Goal: Task Accomplishment & Management: Manage account settings

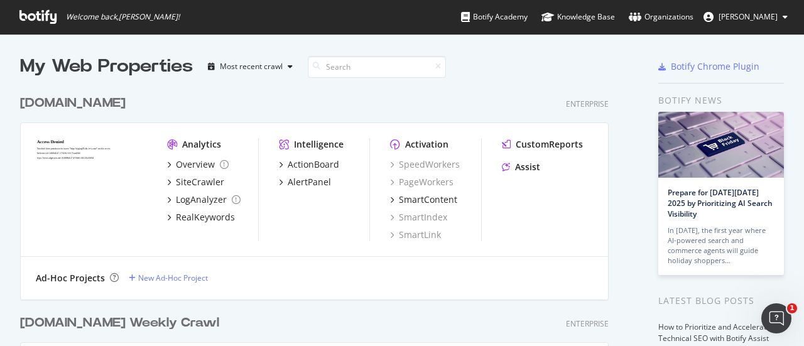
scroll to position [268, 0]
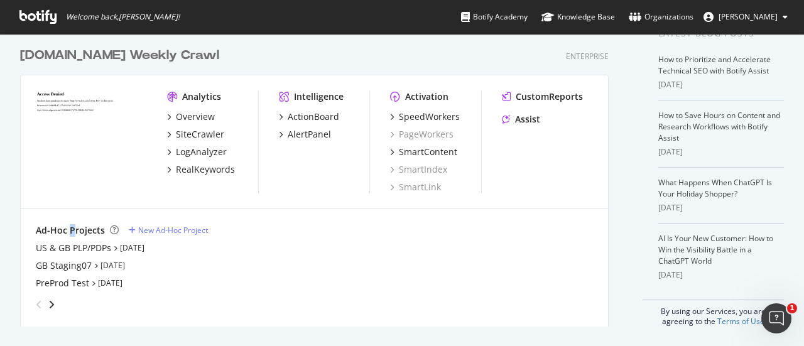
click at [71, 227] on div "Ad-Hoc Projects" at bounding box center [70, 230] width 69 height 13
click at [53, 302] on icon "angle-right" at bounding box center [51, 305] width 6 height 10
click at [33, 305] on div "angle-left" at bounding box center [39, 305] width 16 height 20
click at [170, 134] on icon "grid" at bounding box center [169, 134] width 4 height 6
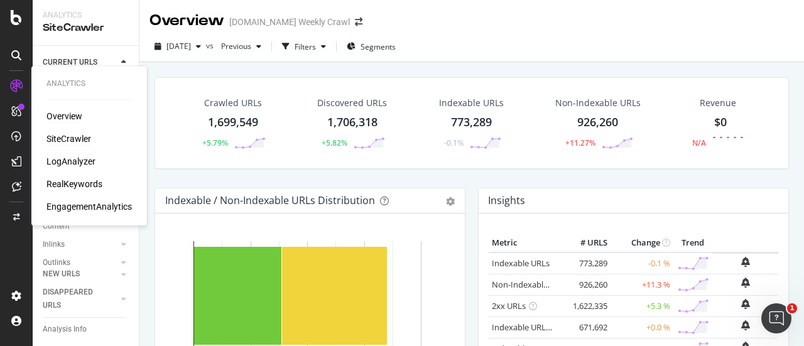
click at [70, 118] on div "Overview" at bounding box center [65, 116] width 36 height 13
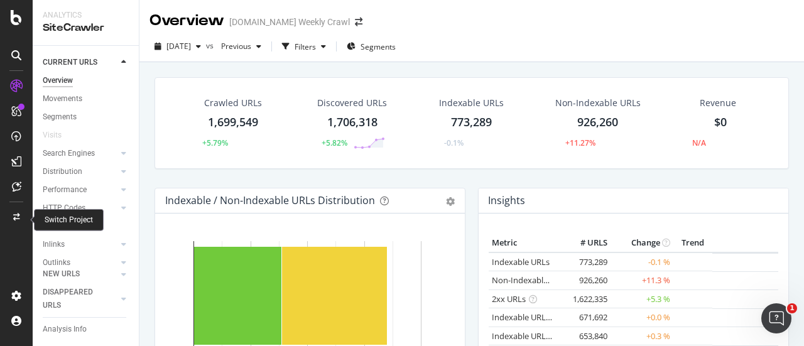
drag, startPoint x: 19, startPoint y: 216, endPoint x: 256, endPoint y: 118, distance: 257.0
click at [19, 216] on icon at bounding box center [16, 218] width 7 height 8
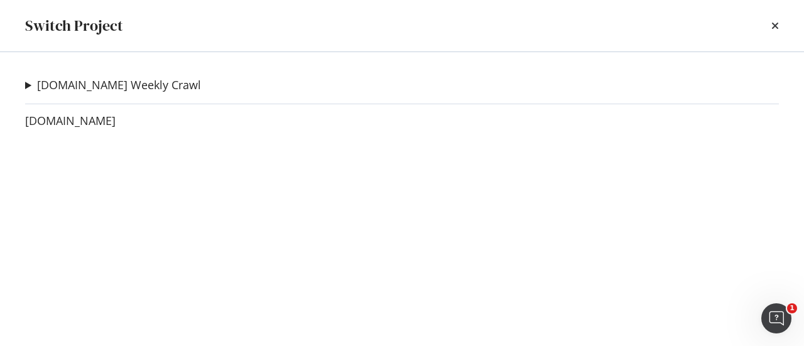
click at [29, 81] on summary "[DOMAIN_NAME] Weekly Crawl" at bounding box center [113, 85] width 176 height 16
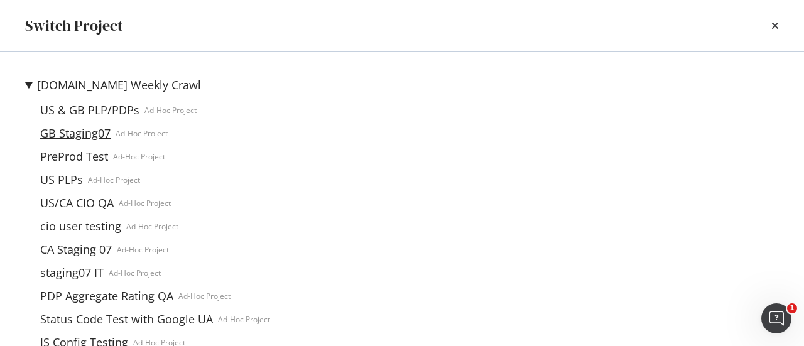
click at [82, 138] on link "GB Staging07" at bounding box center [75, 133] width 80 height 13
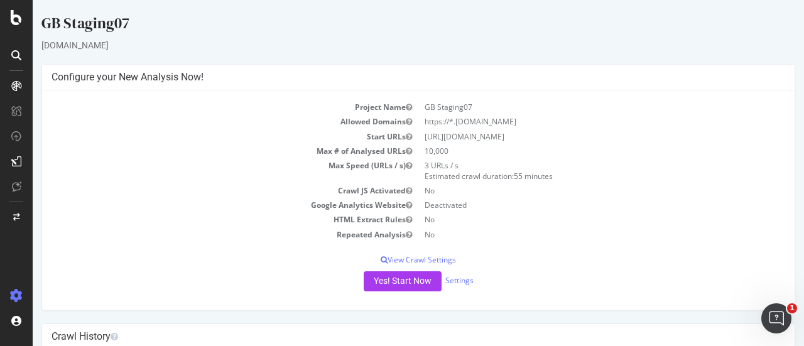
scroll to position [145, 0]
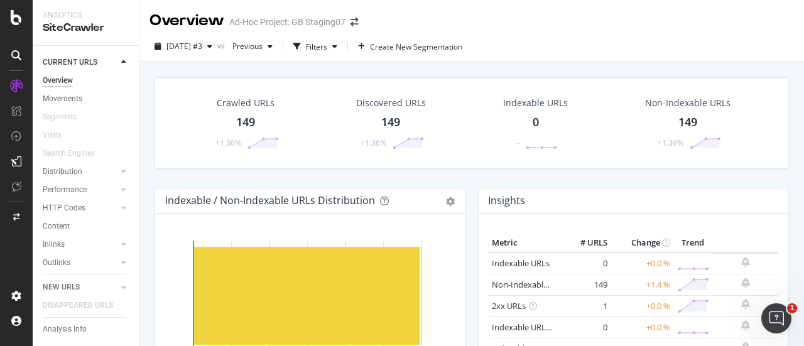
click at [325, 24] on div "Ad-Hoc Project: GB Staging07" at bounding box center [287, 22] width 116 height 13
click at [387, 114] on div "149" at bounding box center [390, 122] width 19 height 16
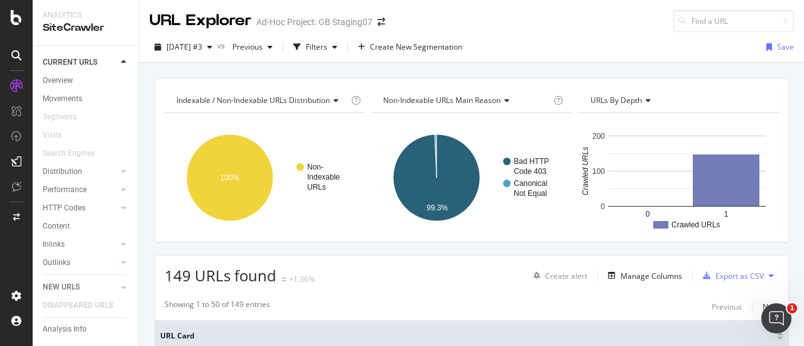
click at [331, 26] on div "Ad-Hoc Project: GB Staging07" at bounding box center [314, 22] width 116 height 13
click at [290, 19] on div "Ad-Hoc Project: GB Staging07" at bounding box center [314, 22] width 116 height 13
click at [287, 25] on div "Ad-Hoc Project: GB Staging07" at bounding box center [314, 22] width 116 height 13
click at [250, 23] on div "URL Explorer" at bounding box center [201, 20] width 102 height 21
click at [248, 28] on div "URL Explorer" at bounding box center [201, 20] width 102 height 21
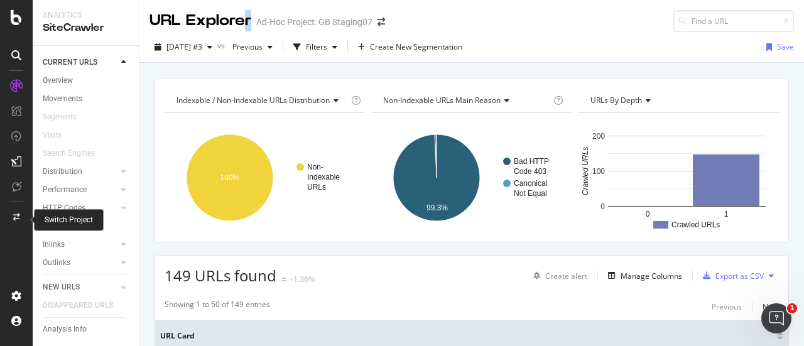
click at [15, 219] on icon at bounding box center [16, 218] width 7 height 8
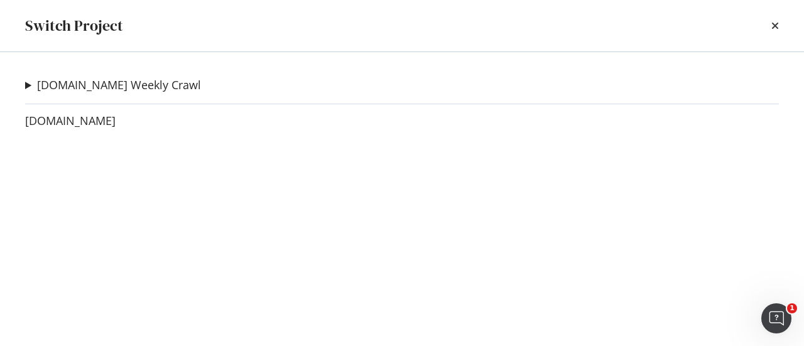
click at [27, 82] on summary "[DOMAIN_NAME] Weekly Crawl" at bounding box center [113, 85] width 176 height 16
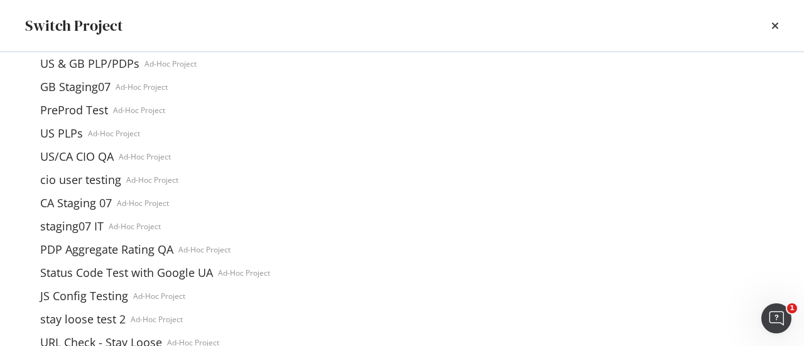
scroll to position [63, 0]
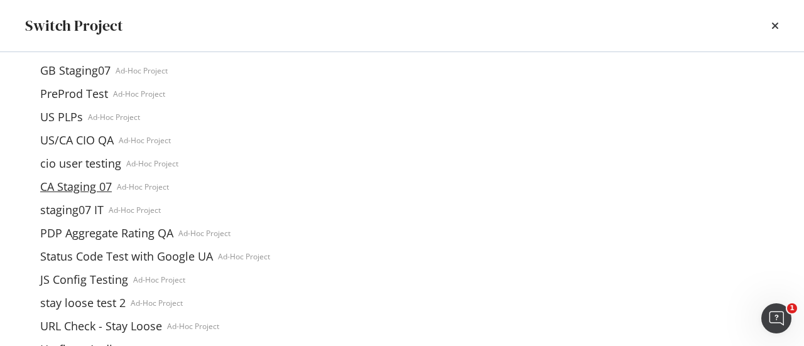
click at [82, 183] on link "CA Staging 07" at bounding box center [76, 186] width 82 height 13
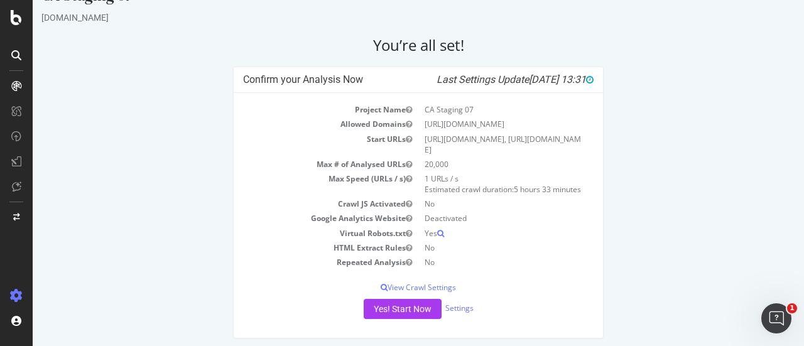
scroll to position [43, 0]
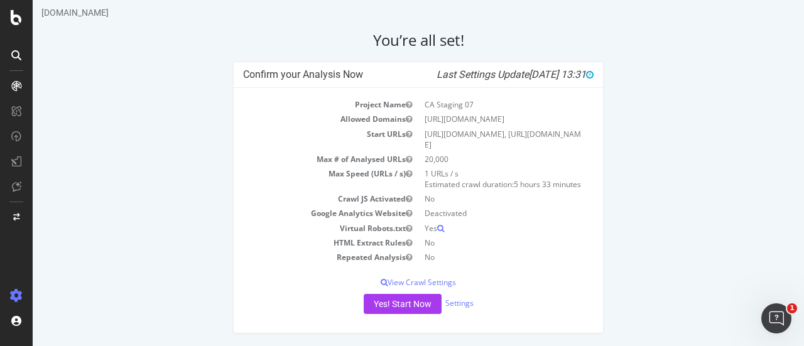
click at [449, 68] on icon "Last Settings Update 2025-09-30 13:31" at bounding box center [515, 74] width 157 height 13
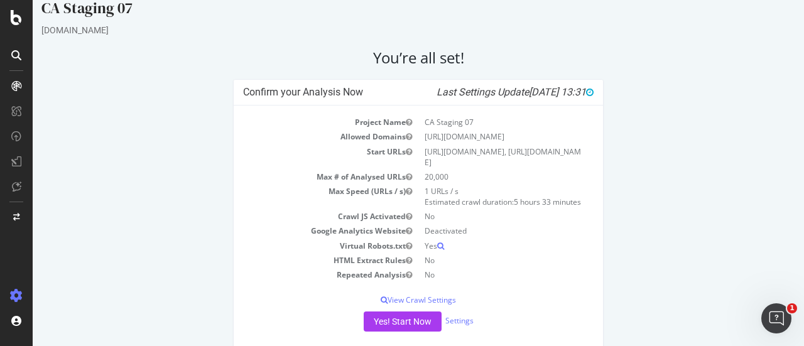
scroll to position [0, 0]
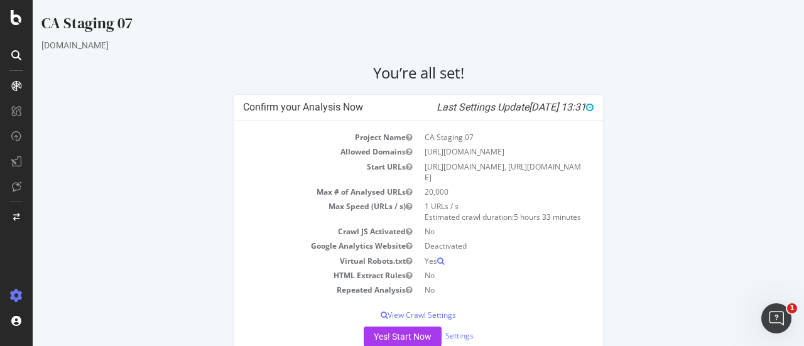
click at [488, 151] on td "https://staging07.dtc.levi.com" at bounding box center [506, 152] width 175 height 14
click at [488, 195] on td "20,000" at bounding box center [506, 192] width 175 height 14
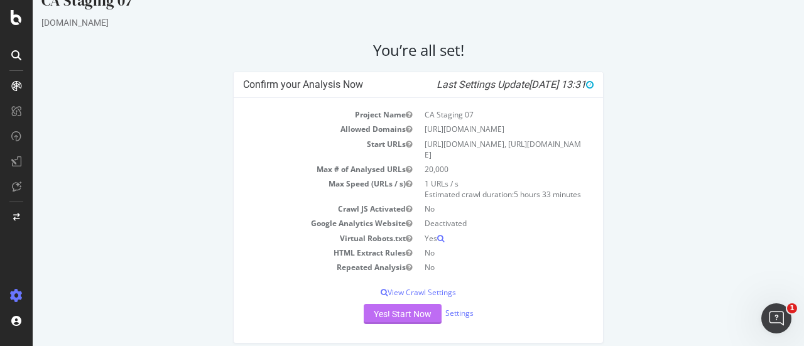
scroll to position [43, 0]
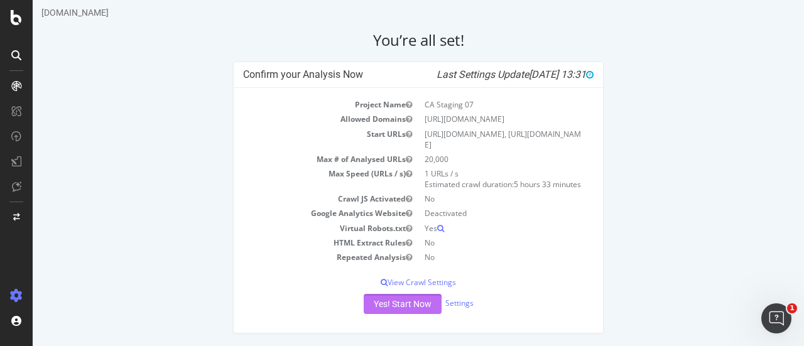
click at [418, 300] on button "Yes! Start Now" at bounding box center [403, 304] width 78 height 20
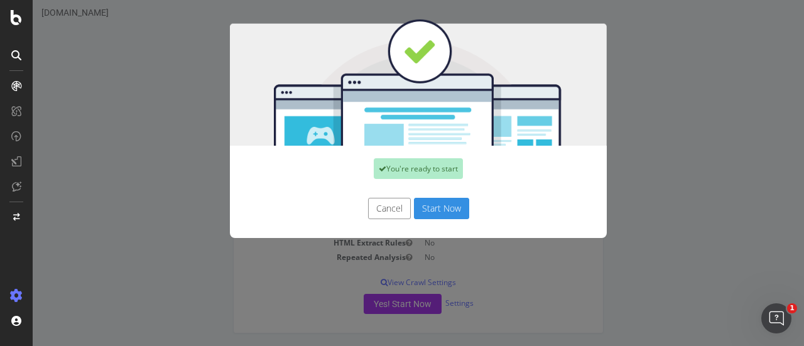
click at [436, 209] on button "Start Now" at bounding box center [441, 208] width 55 height 21
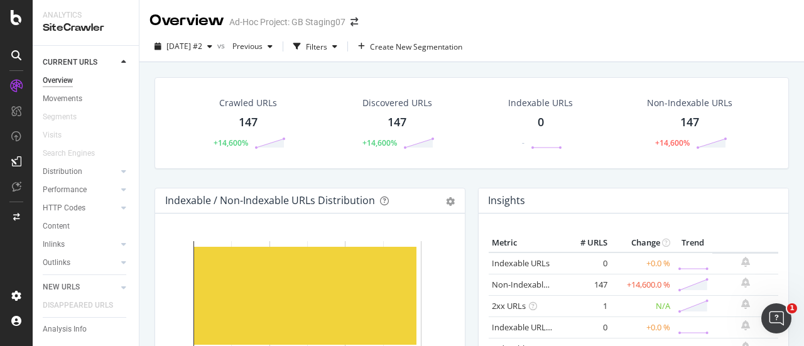
click at [407, 109] on div "Discovered URLs 147 +14,600%" at bounding box center [398, 122] width 100 height 65
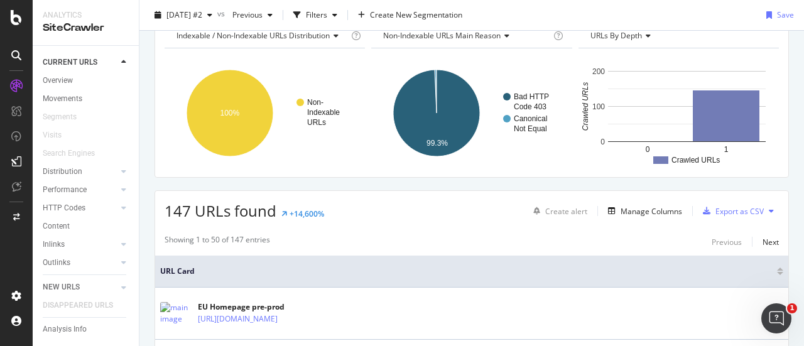
scroll to position [251, 0]
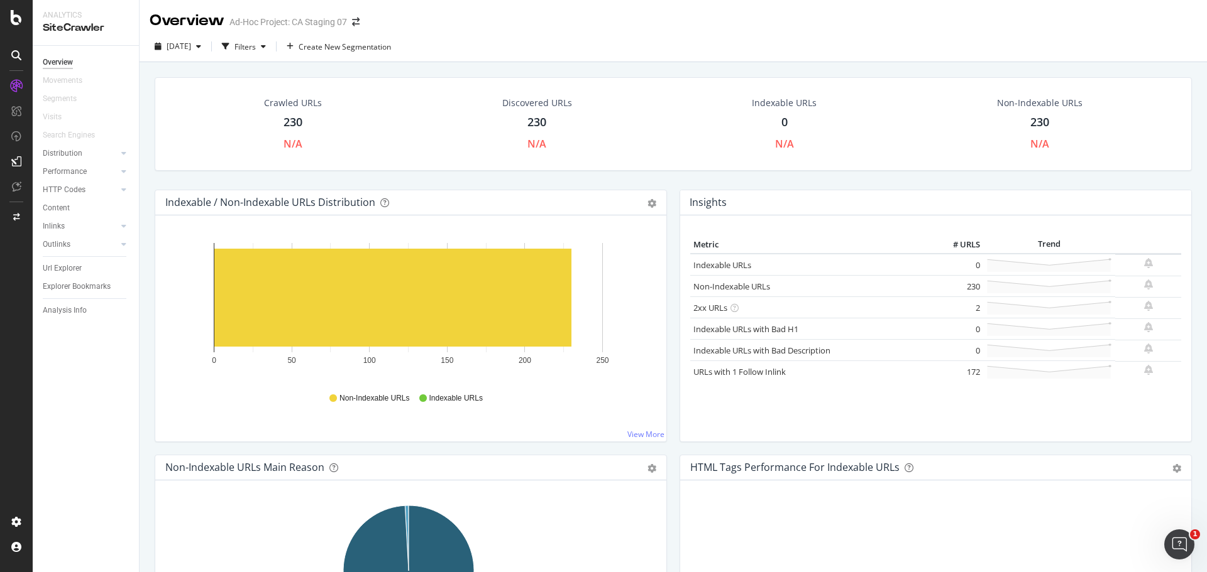
click at [534, 124] on div "230" at bounding box center [536, 122] width 19 height 16
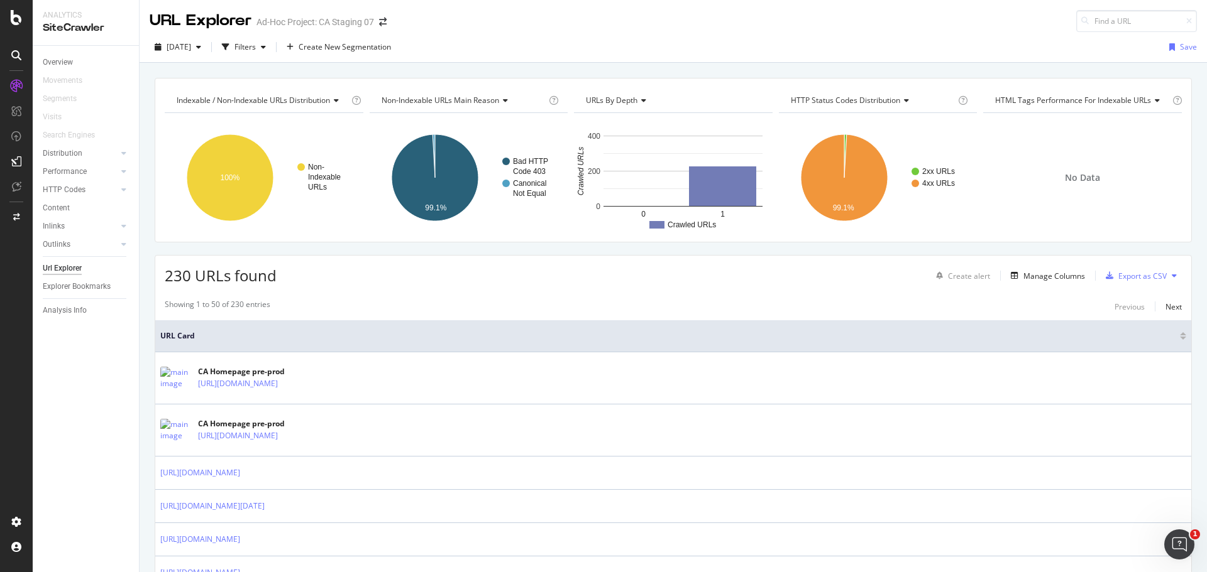
click at [317, 25] on div "Ad-Hoc Project: CA Staging 07" at bounding box center [315, 22] width 118 height 13
click at [20, 210] on div at bounding box center [16, 217] width 30 height 20
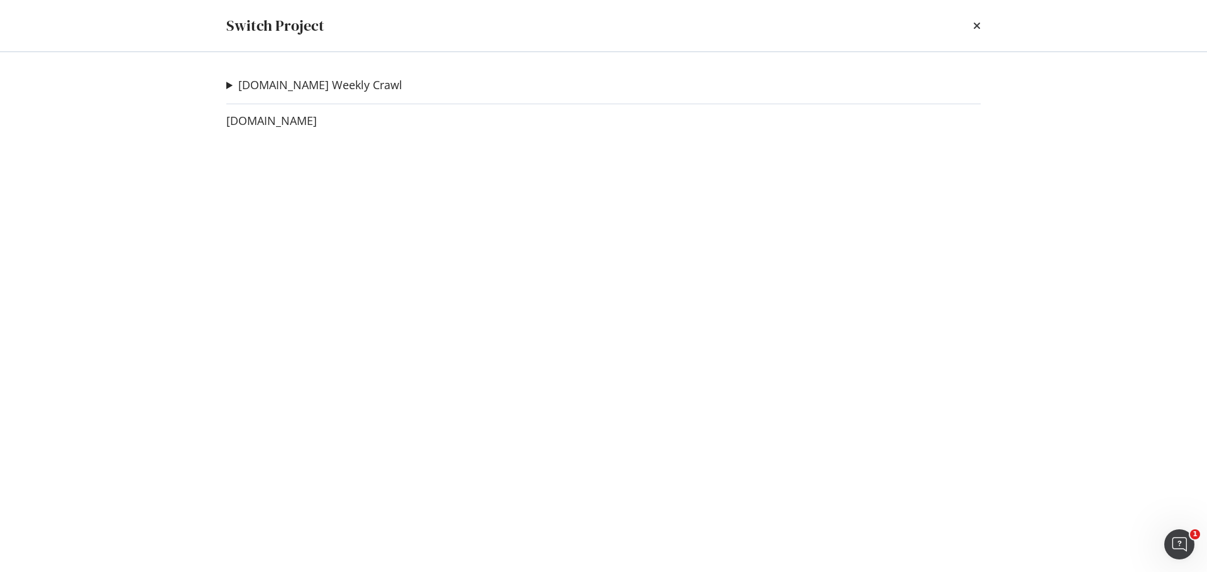
click at [222, 82] on div "levi.com Weekly Crawl CA Staging 07 Ad-Hoc Project US & GB PLP/PDPs Ad-Hoc Proj…" at bounding box center [603, 312] width 804 height 520
click at [230, 85] on summary "[DOMAIN_NAME] Weekly Crawl" at bounding box center [314, 85] width 176 height 16
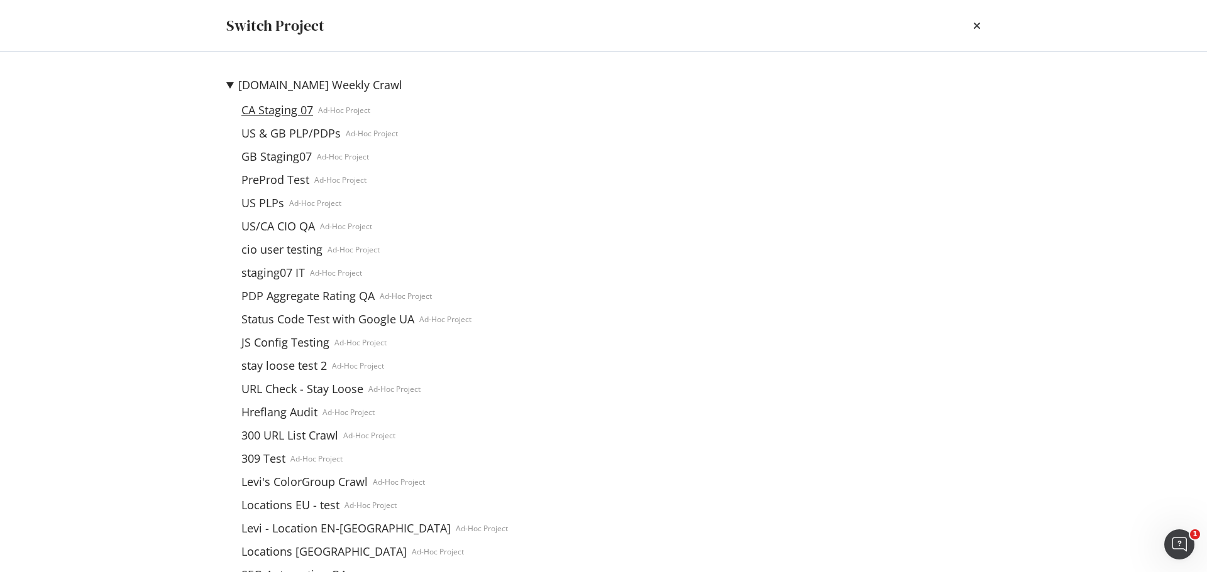
click at [275, 107] on link "CA Staging 07" at bounding box center [277, 110] width 82 height 13
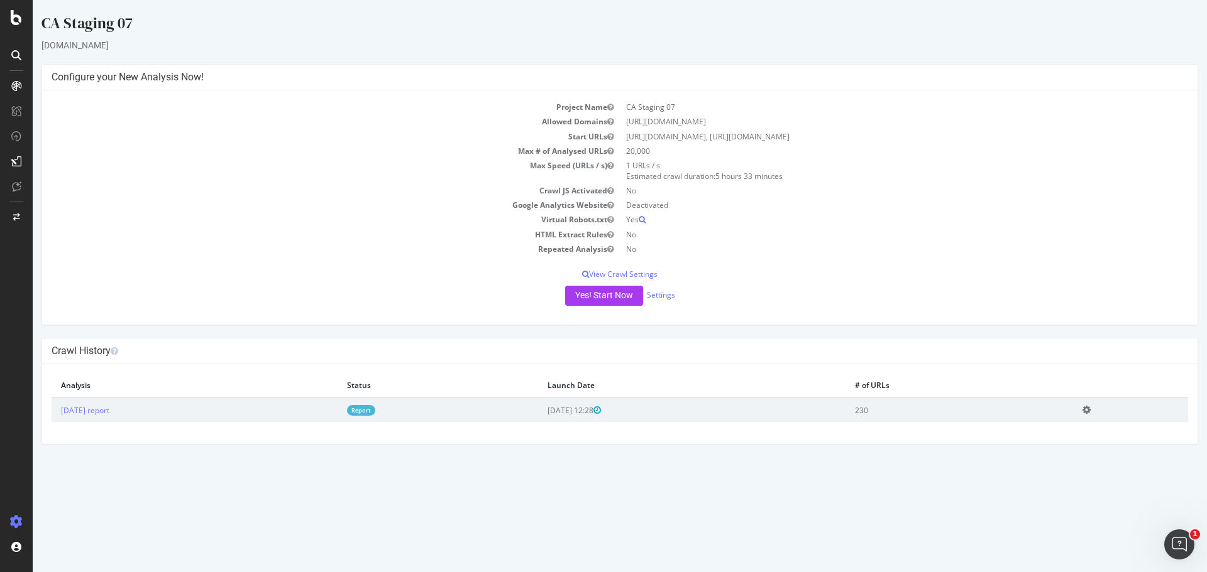
click at [660, 288] on div "Yes! Start Now Settings" at bounding box center [620, 296] width 1136 height 20
click at [662, 302] on div "Yes! Start Now Settings" at bounding box center [620, 296] width 1136 height 20
click at [661, 290] on link "Settings" at bounding box center [661, 295] width 28 height 11
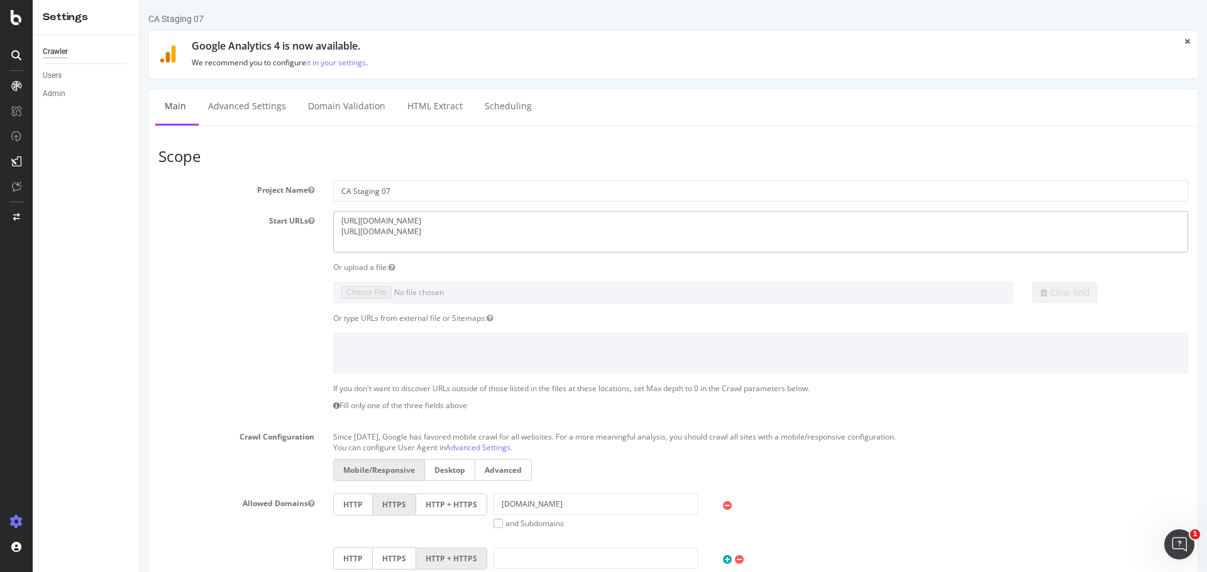
drag, startPoint x: 482, startPoint y: 222, endPoint x: 559, endPoint y: 221, distance: 77.3
click at [559, 221] on textarea "https://staging07.dtc.levi.com/CA/en_CA/?aclskip=true https://staging07.dtc.lev…" at bounding box center [760, 231] width 855 height 41
drag, startPoint x: 544, startPoint y: 233, endPoint x: 479, endPoint y: 231, distance: 65.4
click at [479, 231] on textarea "https://staging07.dtc.levi.com/CA/en_CA/?aclskip=true https://staging07.dtc.lev…" at bounding box center [760, 231] width 855 height 41
type textarea "https://staging07.dtc.levi.com/CA/en_CA/ https://staging07.dtc.levi.com/CA/fr_C…"
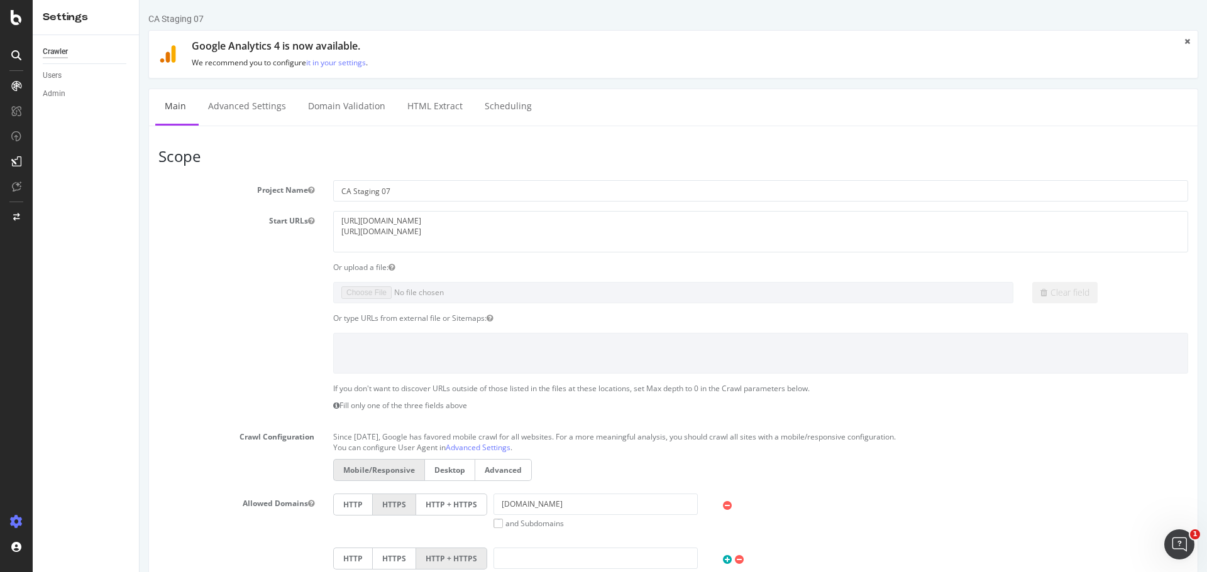
click at [500, 167] on article "Scope Project Name CA Staging 07 Start URLs https://staging07.dtc.levi.com/CA/e…" at bounding box center [672, 422] width 1029 height 549
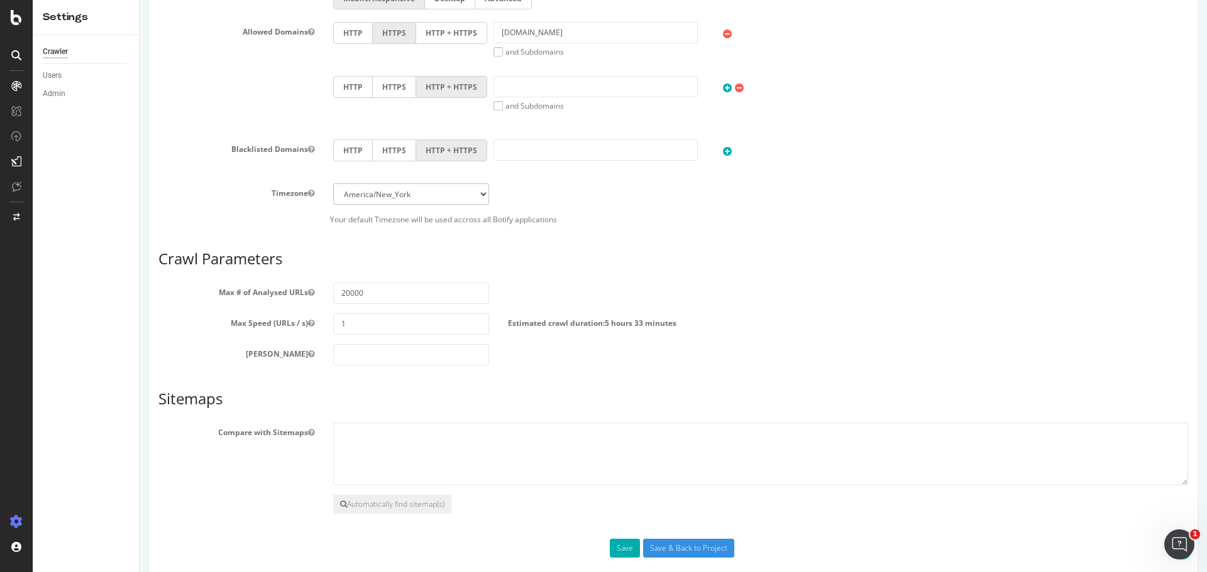
scroll to position [490, 0]
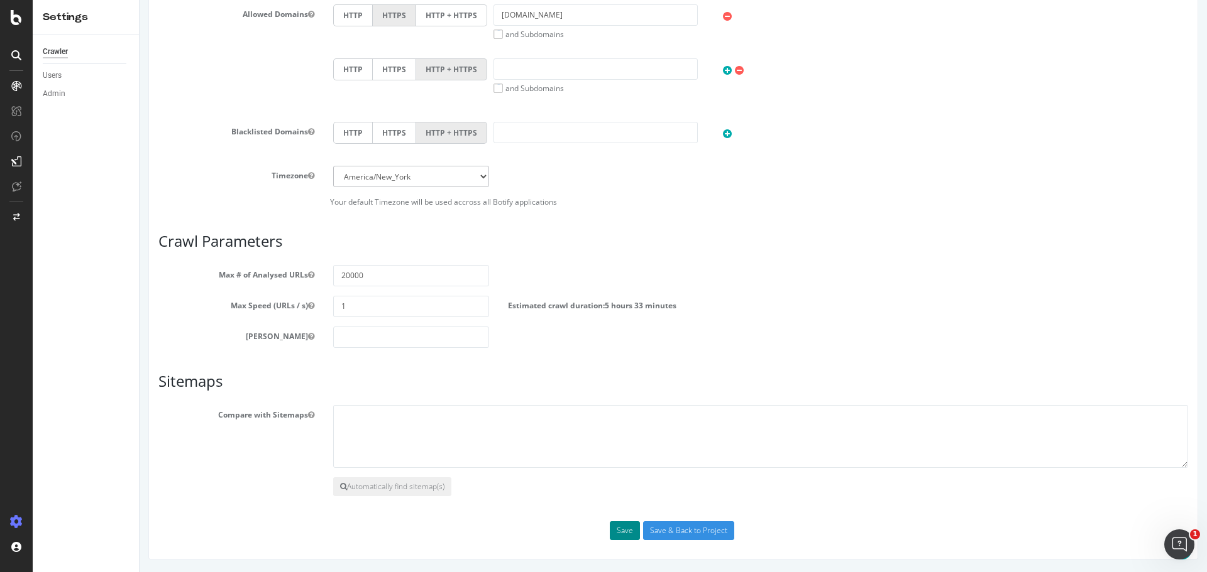
click at [616, 529] on button "Save" at bounding box center [625, 531] width 30 height 19
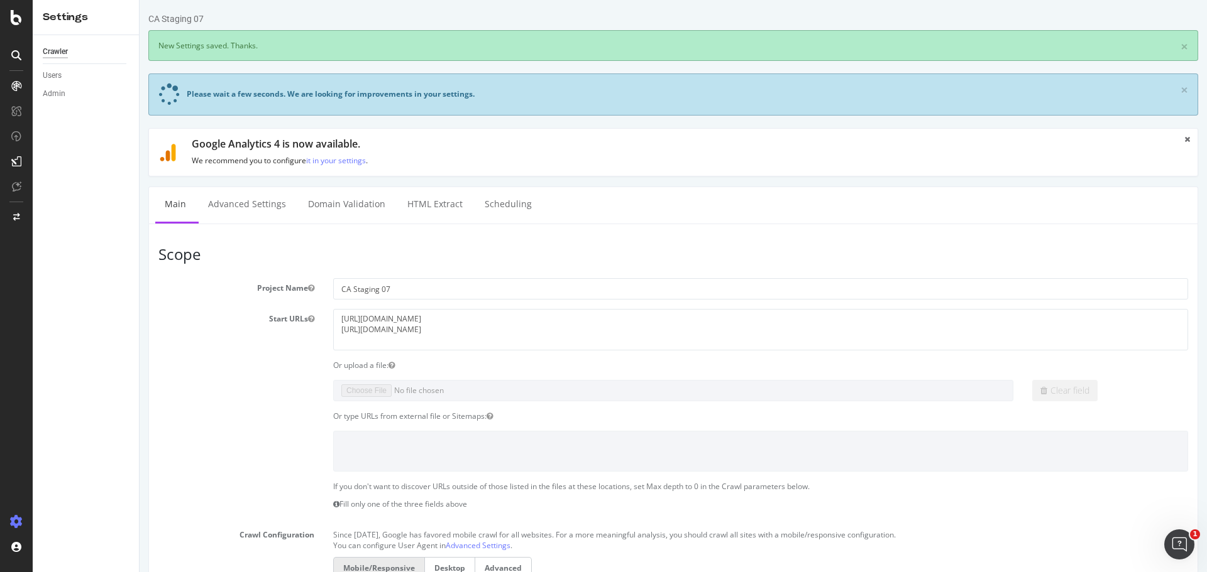
scroll to position [0, 0]
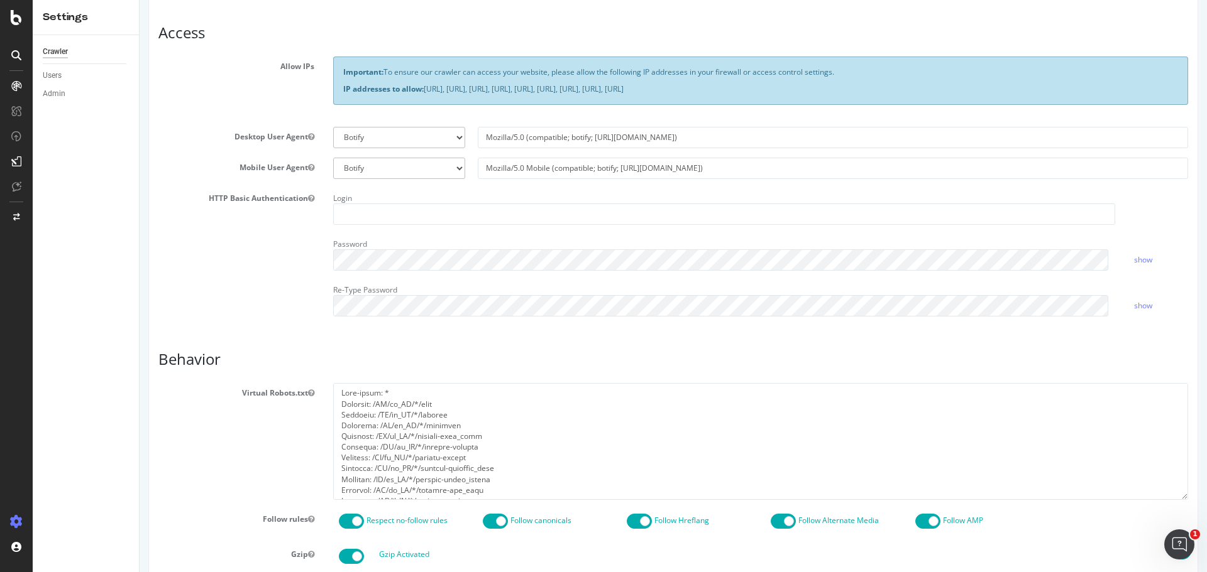
scroll to position [440, 0]
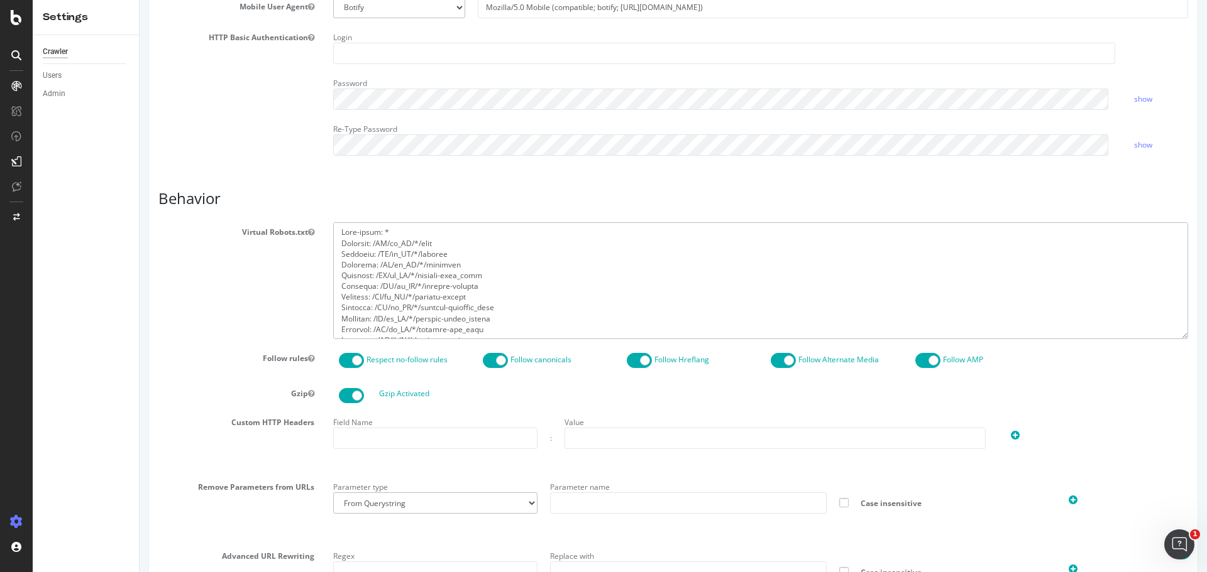
click at [510, 304] on textarea at bounding box center [760, 280] width 855 height 116
click at [466, 254] on textarea at bounding box center [760, 280] width 855 height 116
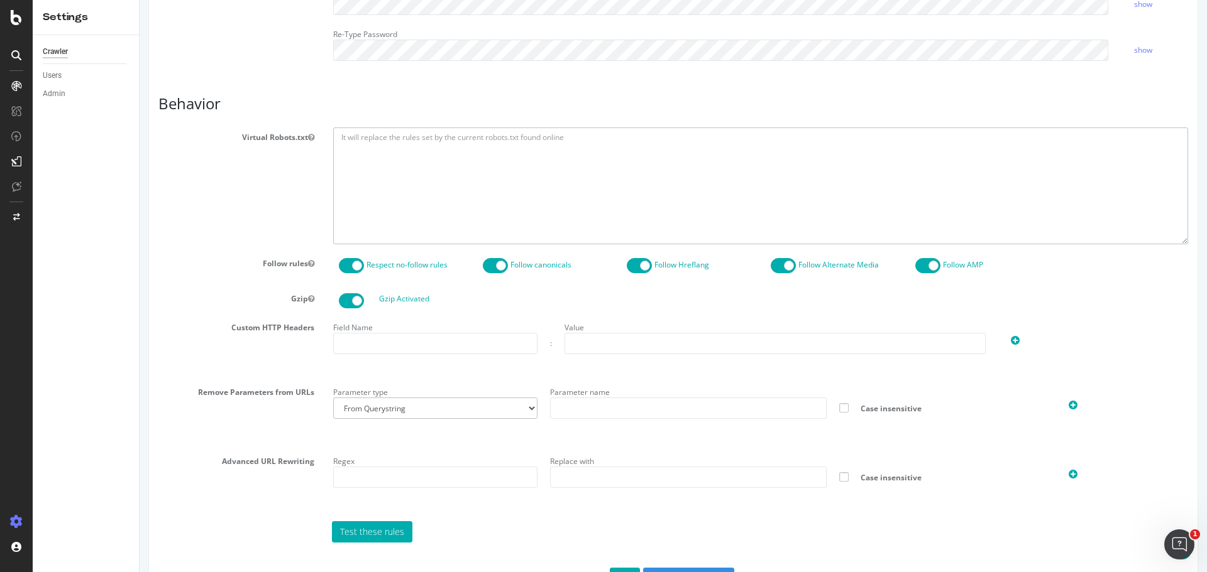
scroll to position [456, 0]
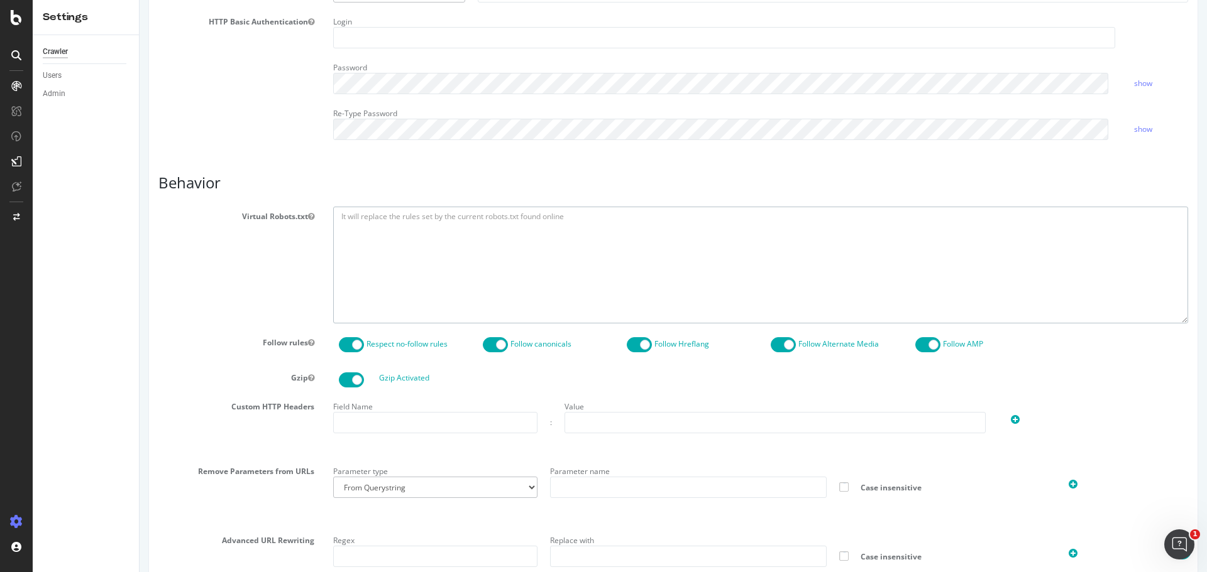
paste textarea "User-agent: * Disallow: /CA/en_CA/*/baby Disallow: /CA/en_CA/*/bigboys Disallow…"
type textarea "User-agent: * Disallow: /CA/en_CA/*/baby Disallow: /CA/en_CA/*/bigboys Disallow…"
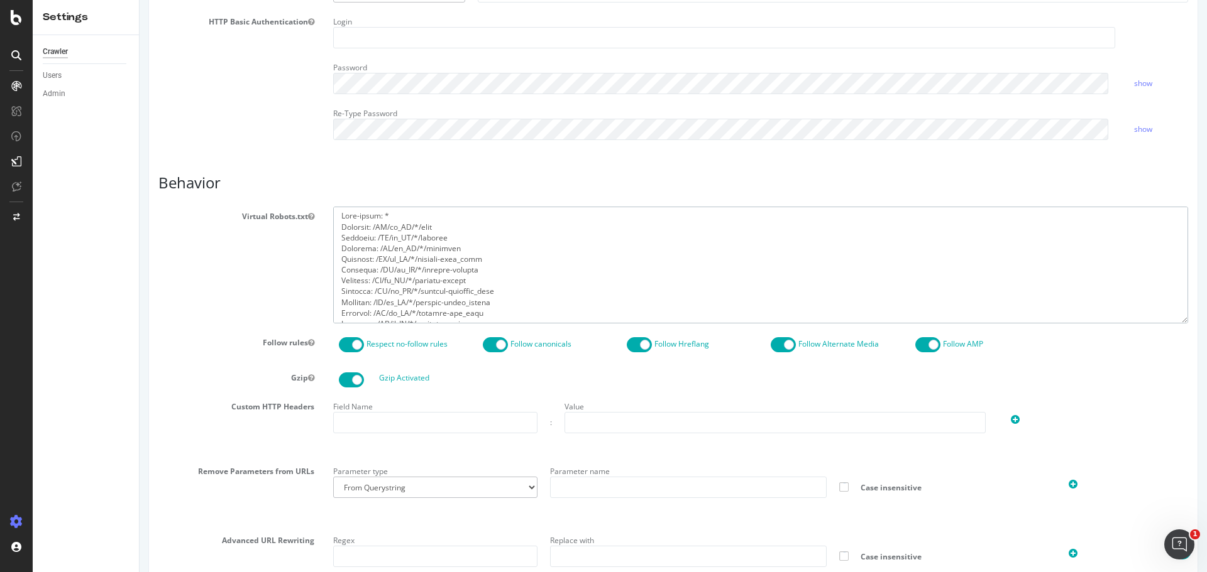
scroll to position [0, 0]
click at [188, 303] on div "Virtual Robots.txt" at bounding box center [673, 265] width 1048 height 116
click at [578, 381] on div "Gzip Activated" at bounding box center [762, 380] width 864 height 15
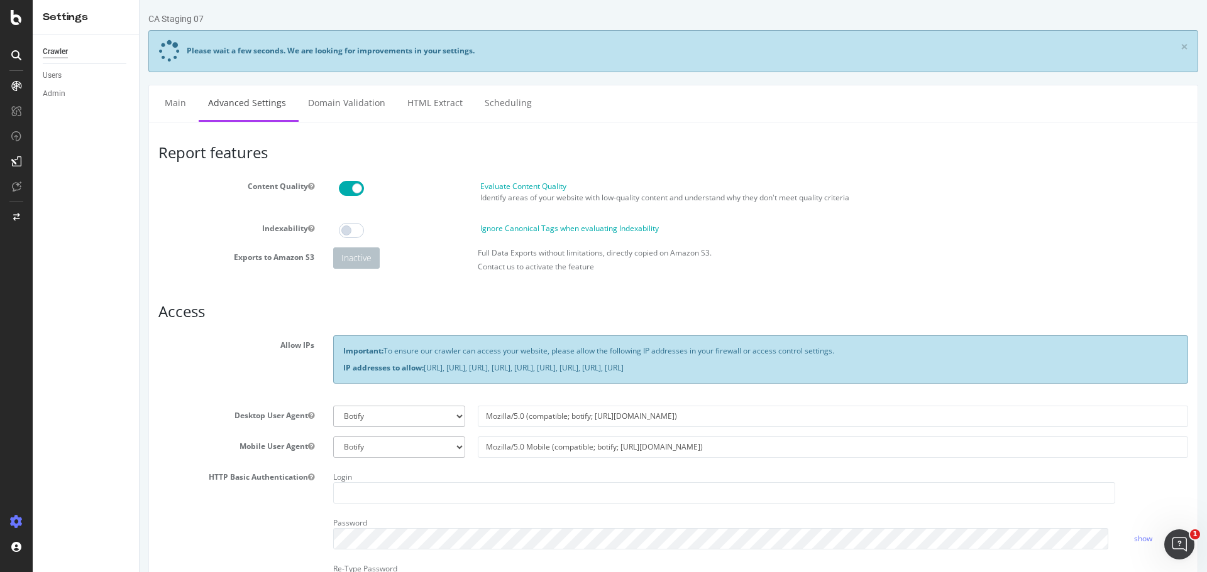
click at [546, 184] on label "Evaluate Content Quality" at bounding box center [523, 186] width 86 height 11
click at [140, 0] on input "Evaluate Content Quality" at bounding box center [140, 0] width 0 height 0
click at [546, 185] on label "Evaluate Content Quality" at bounding box center [523, 186] width 86 height 11
click at [140, 0] on input "Evaluate Content Quality" at bounding box center [140, 0] width 0 height 0
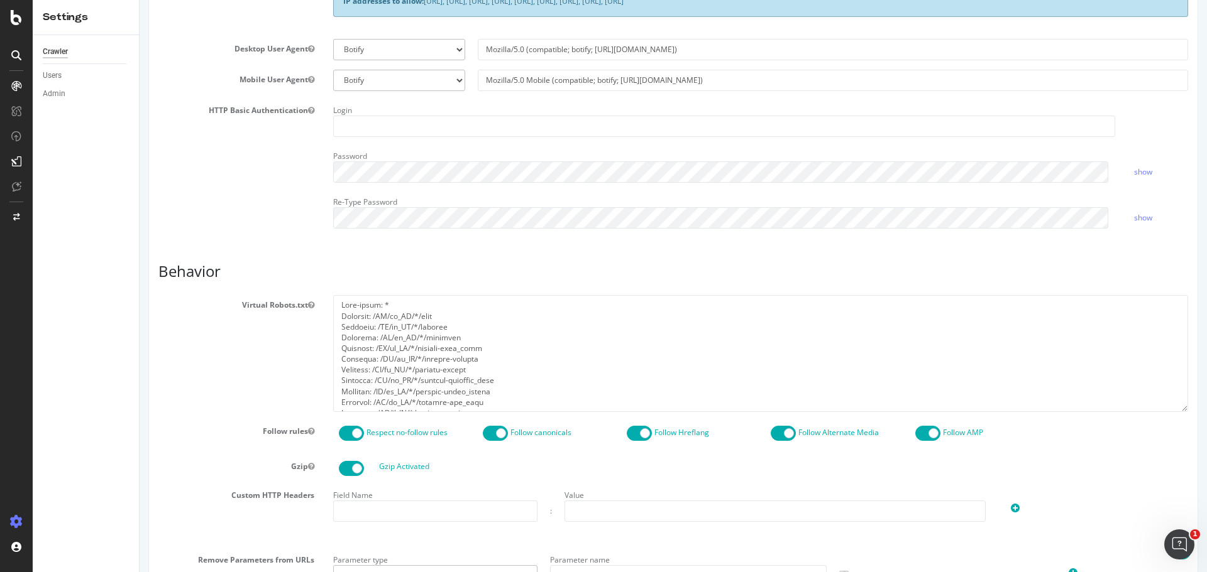
scroll to position [377, 0]
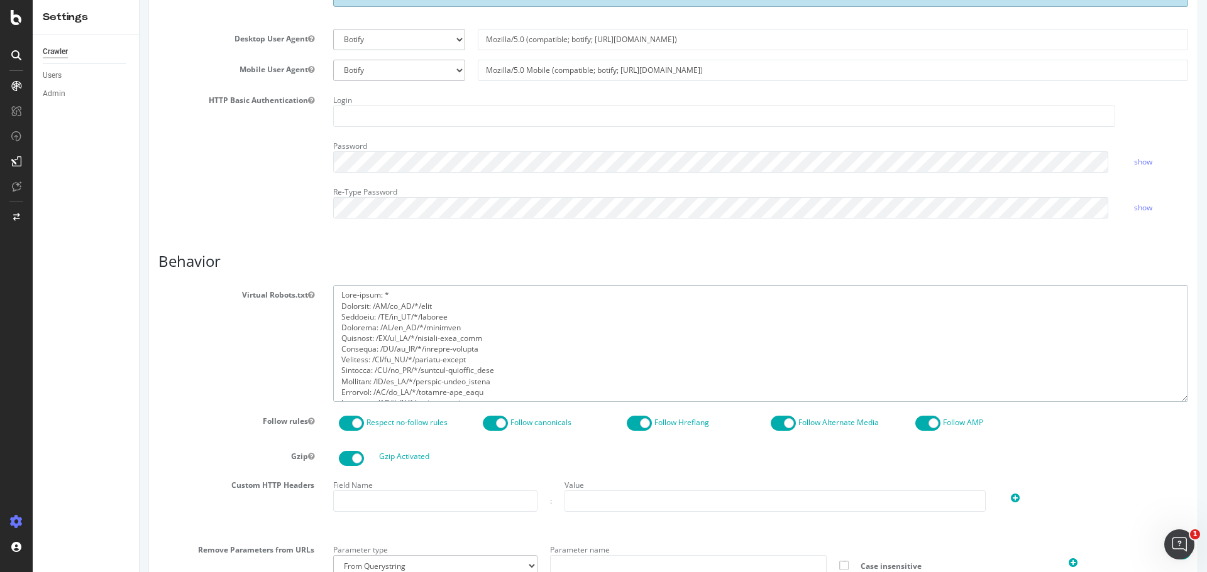
click at [484, 390] on textarea at bounding box center [760, 343] width 855 height 116
click at [474, 368] on textarea at bounding box center [760, 343] width 855 height 116
click at [571, 364] on textarea at bounding box center [760, 343] width 855 height 116
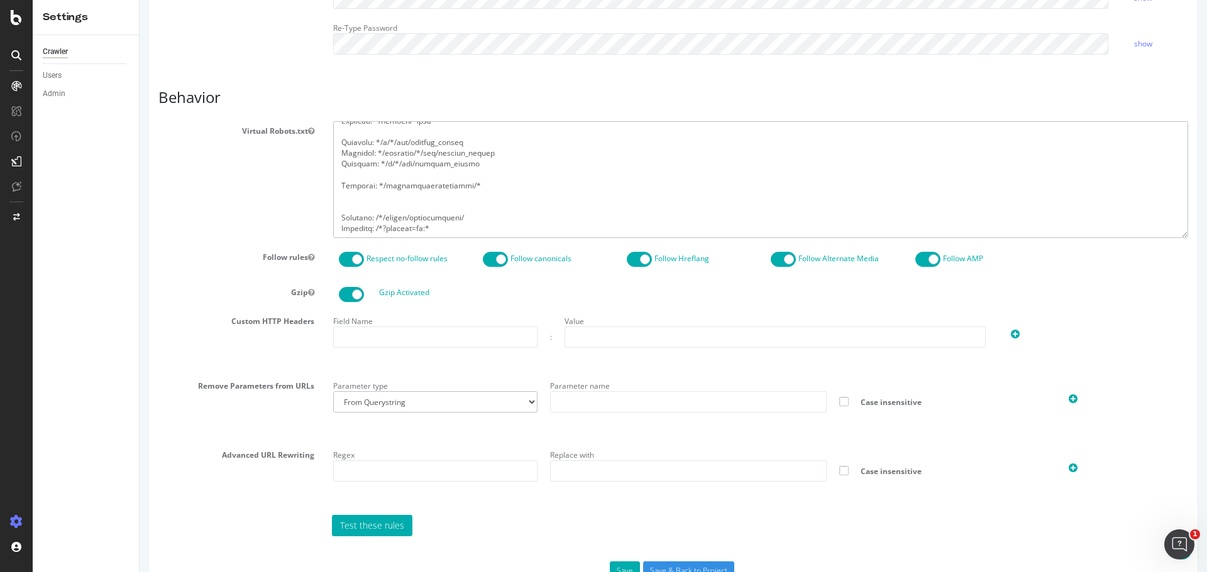
scroll to position [518, 0]
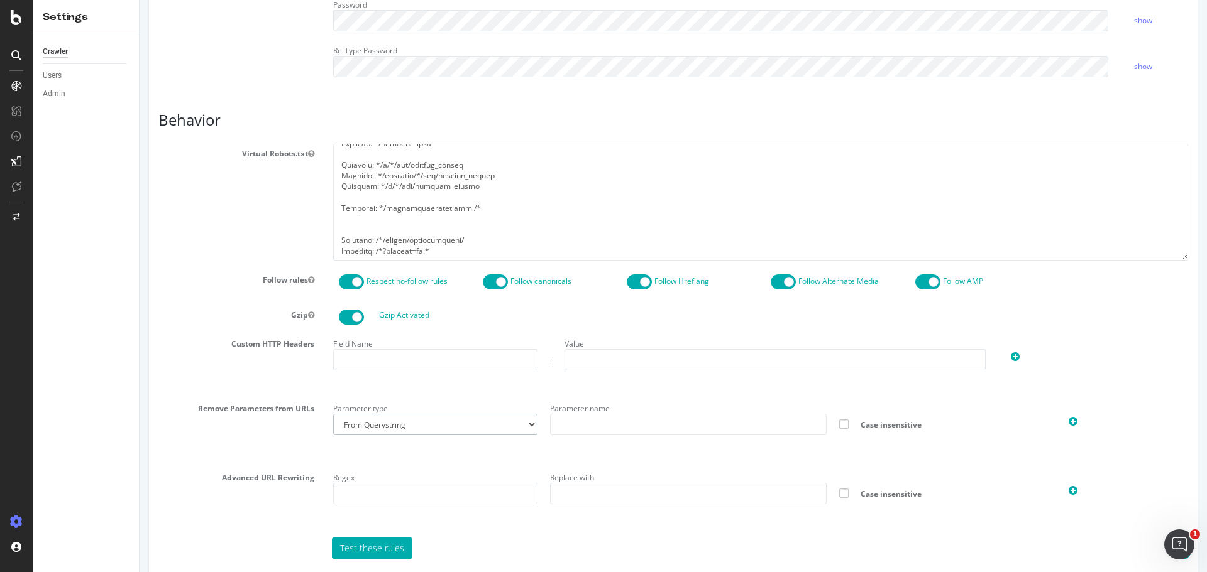
click at [483, 430] on select "From Querystring From Semicolon" at bounding box center [435, 424] width 204 height 21
click at [481, 429] on select "From Querystring From Semicolon" at bounding box center [435, 424] width 204 height 21
click at [484, 397] on section "Virtual Robots.txt Follow rules Respect no-follow rules Follow canonicals Follo…" at bounding box center [672, 351] width 1029 height 415
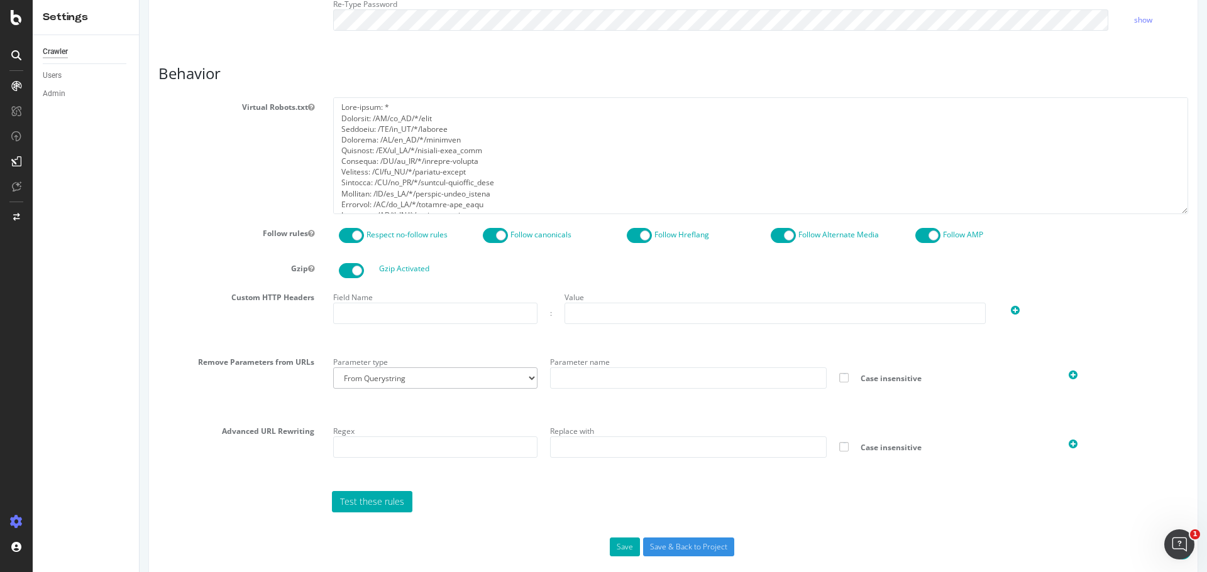
scroll to position [566, 0]
click at [618, 552] on button "Save" at bounding box center [625, 546] width 30 height 19
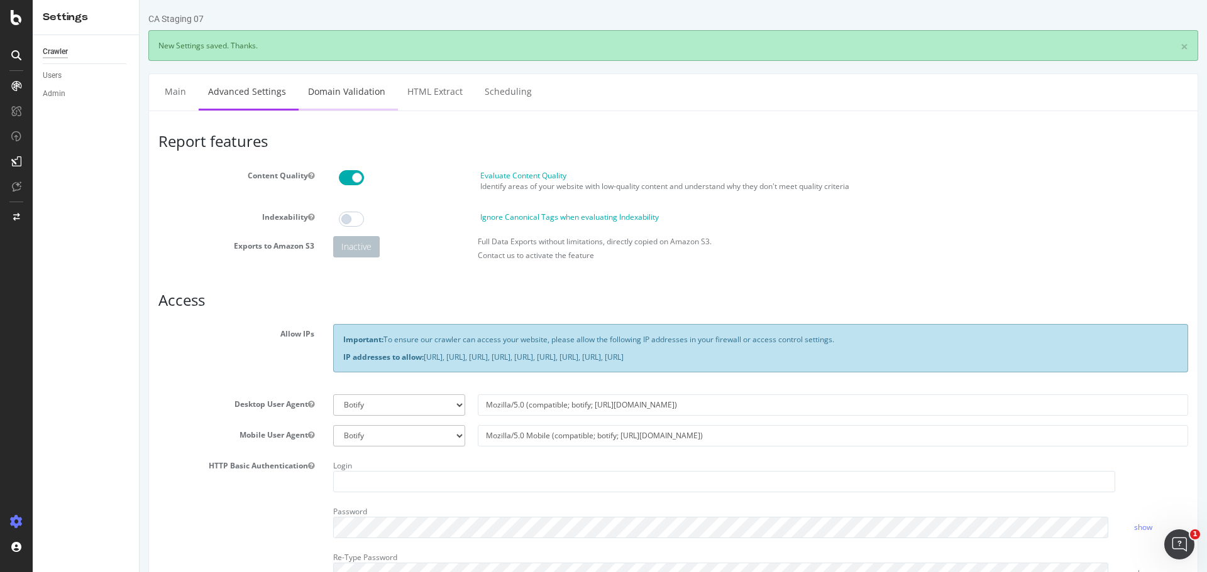
scroll to position [0, 0]
click at [354, 94] on link "Domain Validation" at bounding box center [347, 91] width 96 height 35
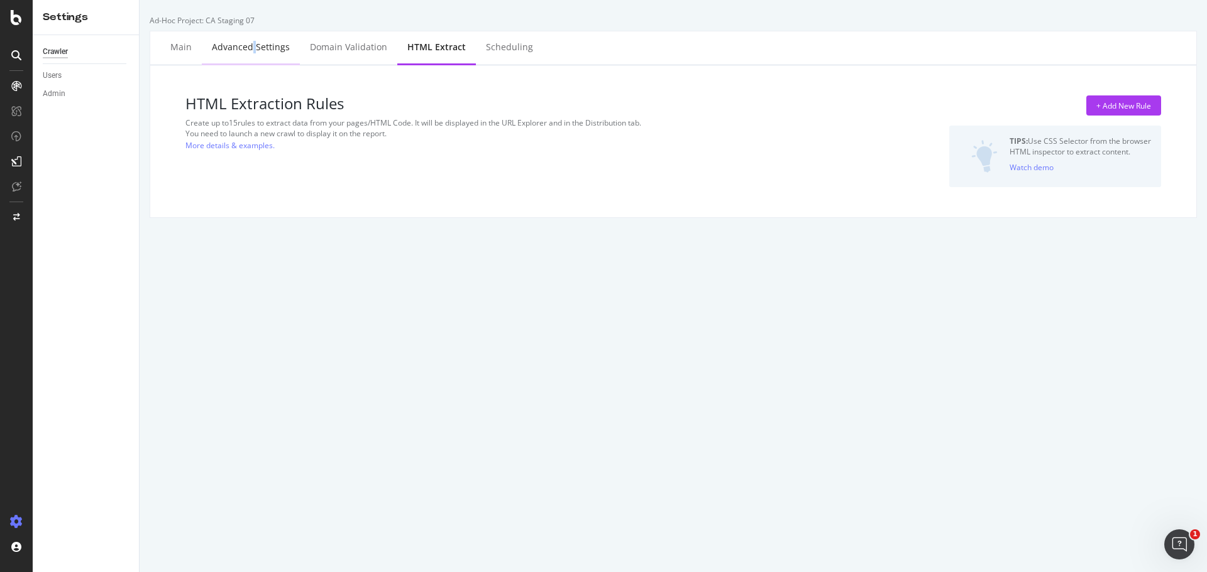
click at [253, 47] on div "Advanced Settings" at bounding box center [251, 47] width 78 height 13
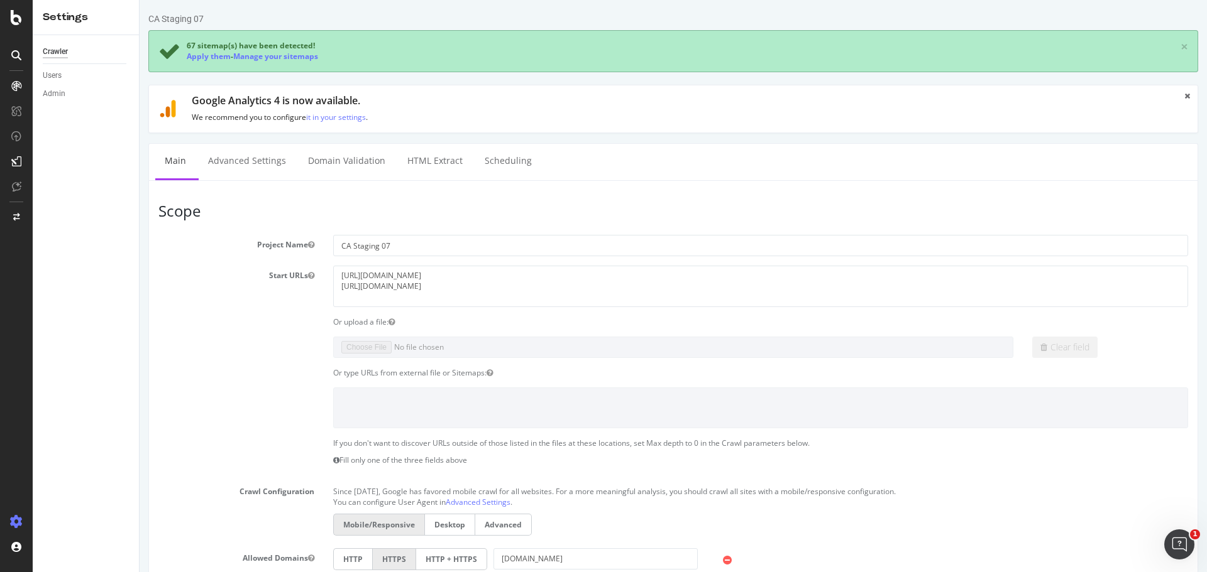
click at [531, 273] on textarea "https://staging07.dtc.levi.com/CA/fr_CA/ https://staging07.dtc.levi.com/CA/en_C…" at bounding box center [760, 286] width 855 height 41
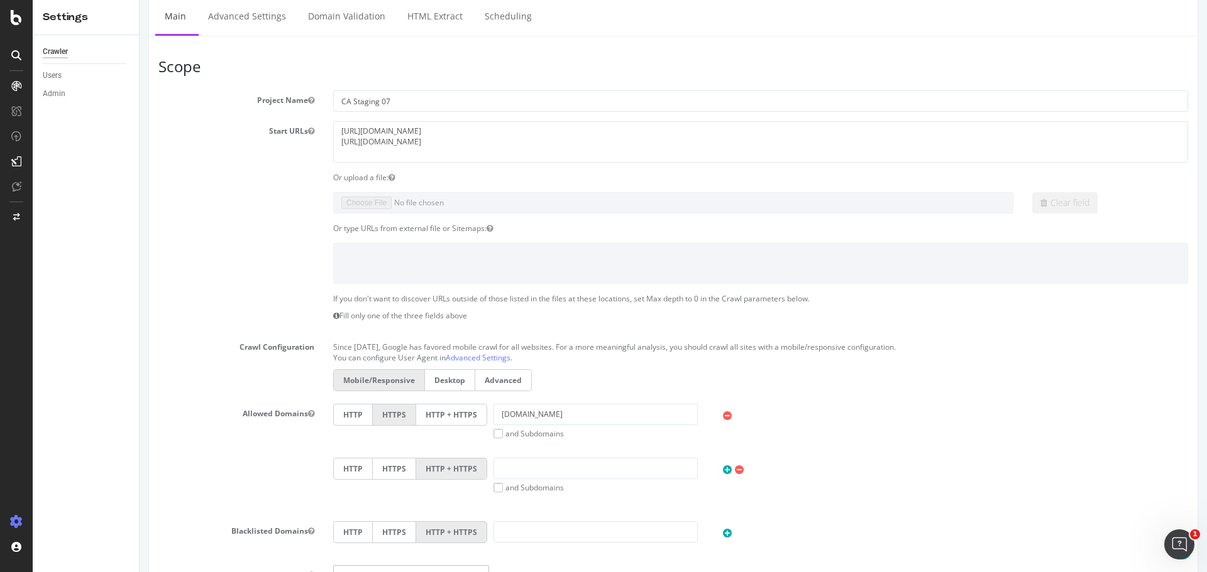
scroll to position [167, 0]
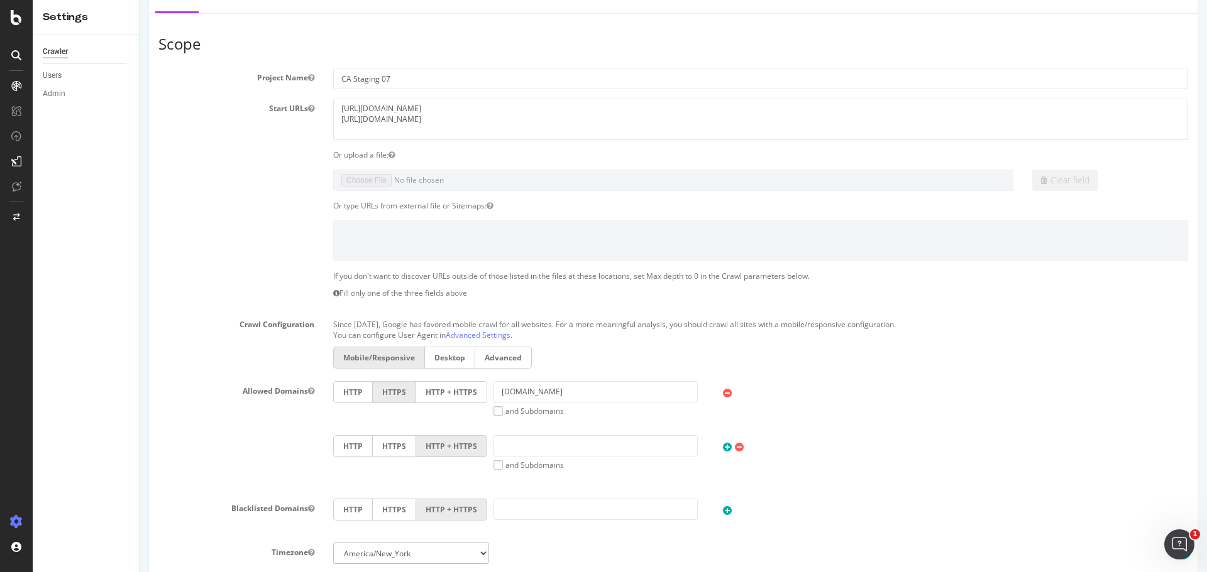
click at [736, 446] on icon at bounding box center [739, 447] width 9 height 11
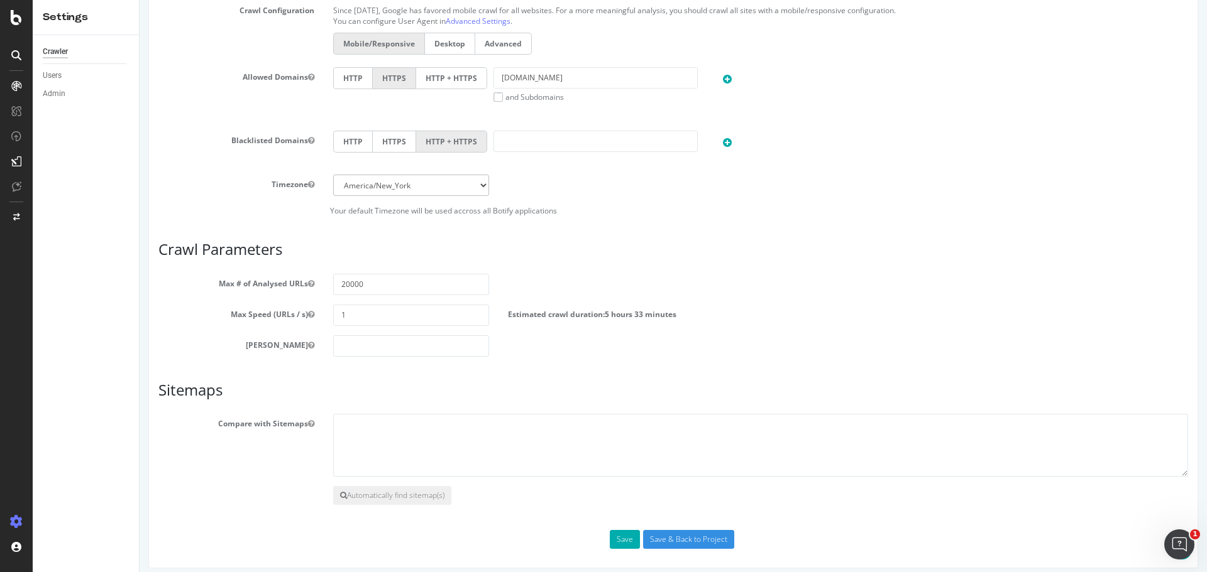
scroll to position [490, 0]
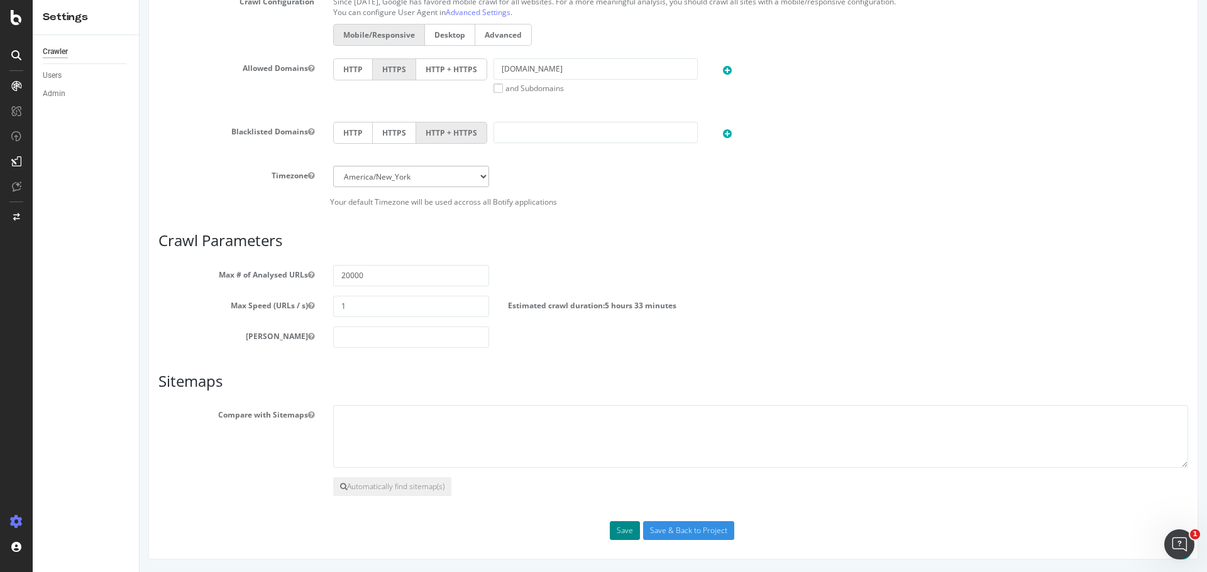
click at [617, 529] on button "Save" at bounding box center [625, 531] width 30 height 19
click at [678, 517] on div "Scope Project Name CA Staging 07 Start URLs https://staging07.dtc.levi.com/CA/f…" at bounding box center [672, 127] width 1029 height 828
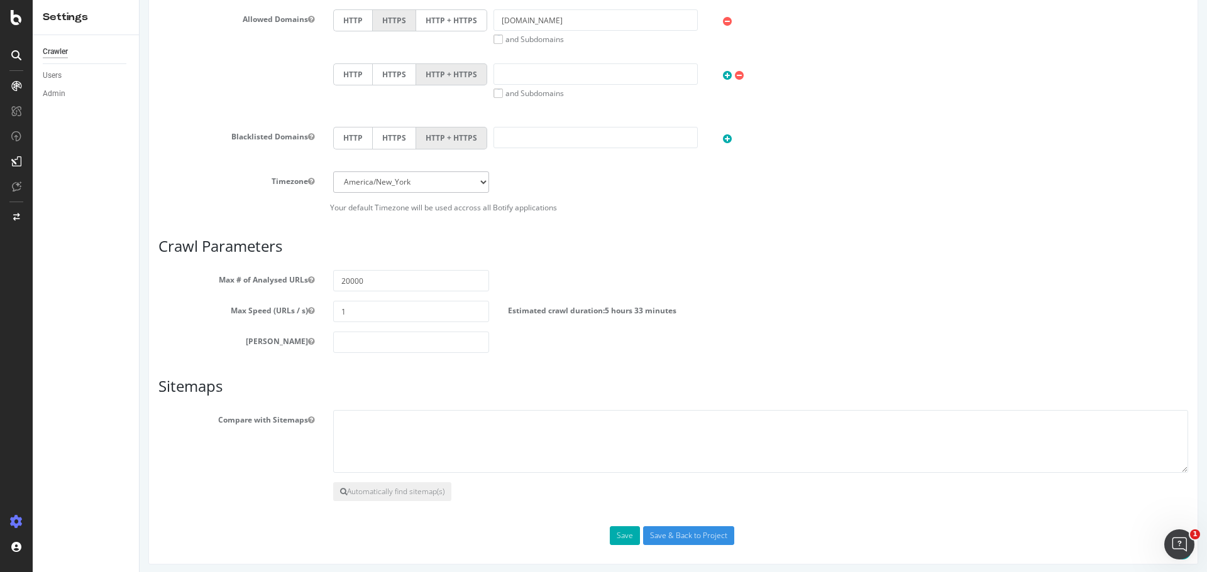
scroll to position [588, 0]
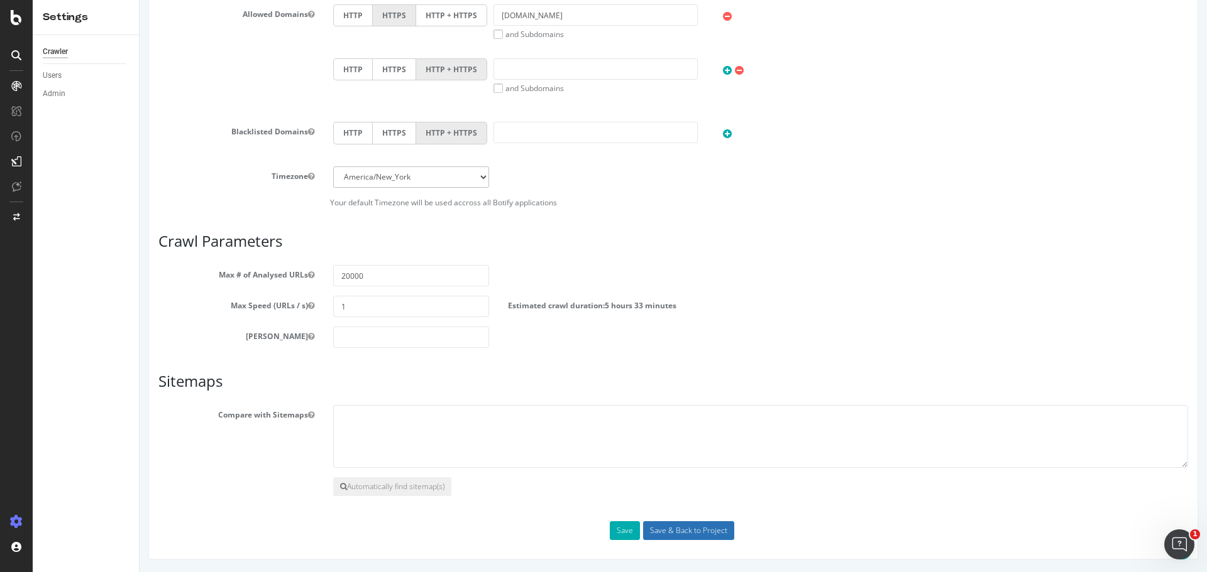
click at [677, 530] on input "Save & Back to Project" at bounding box center [688, 531] width 91 height 19
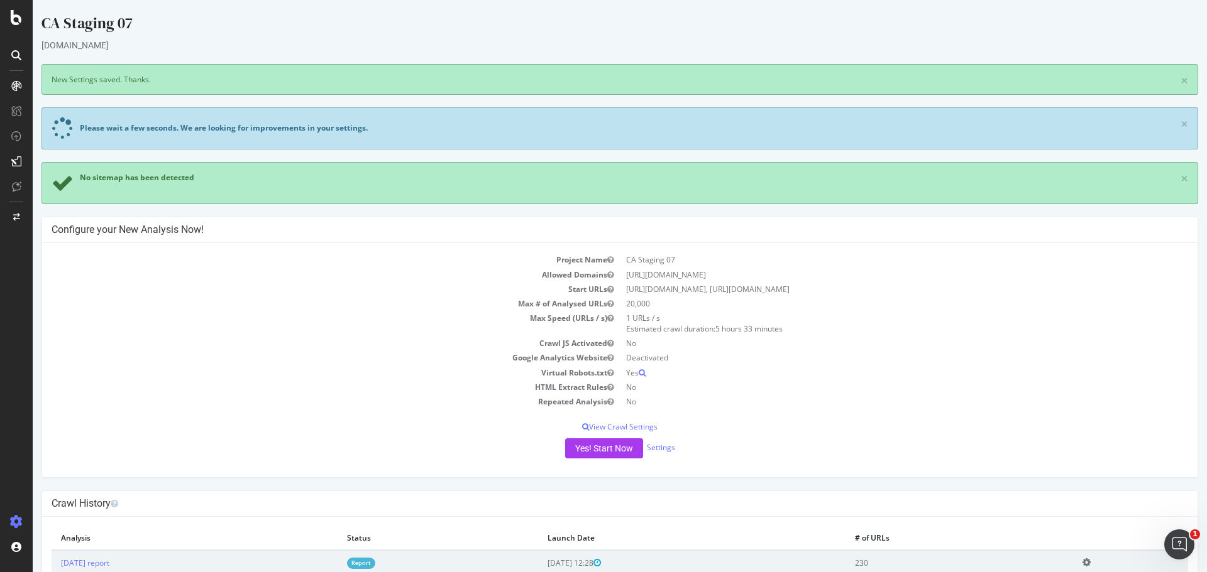
click at [126, 178] on span "No sitemap has been detected" at bounding box center [137, 177] width 114 height 11
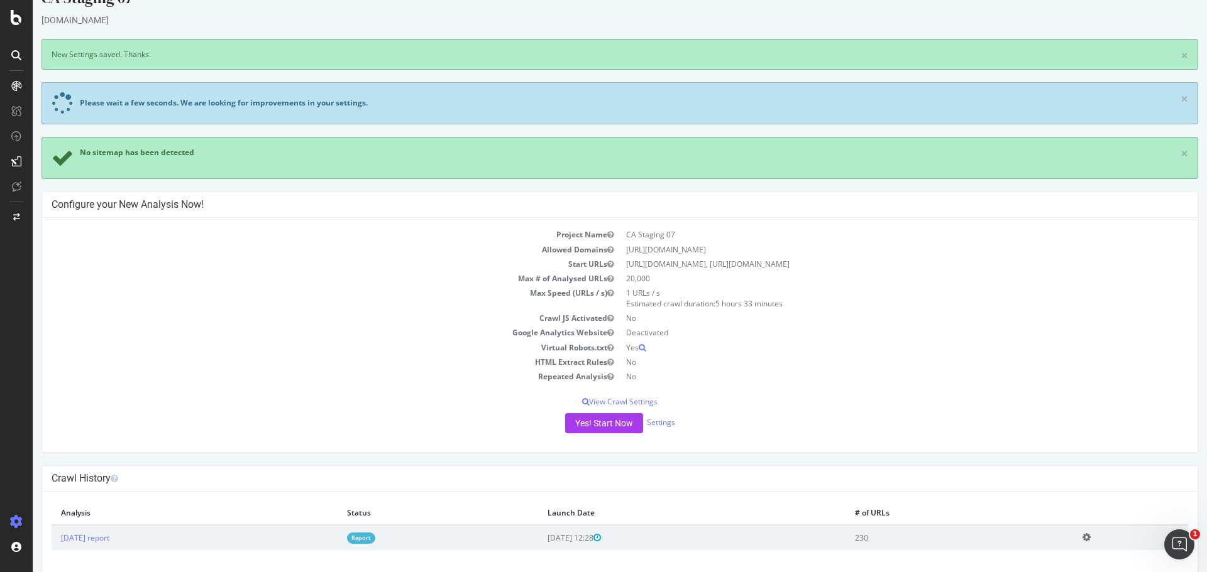
scroll to position [39, 0]
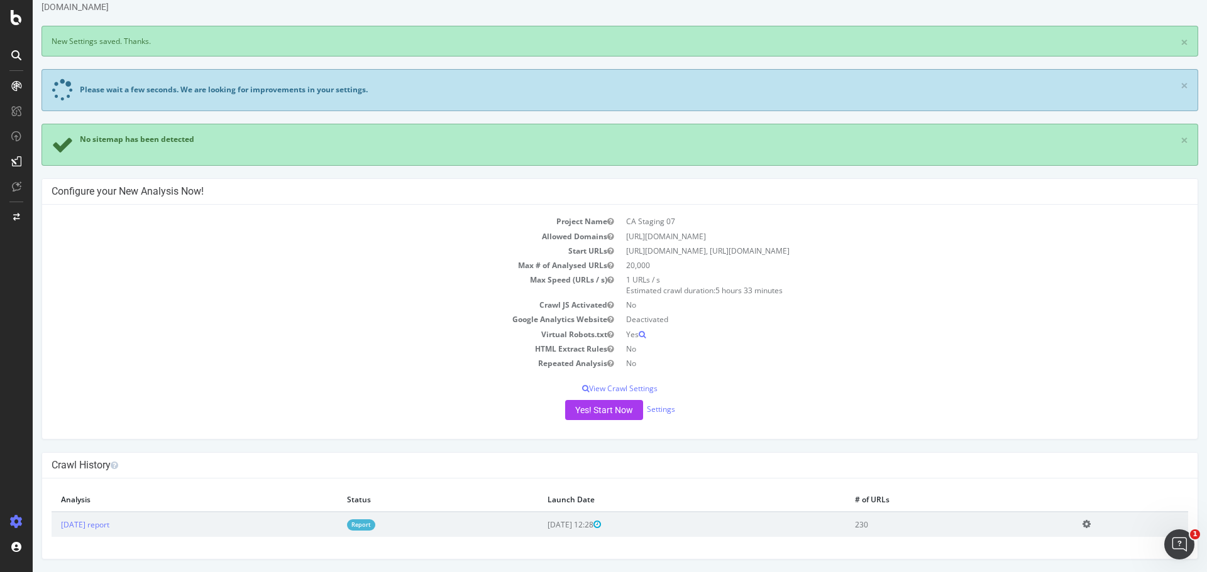
click at [653, 233] on td "https://staging07.dtc.levi.com" at bounding box center [904, 236] width 568 height 14
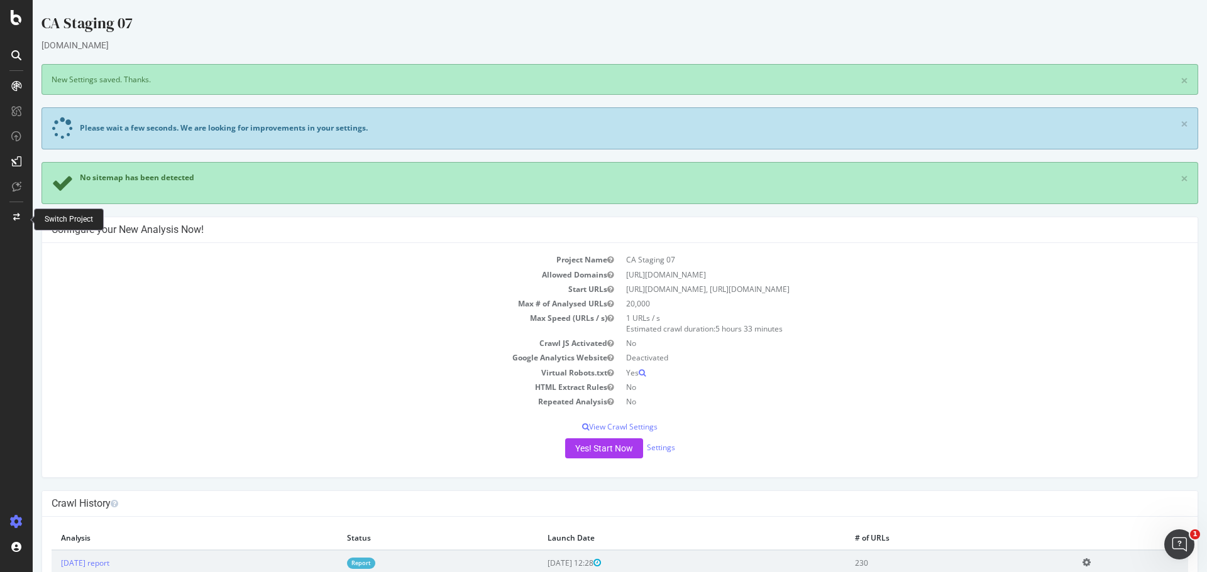
click at [12, 218] on div at bounding box center [16, 217] width 30 height 20
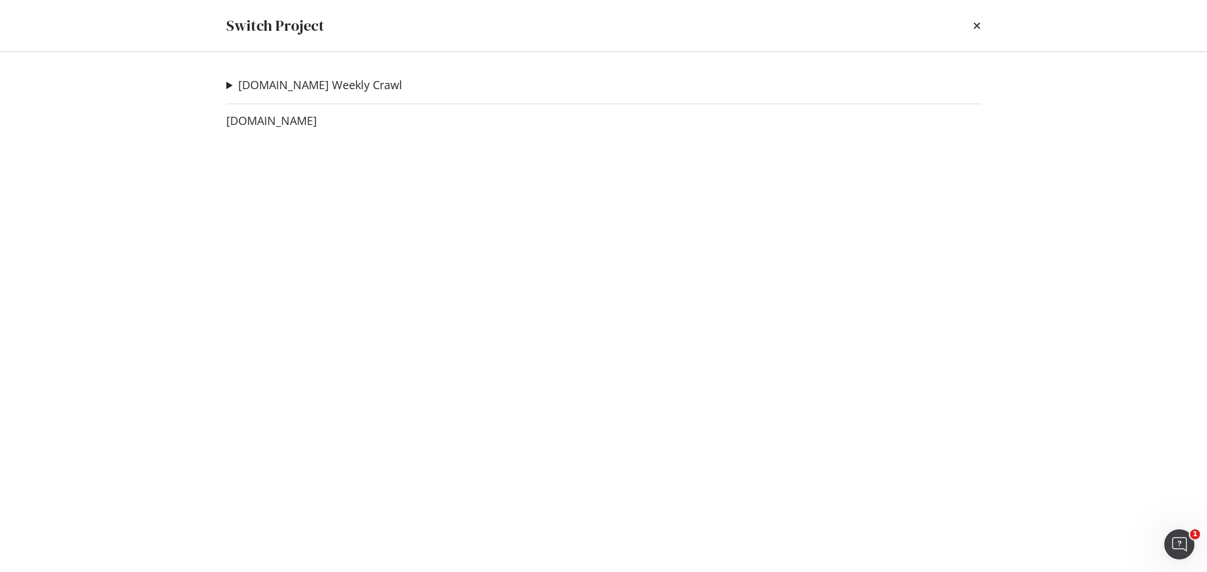
click at [231, 86] on summary "levi.com Weekly Crawl" at bounding box center [314, 85] width 176 height 16
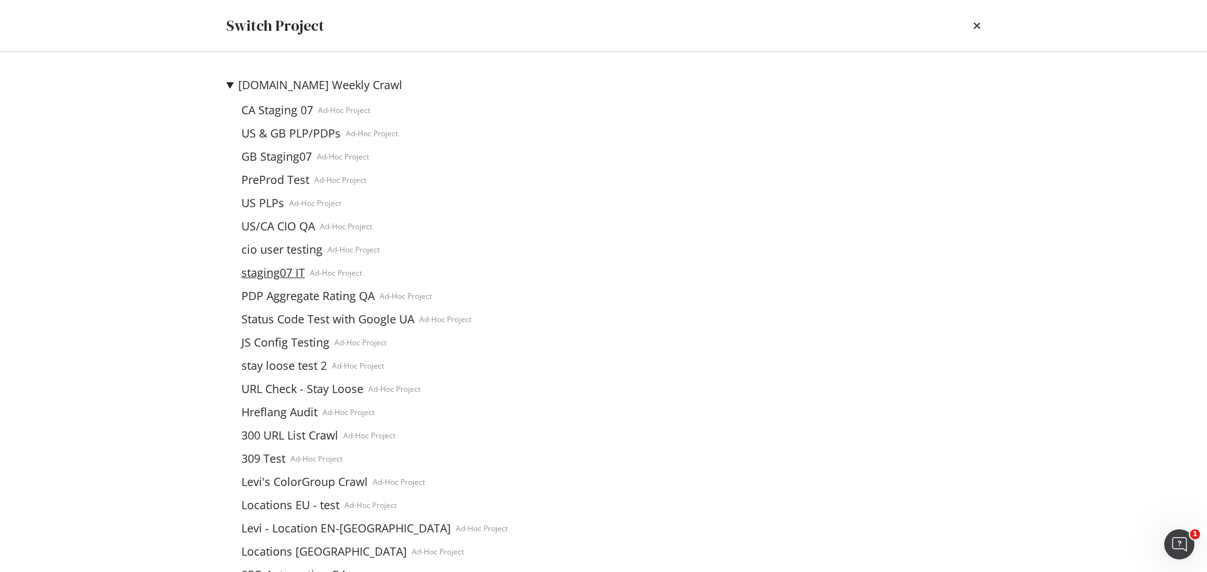
click at [265, 275] on link "staging07 IT" at bounding box center [273, 272] width 74 height 13
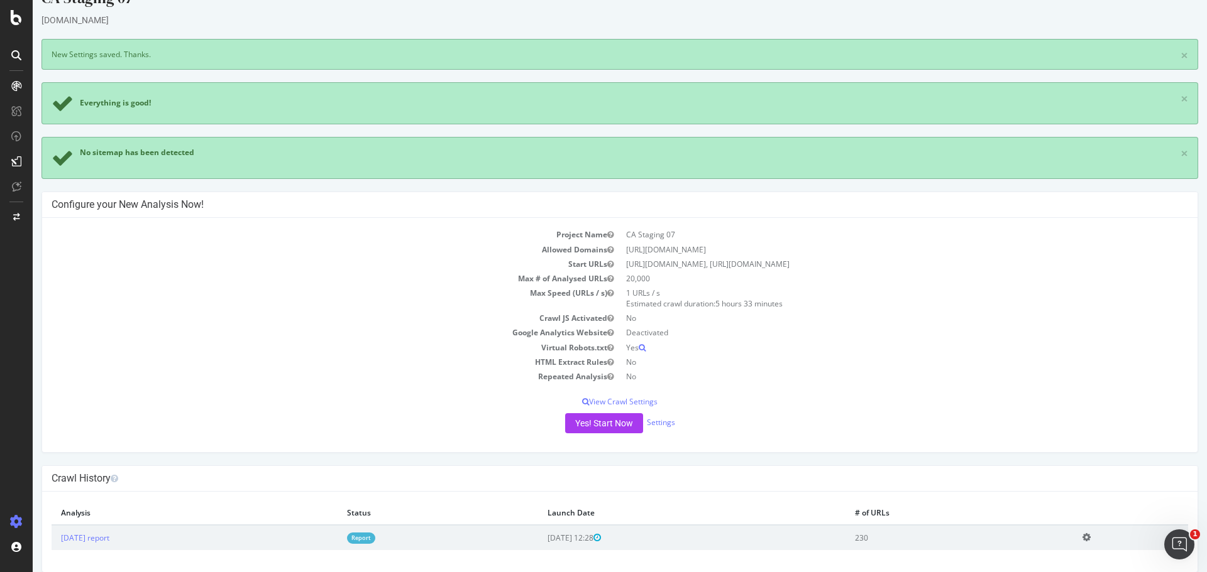
scroll to position [39, 0]
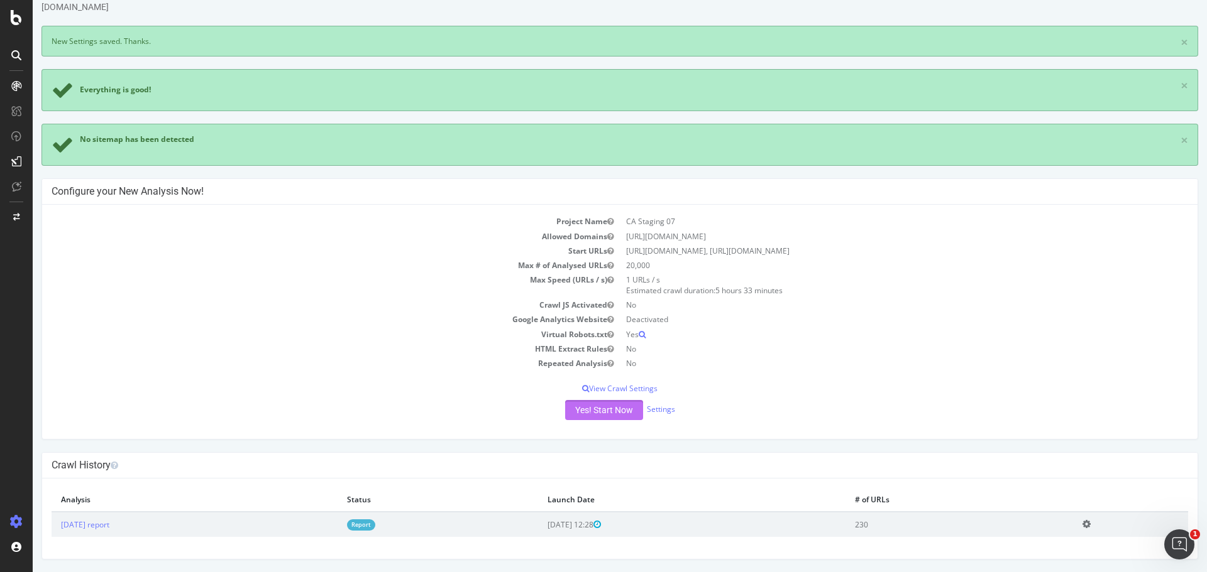
click at [601, 409] on button "Yes! Start Now" at bounding box center [604, 410] width 78 height 20
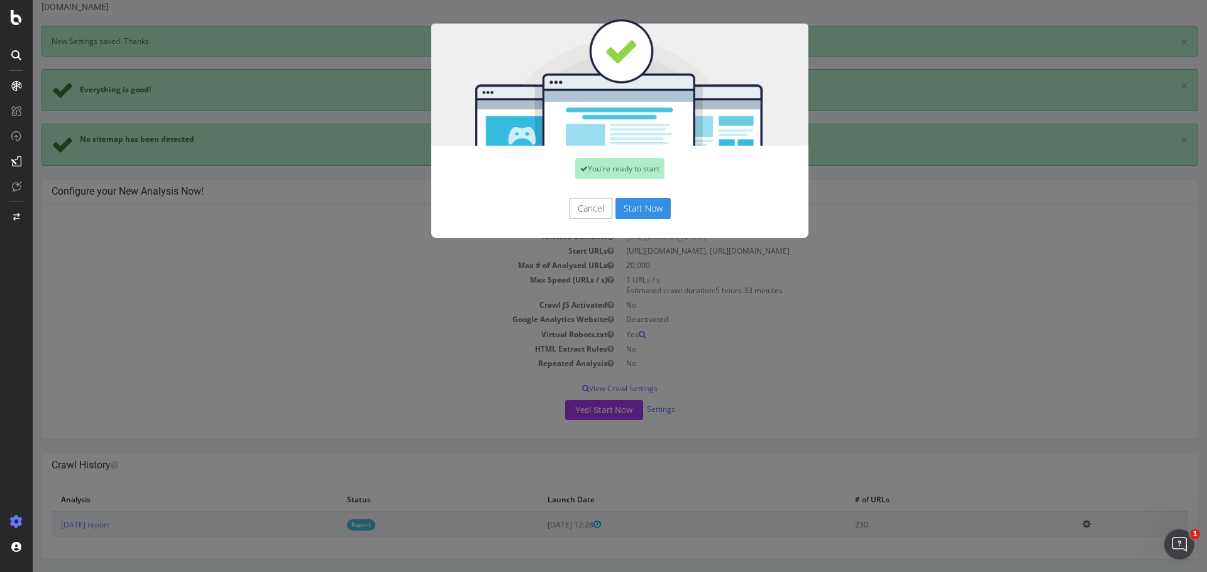
click at [654, 193] on div "Cancel Start Now" at bounding box center [619, 215] width 377 height 47
click at [655, 216] on button "Start Now" at bounding box center [642, 208] width 55 height 21
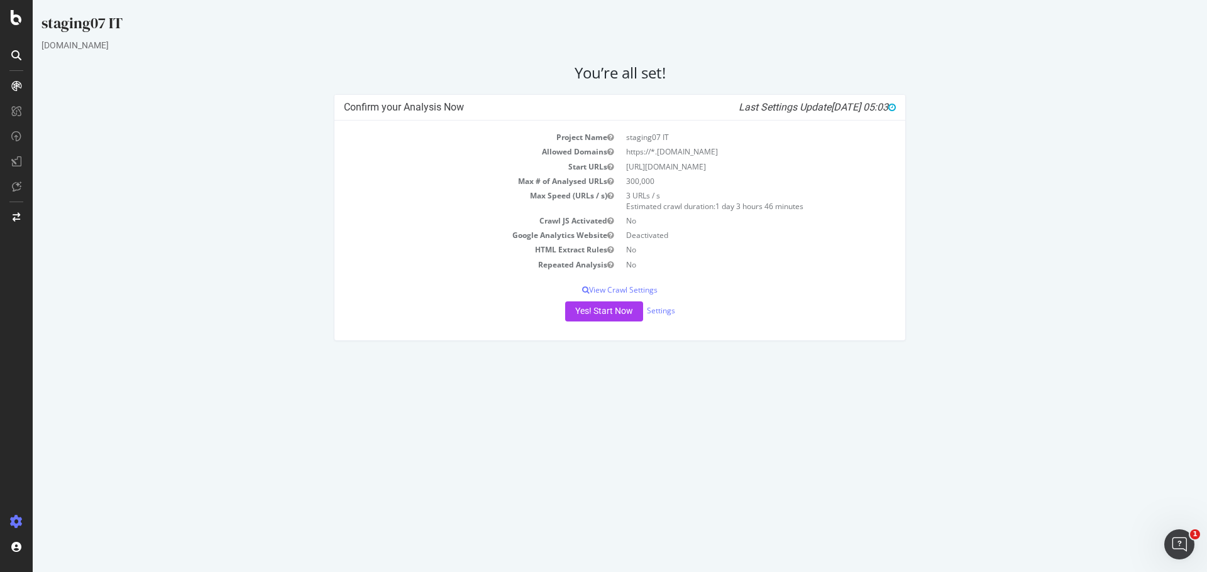
click at [631, 283] on div "Project Name staging07 IT Allowed Domains https://*.[DOMAIN_NAME] Start URLs [U…" at bounding box center [619, 231] width 571 height 220
click at [635, 292] on p "View Crawl Settings" at bounding box center [620, 290] width 552 height 11
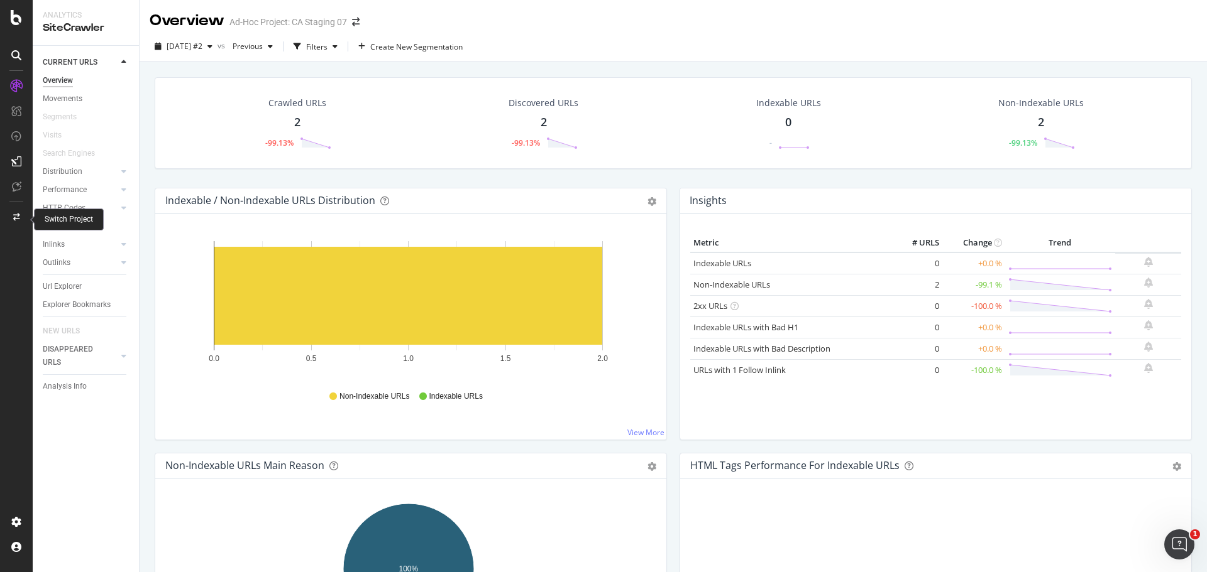
click at [19, 218] on icon at bounding box center [16, 218] width 7 height 8
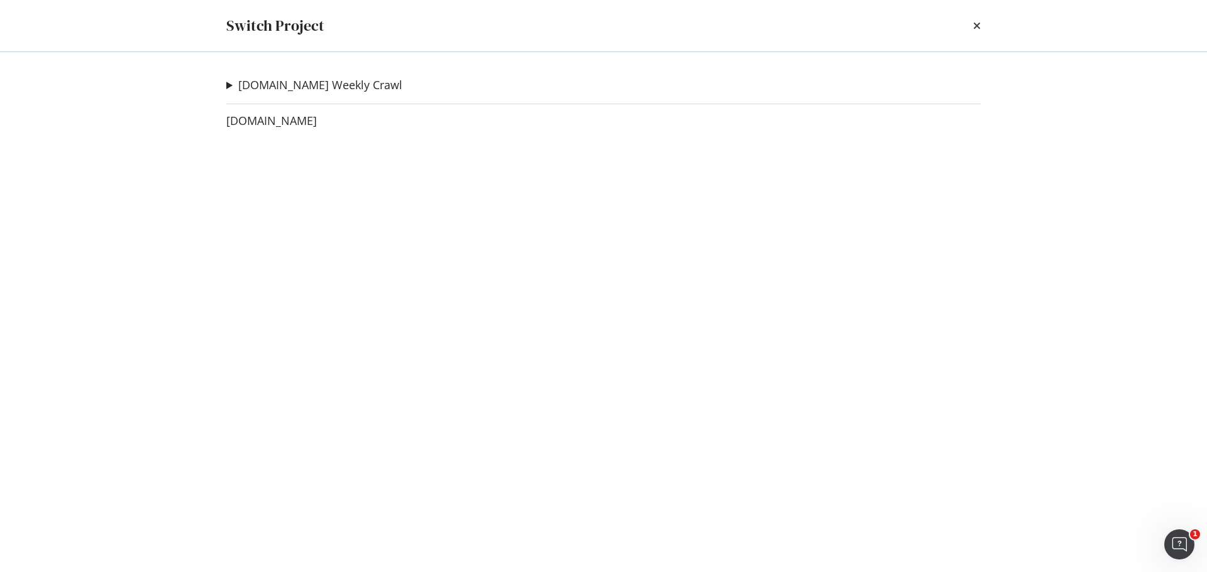
click at [227, 85] on summary "[DOMAIN_NAME] Weekly Crawl" at bounding box center [314, 85] width 176 height 16
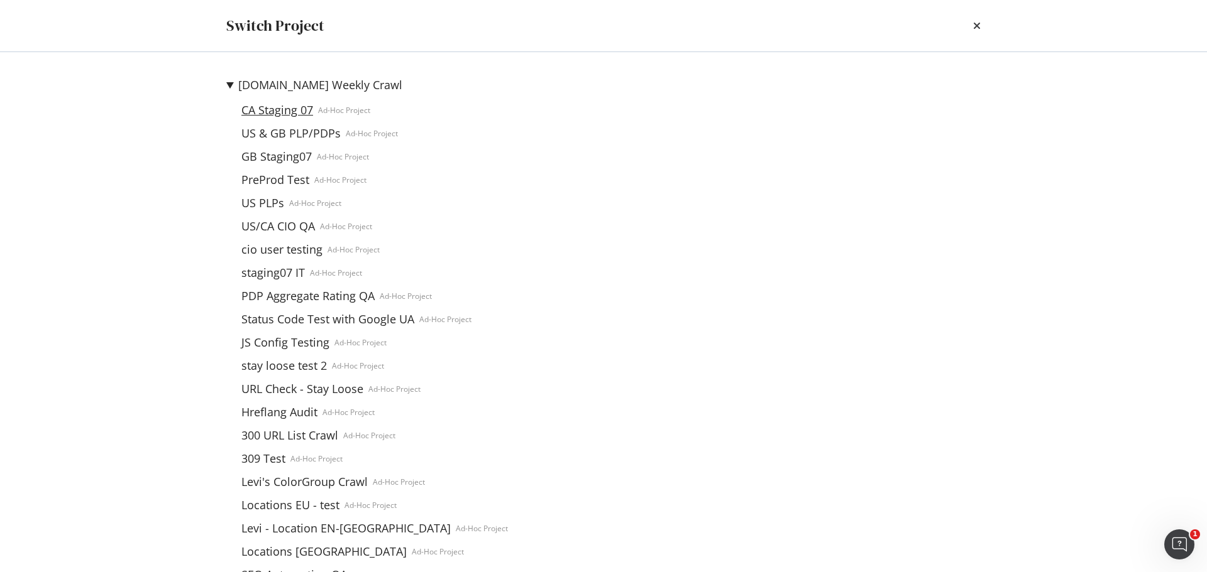
click at [275, 113] on link "CA Staging 07" at bounding box center [277, 110] width 82 height 13
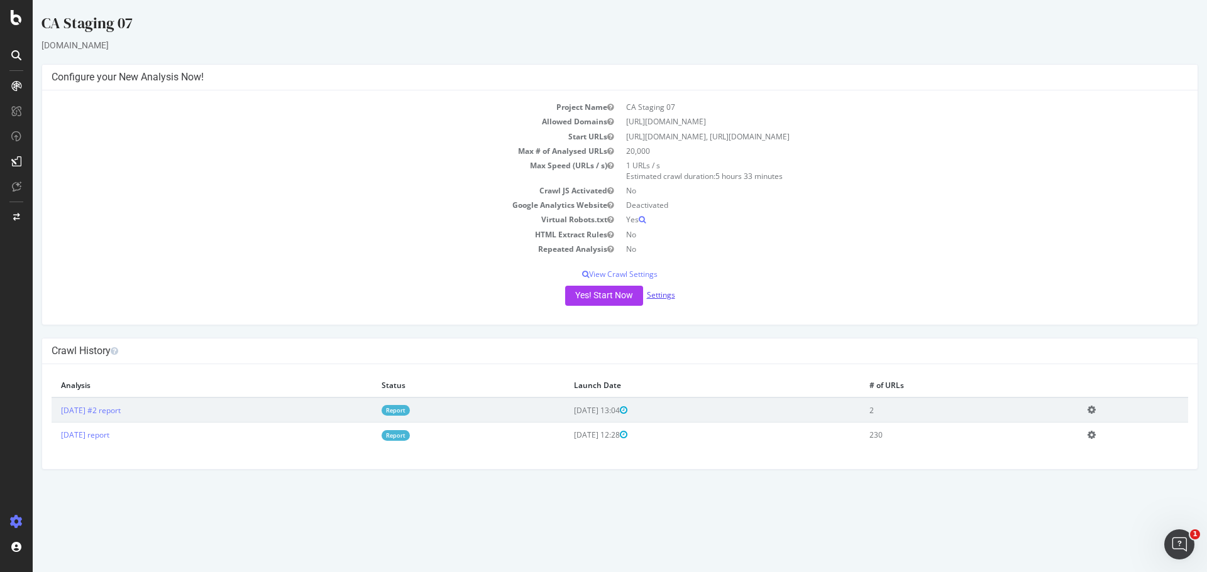
click at [664, 296] on link "Settings" at bounding box center [661, 295] width 28 height 11
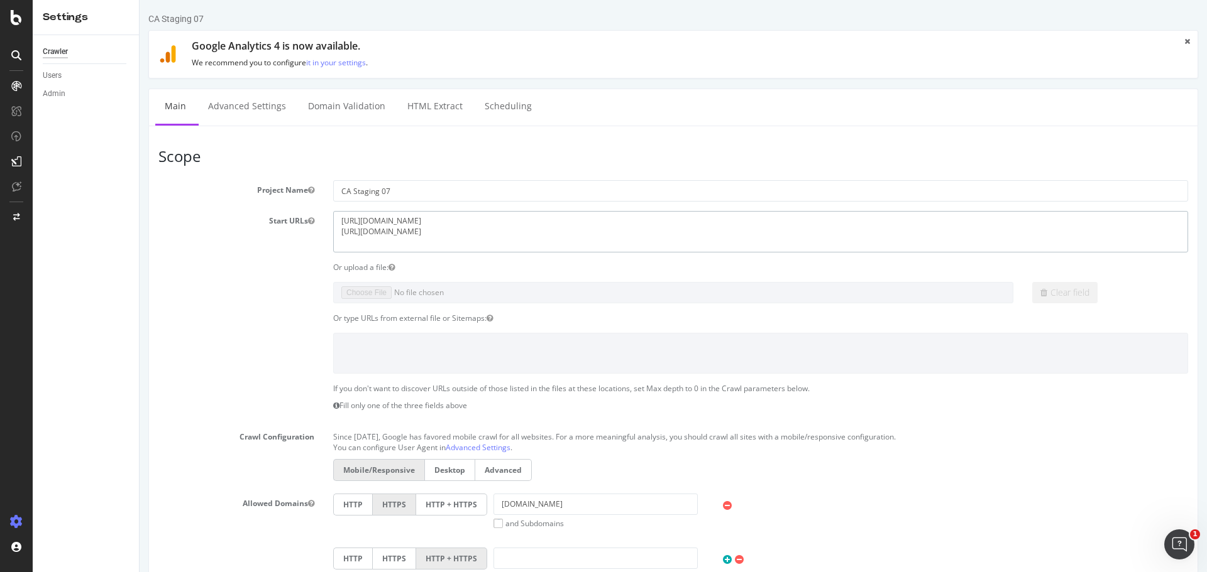
click at [507, 221] on textarea "[URL][DOMAIN_NAME] [URL][DOMAIN_NAME]" at bounding box center [760, 231] width 855 height 41
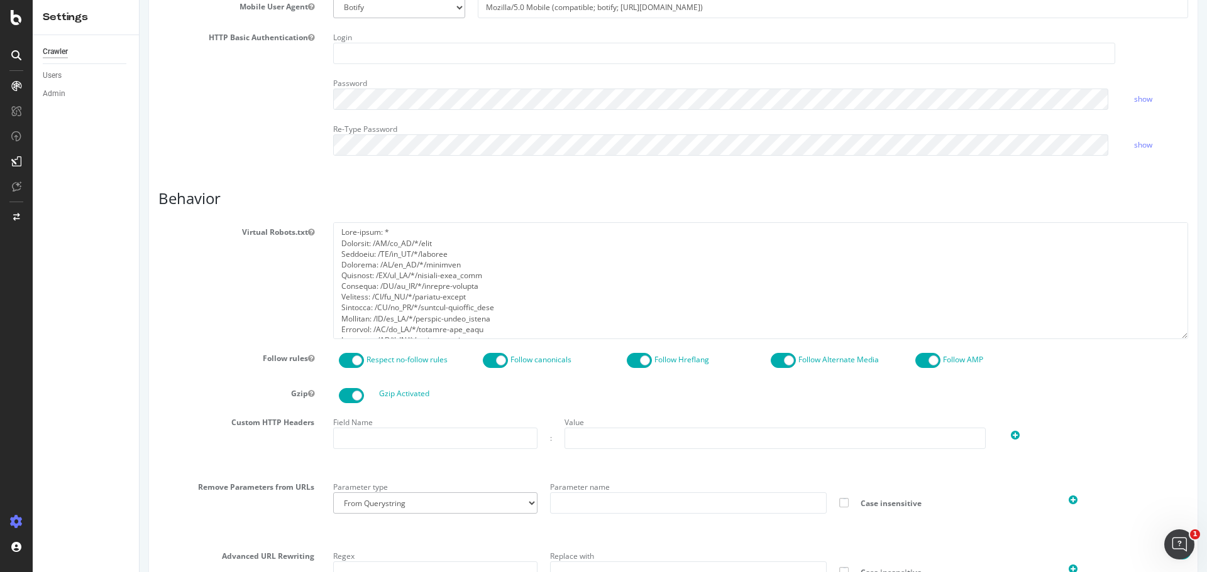
scroll to position [440, 0]
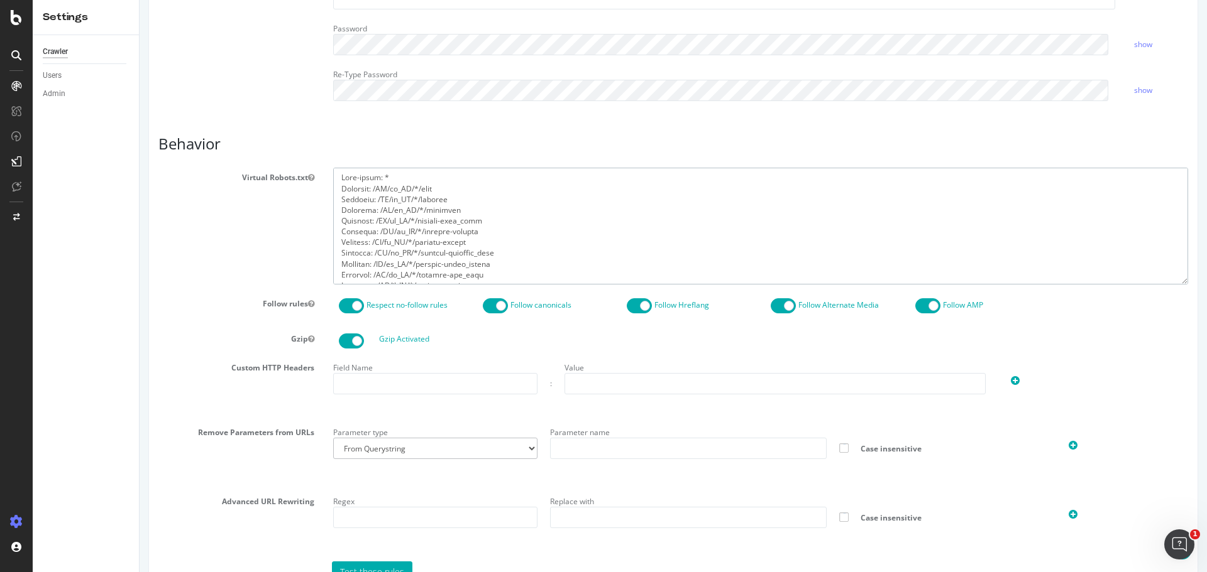
click at [451, 277] on textarea at bounding box center [760, 226] width 855 height 116
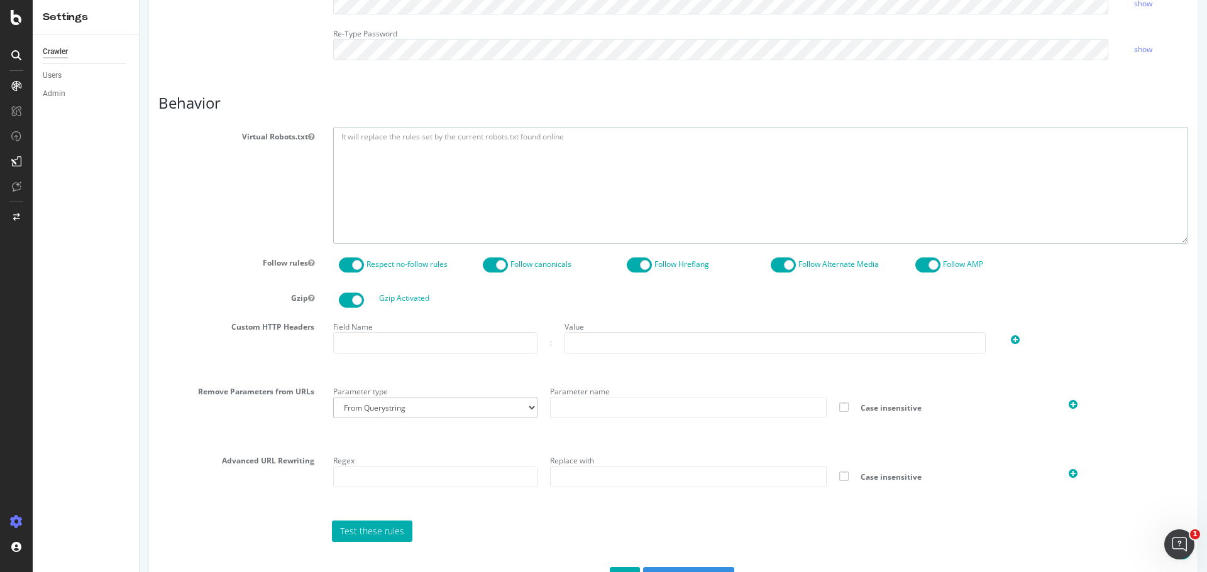
scroll to position [527, 0]
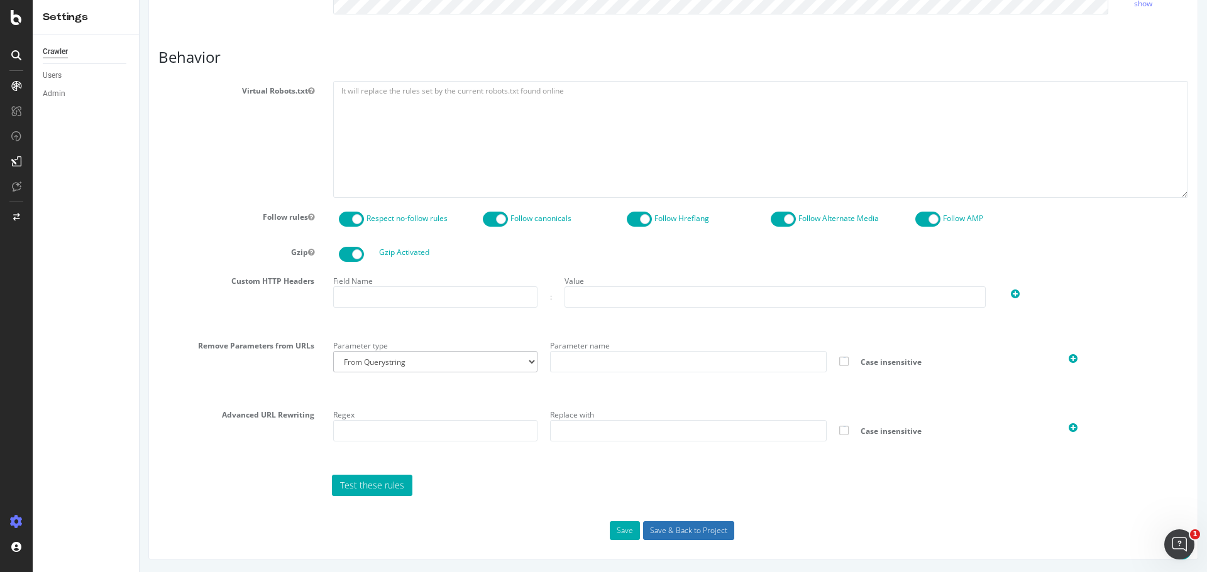
click at [659, 527] on input "Save & Back to Project" at bounding box center [688, 531] width 91 height 19
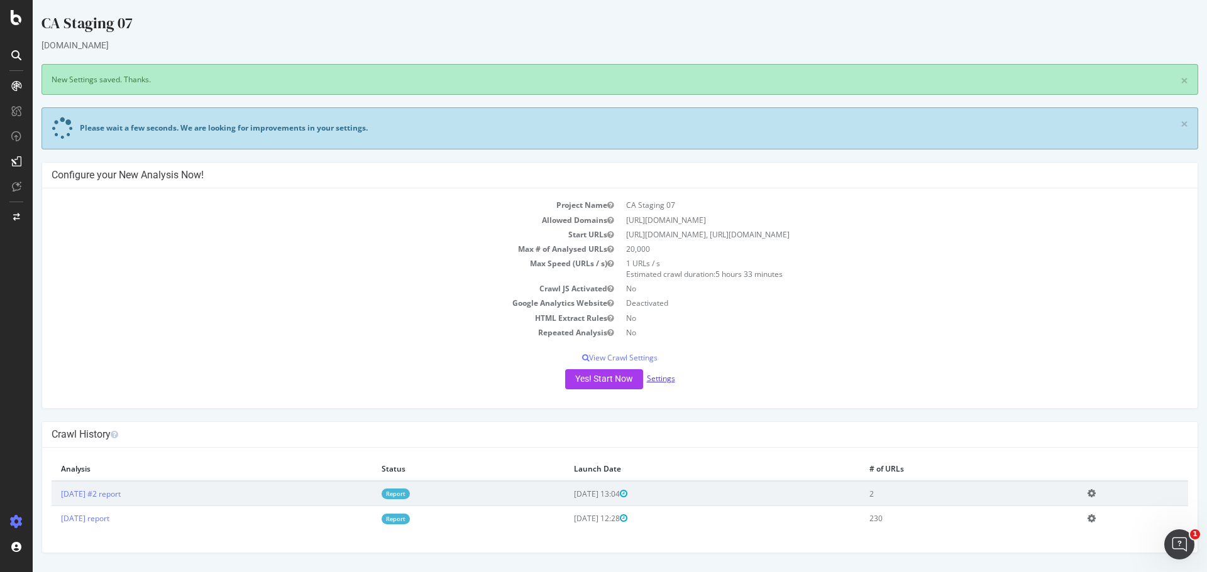
click at [669, 374] on link "Settings" at bounding box center [661, 378] width 28 height 11
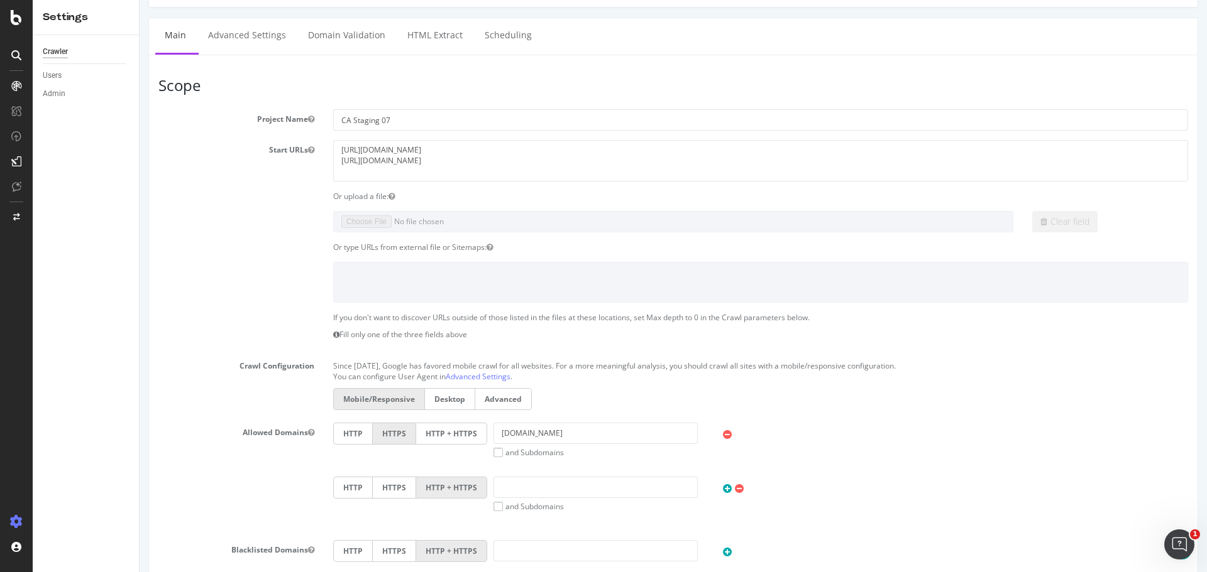
scroll to position [189, 0]
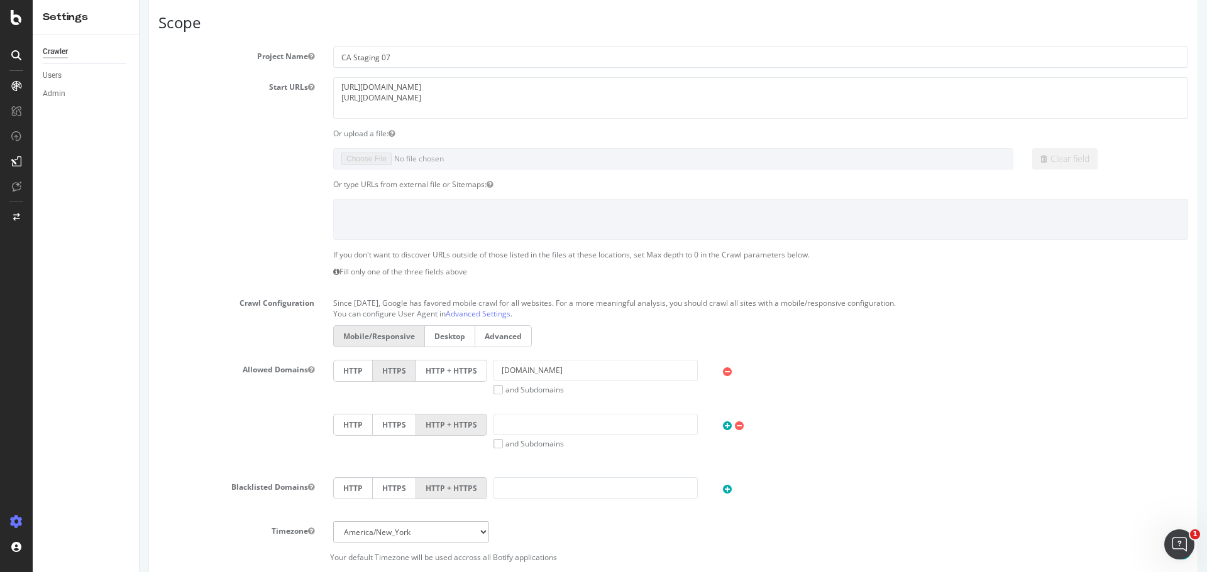
click at [199, 443] on div "Allowed Domains HTTP HTTPS HTTP + HTTPS staging07.dtc.levi.com and Subdomains U…" at bounding box center [673, 414] width 1048 height 108
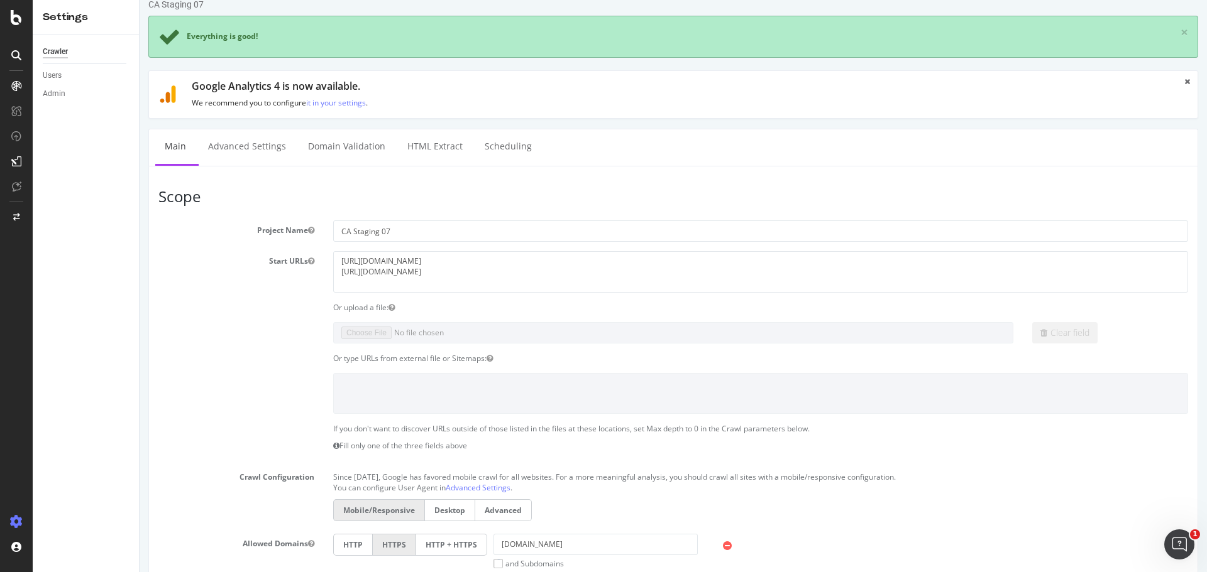
scroll to position [0, 0]
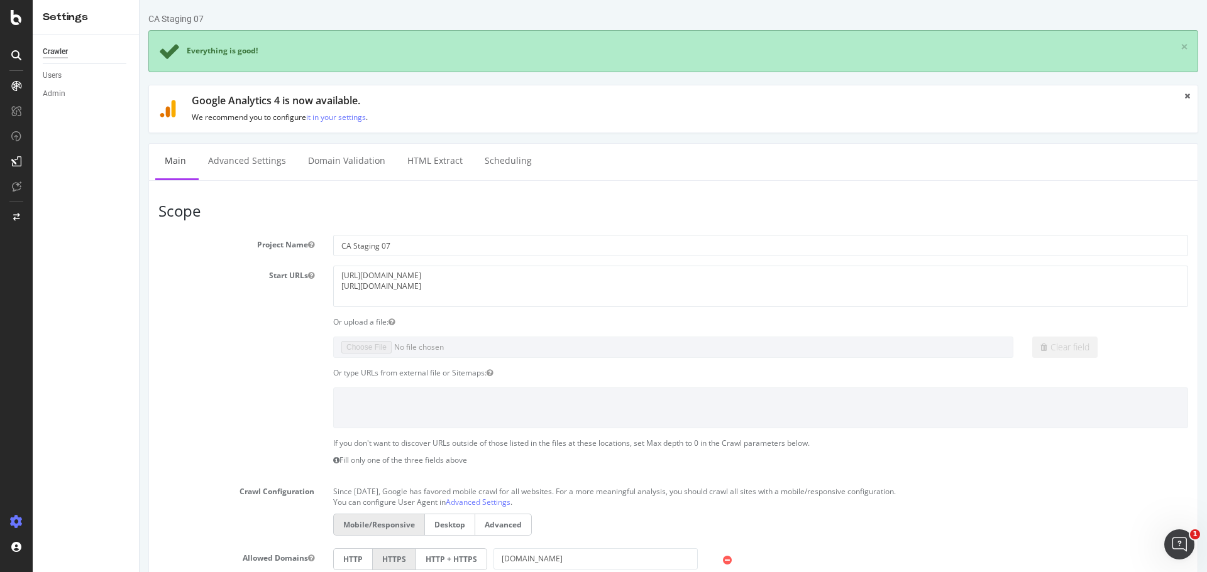
click at [203, 46] on div "Everything is good!" at bounding box center [222, 50] width 71 height 11
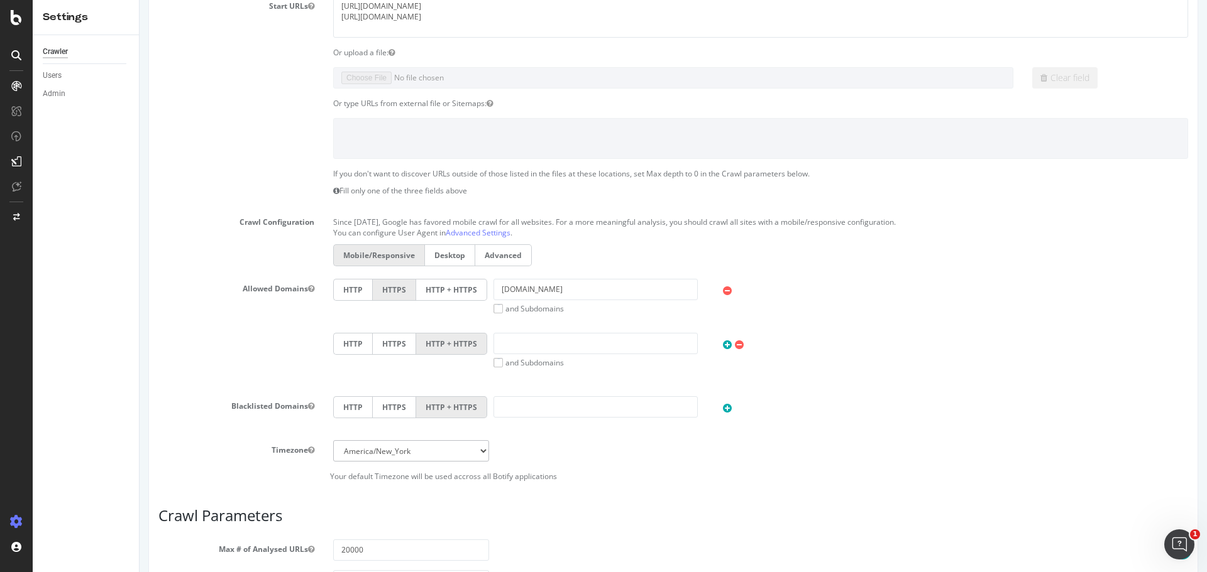
scroll to position [544, 0]
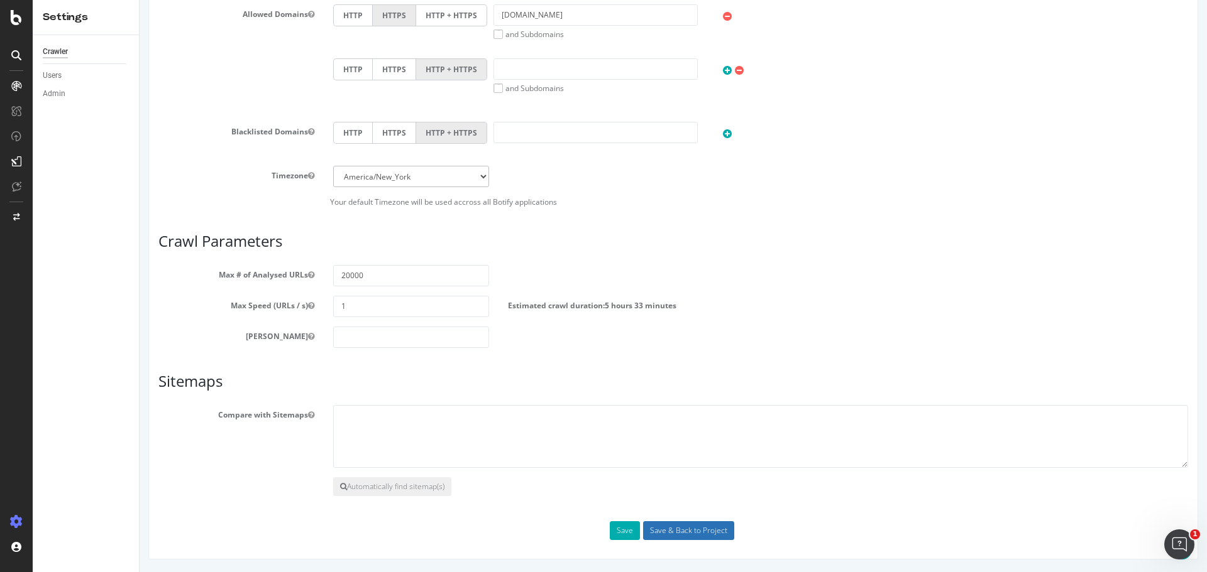
click at [688, 531] on input "Save & Back to Project" at bounding box center [688, 531] width 91 height 19
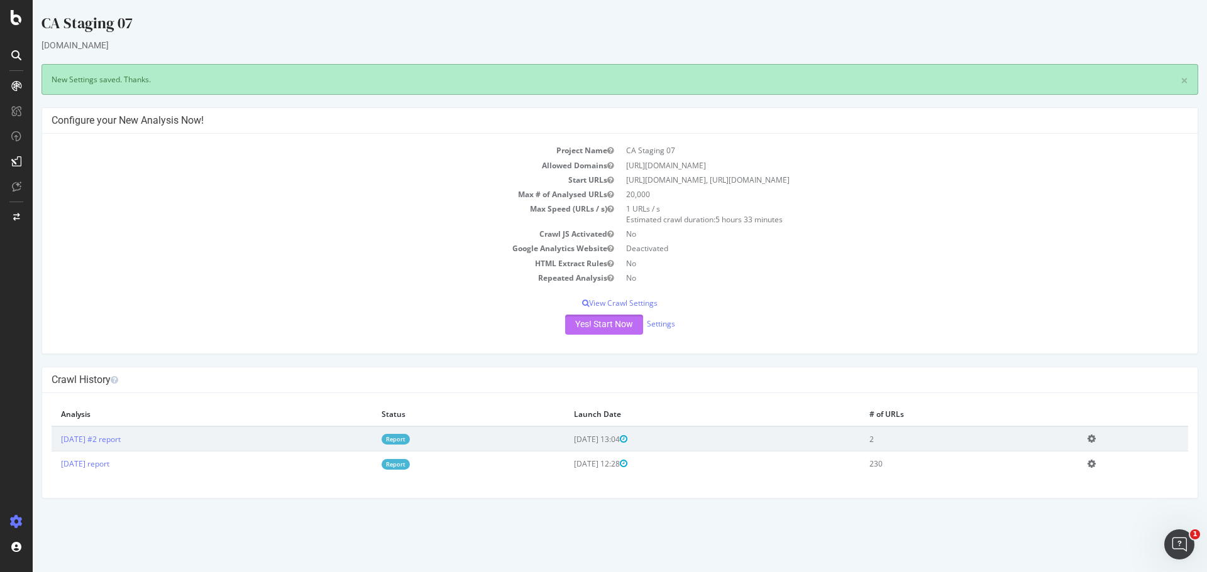
click at [610, 327] on button "Yes! Start Now" at bounding box center [604, 325] width 78 height 20
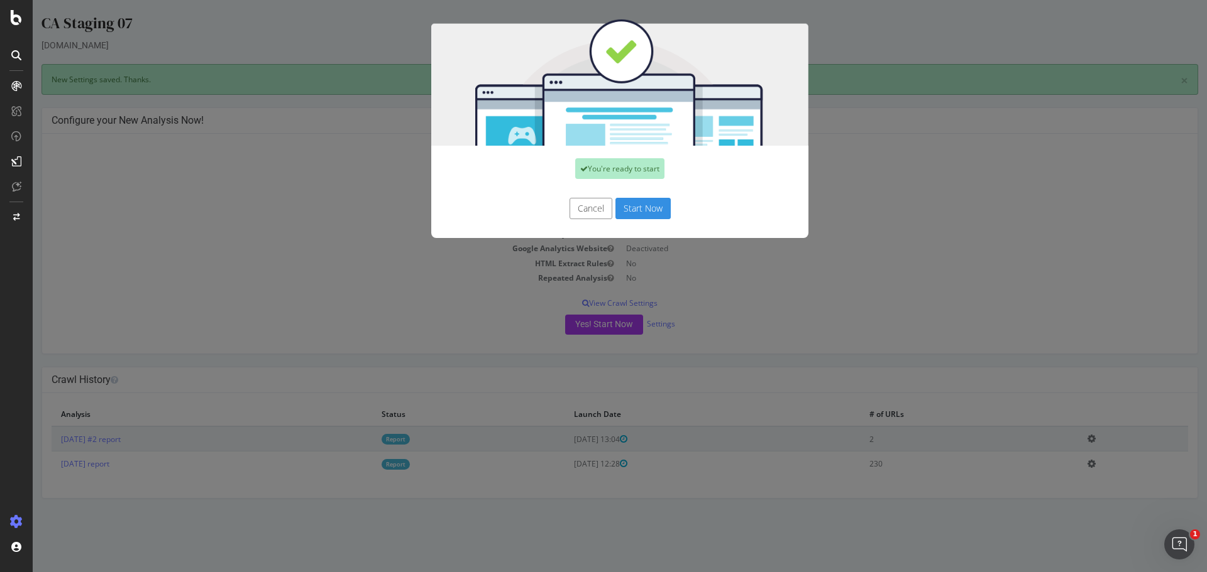
click at [634, 211] on button "Start Now" at bounding box center [642, 208] width 55 height 21
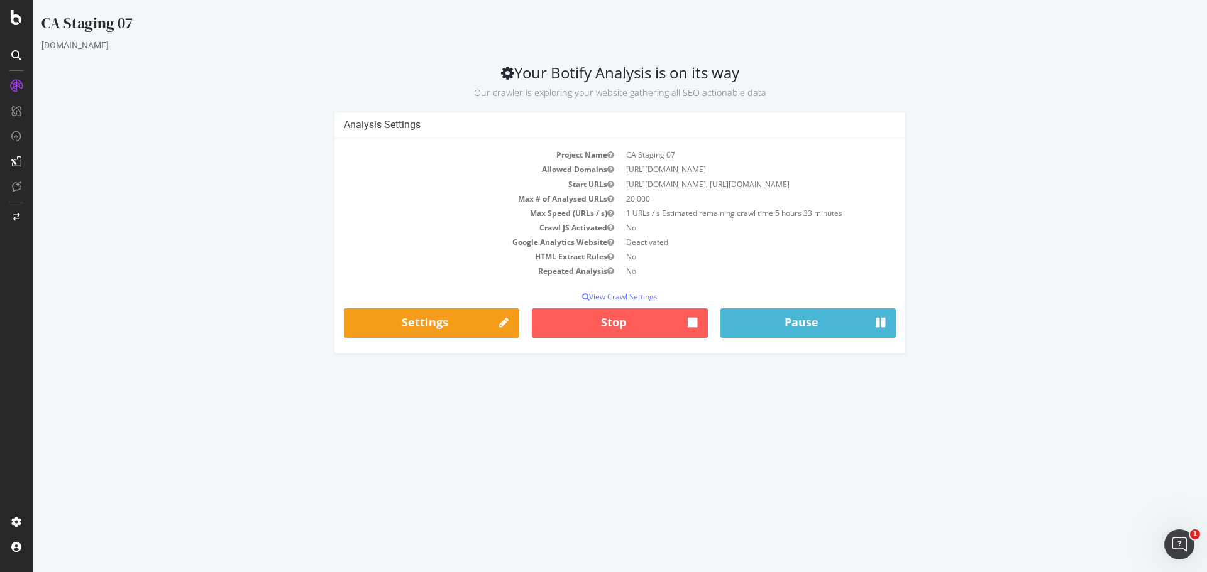
click at [699, 221] on td "1 URLs / s Estimated remaining crawl time: 5 hours 33 minutes" at bounding box center [758, 213] width 276 height 14
click at [522, 76] on h2 "Your Botify Analysis is on its way Our crawler is exploring your website gather…" at bounding box center [619, 81] width 1156 height 35
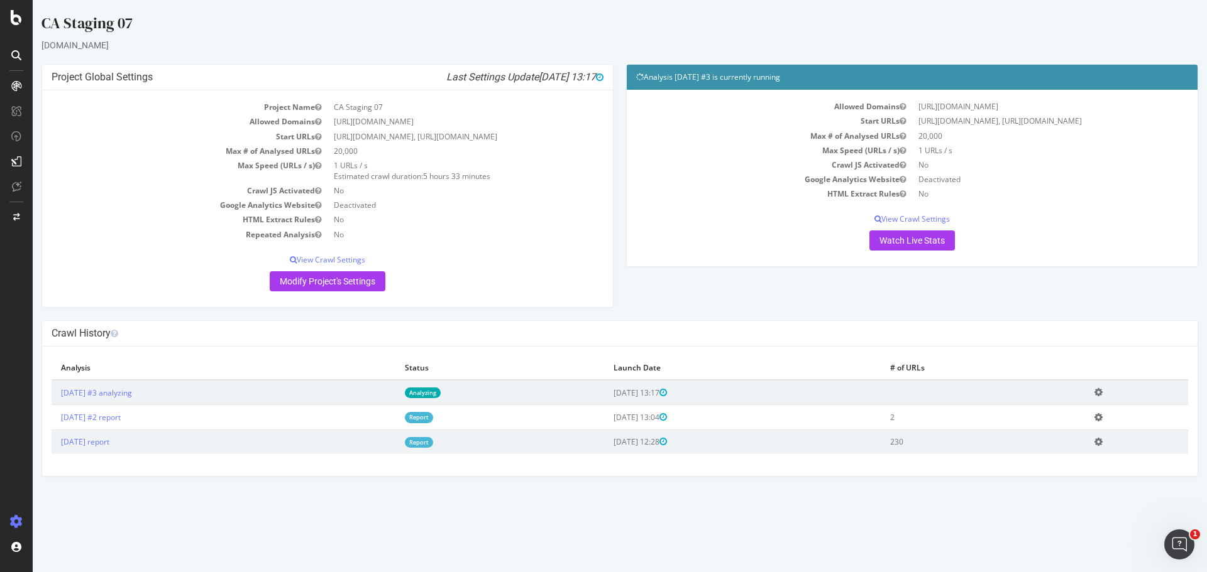
click at [1102, 397] on icon at bounding box center [1098, 392] width 8 height 9
click at [1101, 437] on link "Delete analysis" at bounding box center [1052, 428] width 101 height 17
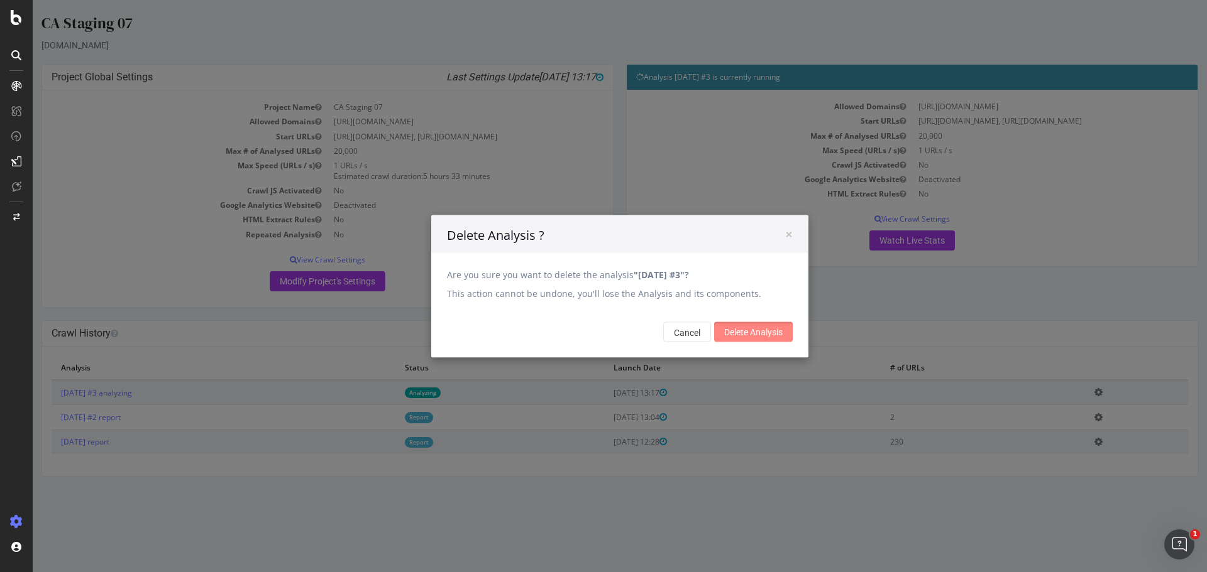
click at [745, 334] on input "Delete Analysis" at bounding box center [753, 332] width 79 height 20
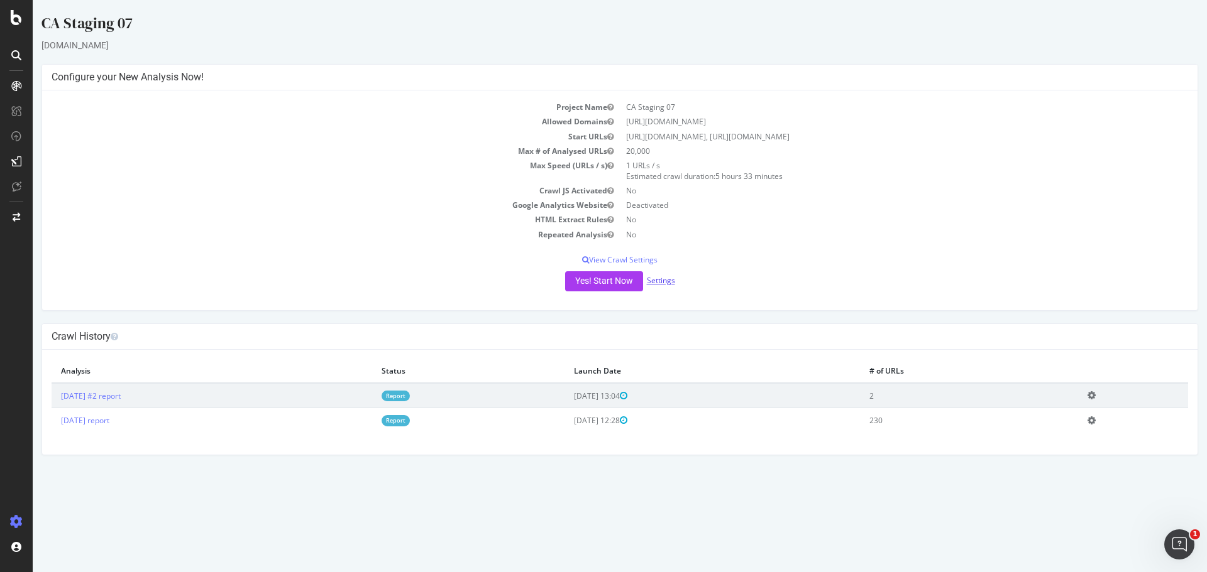
click at [667, 278] on link "Settings" at bounding box center [661, 280] width 28 height 11
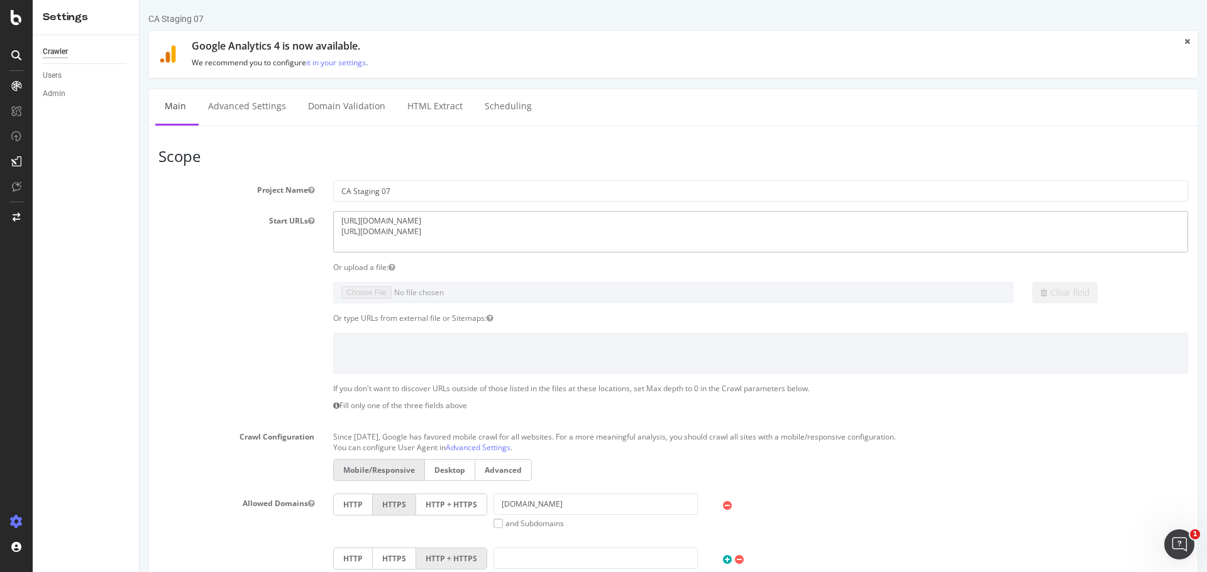
drag, startPoint x: 457, startPoint y: 216, endPoint x: 571, endPoint y: 222, distance: 113.9
click at [568, 229] on textarea "[URL][DOMAIN_NAME] [URL][DOMAIN_NAME]" at bounding box center [760, 231] width 855 height 41
type textarea "[URL][DOMAIN_NAME]"
click at [581, 318] on div "Or type URLs from external file or Sitemaps:" at bounding box center [761, 318] width 874 height 11
click at [578, 275] on section "Project Name CA Staging 07 Start URLs https://staging07.dtc.levi.com/CA/en_CA/ …" at bounding box center [672, 438] width 1029 height 517
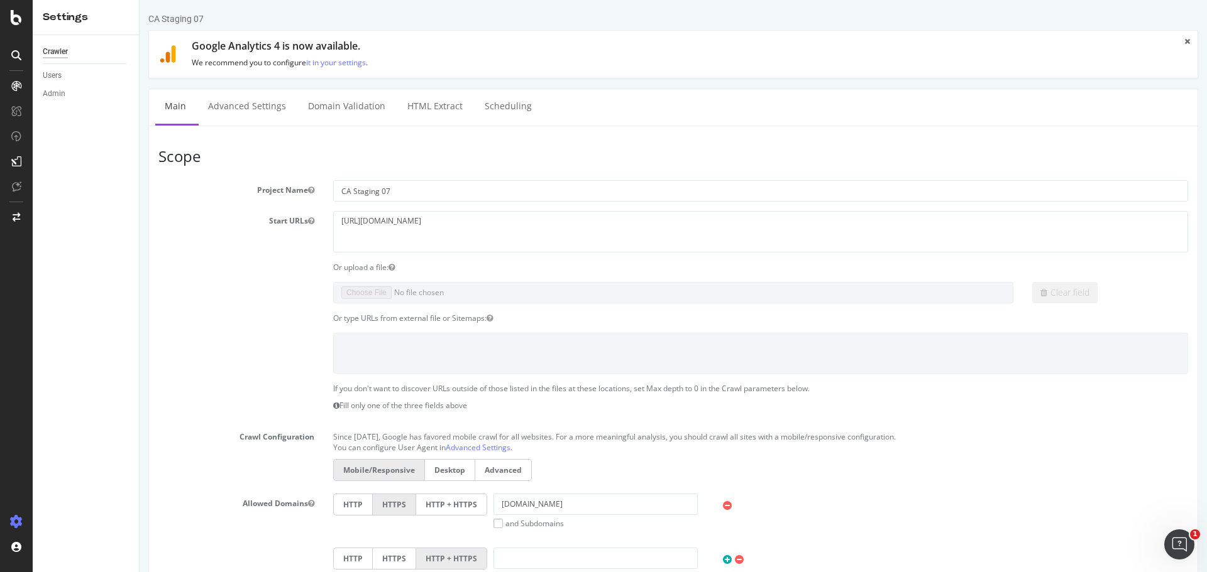
click at [575, 271] on div "Or upload a file:" at bounding box center [761, 267] width 874 height 11
click at [532, 227] on textarea "https://staging07.dtc.levi.com/CA/en_CA/ https://staging07.dtc.levi.com/CA/fr_C…" at bounding box center [760, 231] width 855 height 41
click at [552, 231] on textarea "https://staging07.dtc.levi.com/CA/en_CA/ https://staging07.dtc.levi.com/CA/fr_C…" at bounding box center [760, 231] width 855 height 41
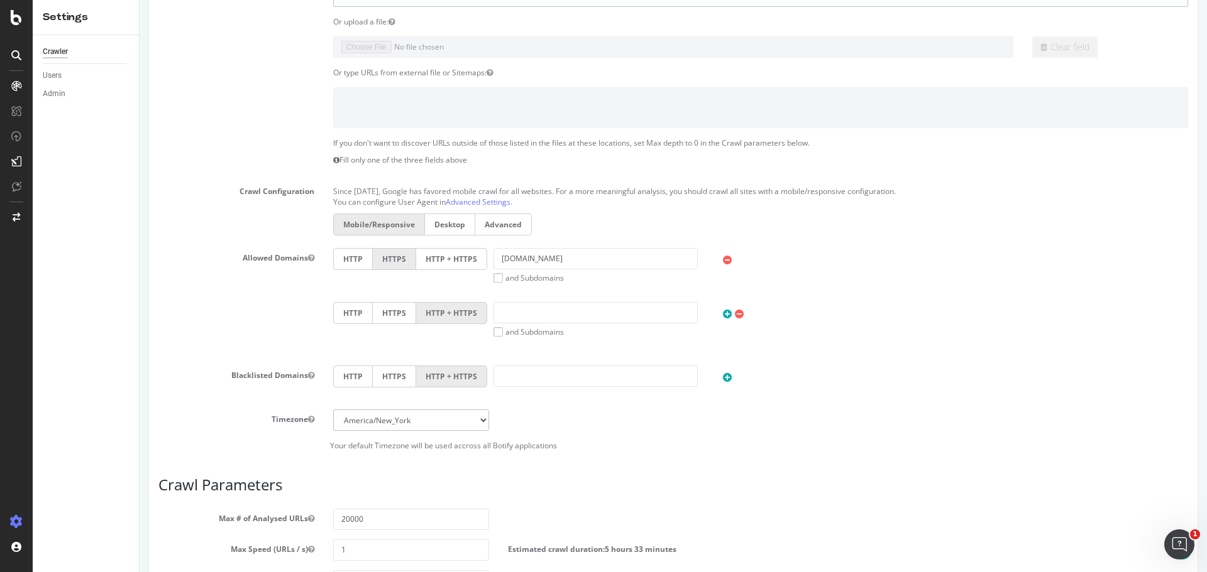
scroll to position [490, 0]
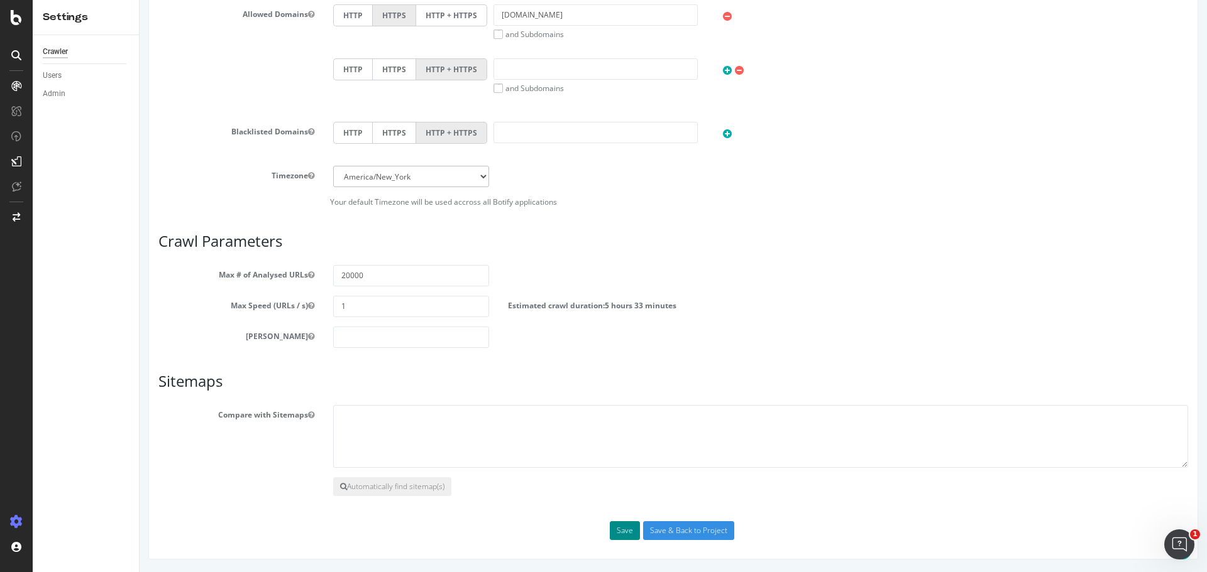
click at [618, 532] on button "Save" at bounding box center [625, 531] width 30 height 19
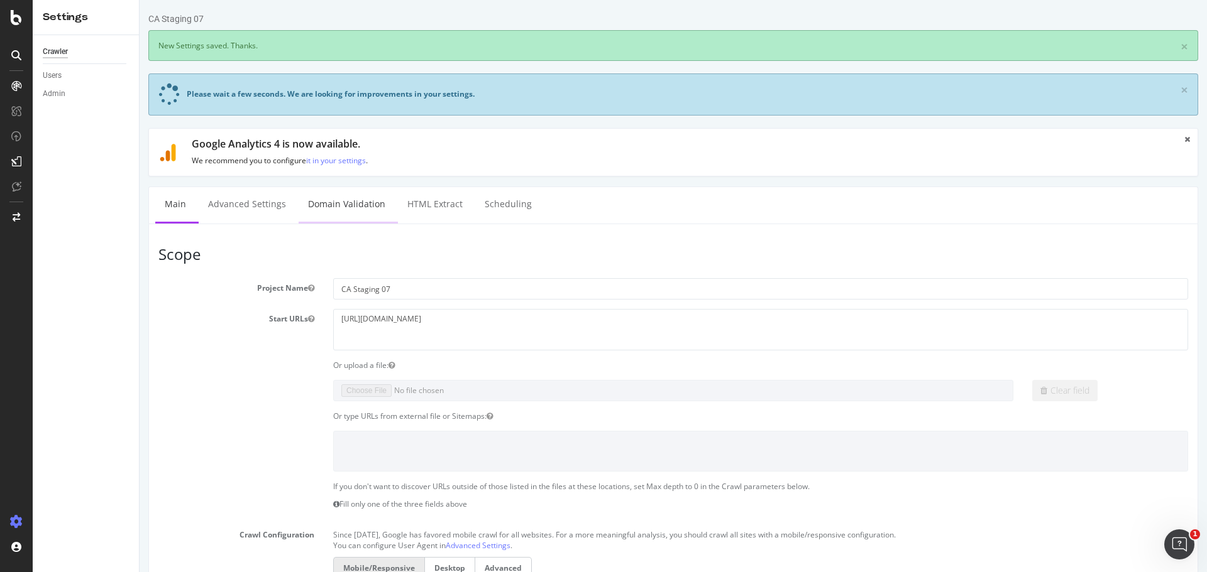
scroll to position [0, 0]
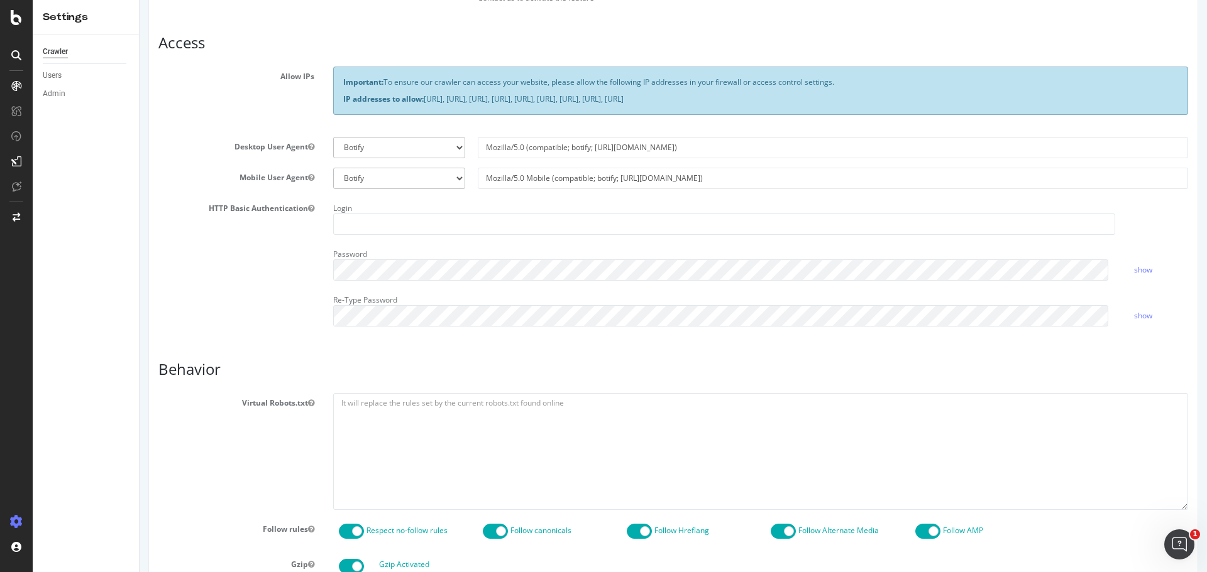
scroll to position [377, 0]
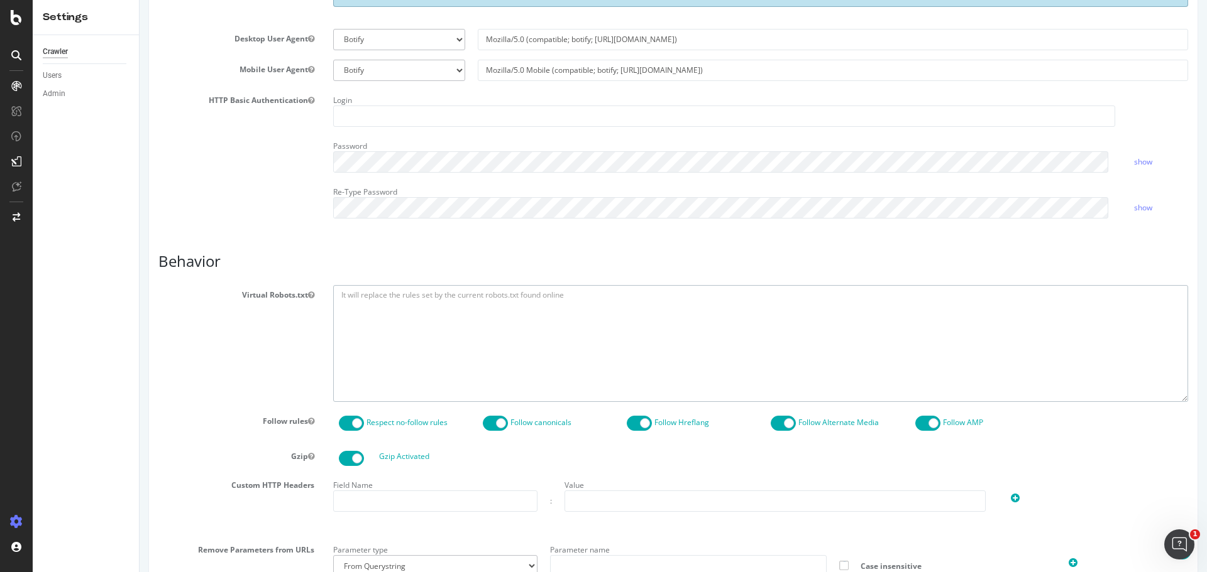
click at [480, 346] on textarea at bounding box center [760, 343] width 855 height 116
paste textarea "User-agent: * Disallow: /CA/en_CA/*/baby Disallow: /CA/en_CA/*/bigboys Disallow…"
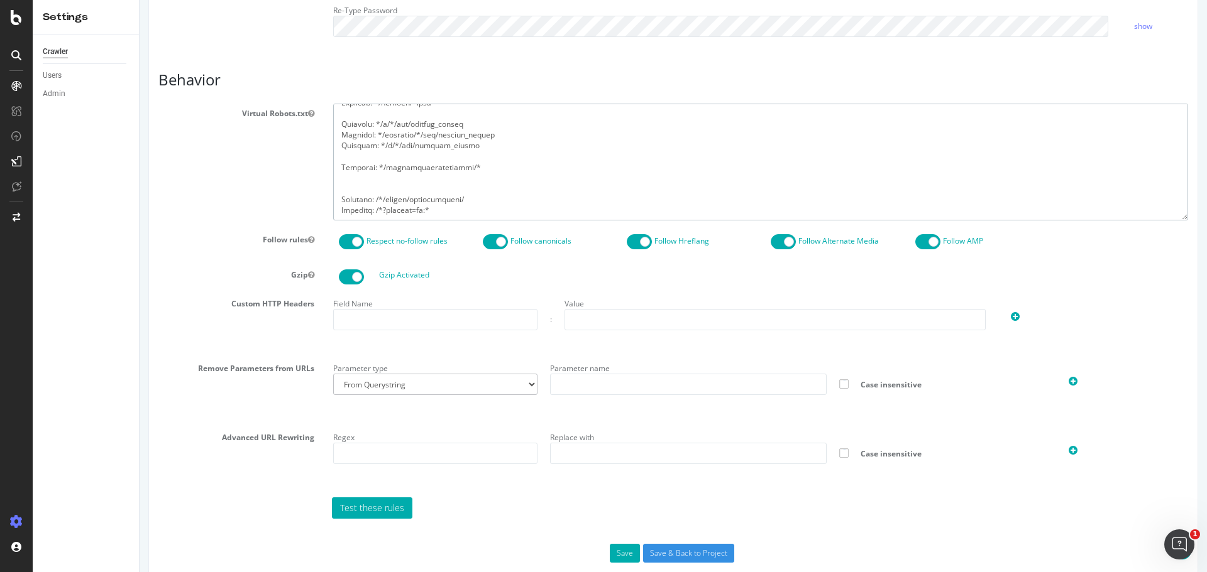
scroll to position [581, 0]
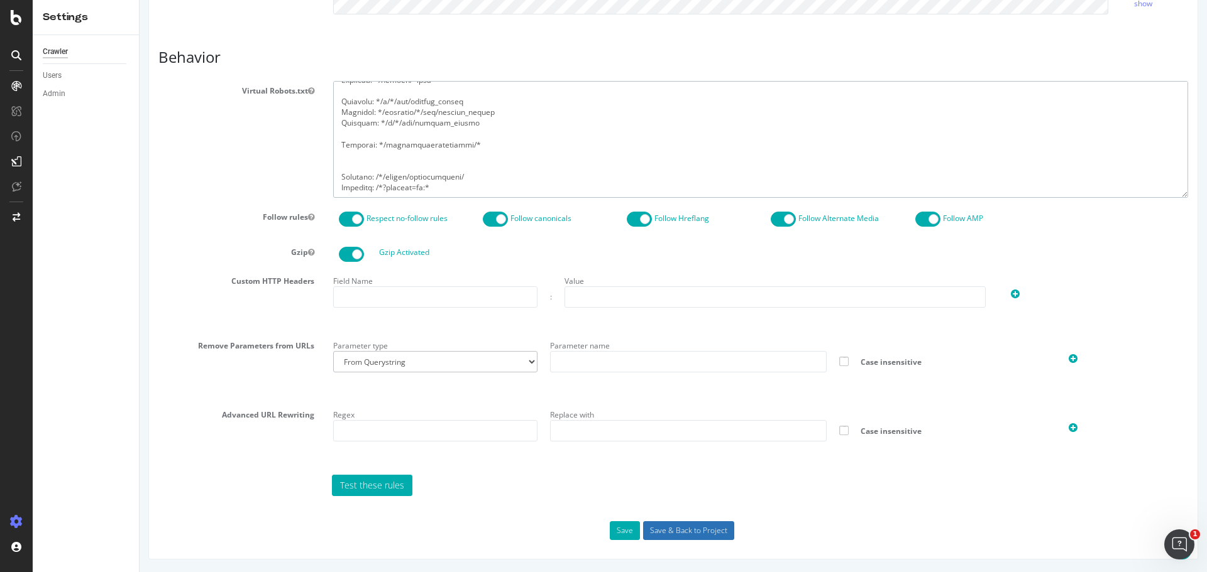
type textarea "User-agent: * Disallow: /CA/en_CA/*/baby Disallow: /CA/en_CA/*/bigboys Disallow…"
click at [669, 534] on input "Save & Back to Project" at bounding box center [688, 531] width 91 height 19
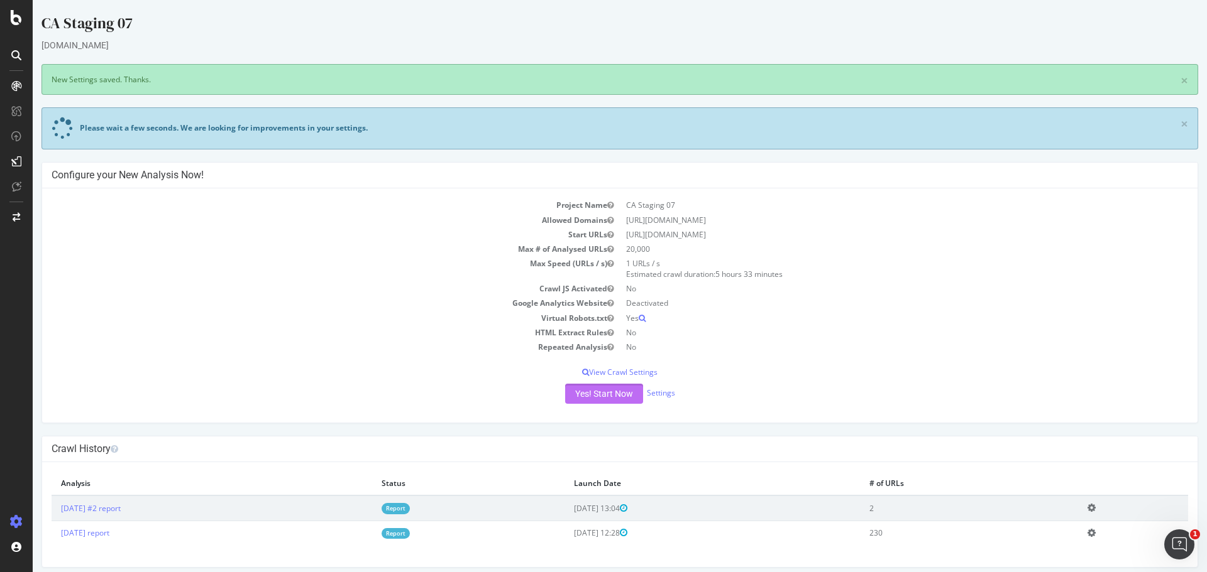
click at [623, 393] on button "Yes! Start Now" at bounding box center [604, 394] width 78 height 20
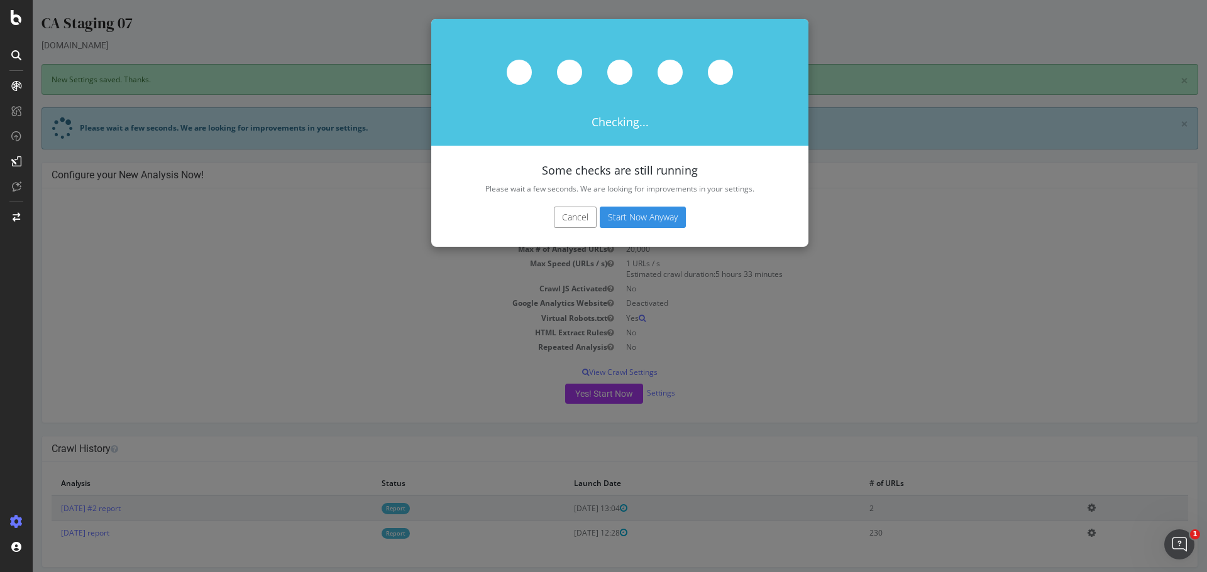
click at [640, 212] on button "Start Now Anyway" at bounding box center [643, 217] width 86 height 21
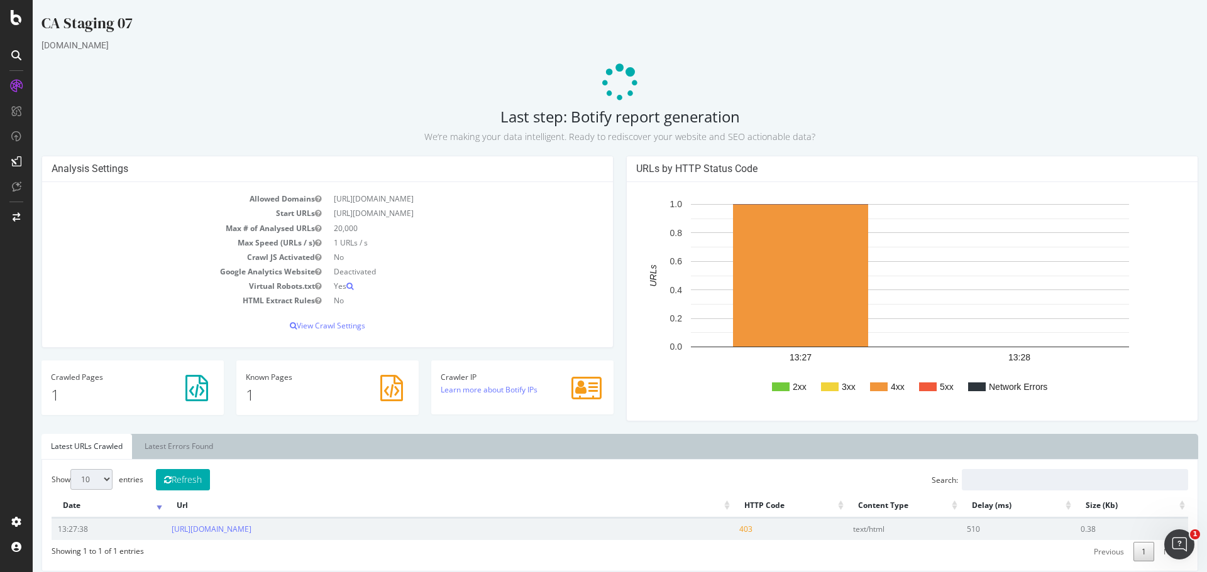
click at [739, 530] on span "403" at bounding box center [745, 529] width 13 height 11
click at [739, 531] on span "403" at bounding box center [745, 529] width 13 height 11
click at [569, 118] on h2 "Last step: Botify report generation We’re making your data intelligent. Ready t…" at bounding box center [619, 125] width 1156 height 35
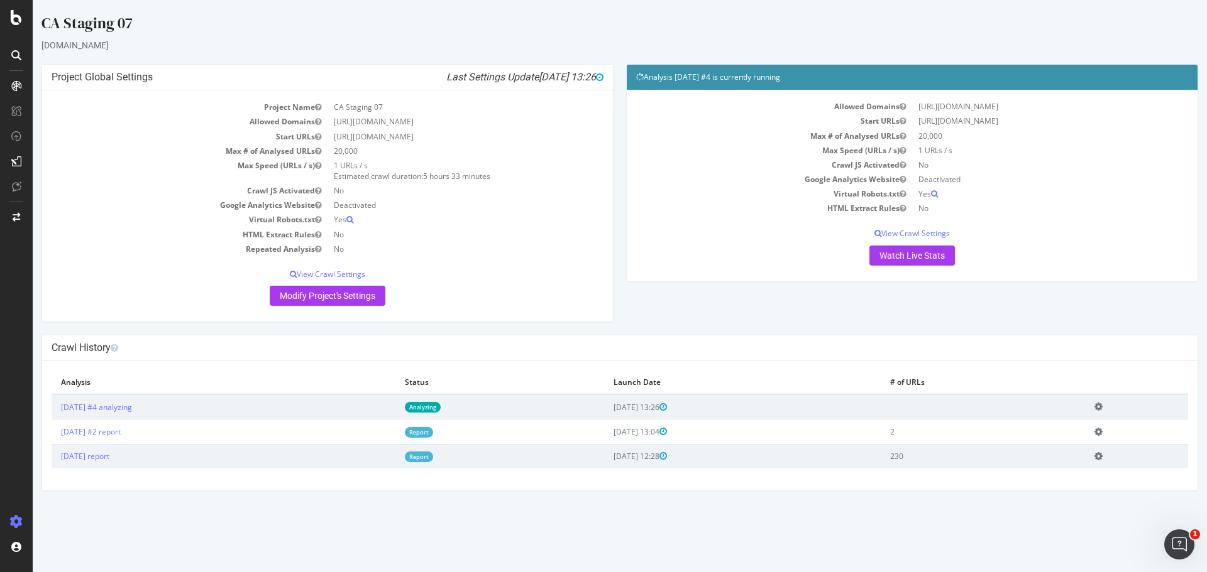
click at [1114, 407] on td "Add name Delete analysis" at bounding box center [1136, 407] width 103 height 25
click at [1102, 406] on icon at bounding box center [1098, 406] width 8 height 9
click at [1085, 446] on link "Delete analysis" at bounding box center [1052, 443] width 101 height 17
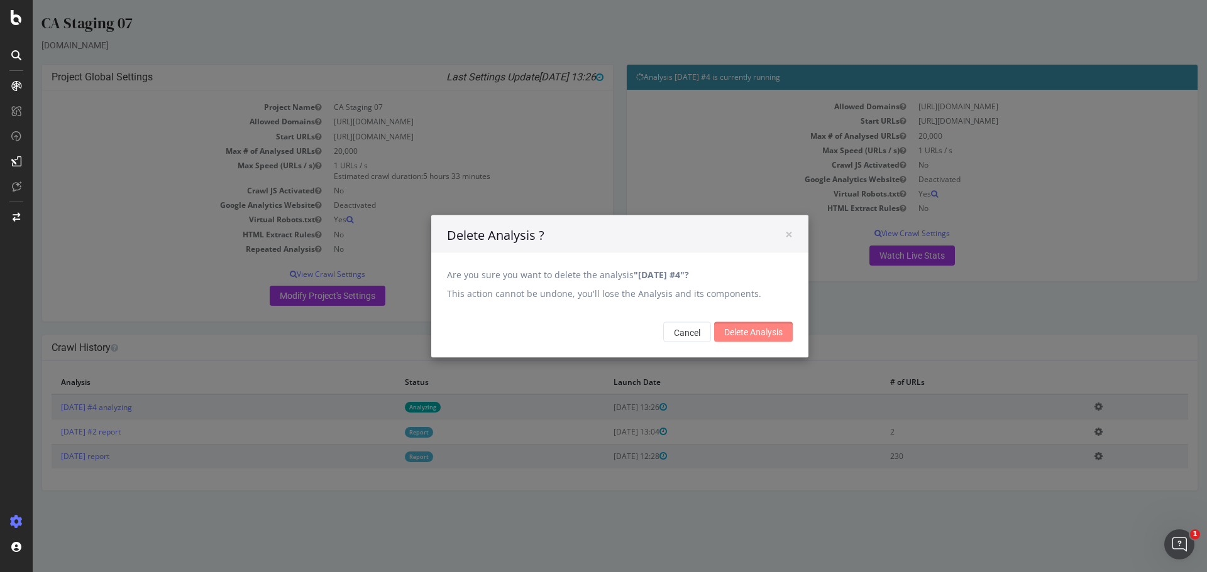
click at [776, 324] on input "Delete Analysis" at bounding box center [753, 332] width 79 height 20
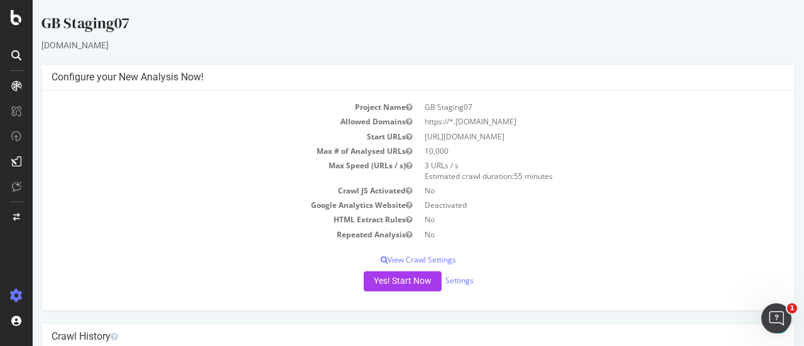
scroll to position [145, 0]
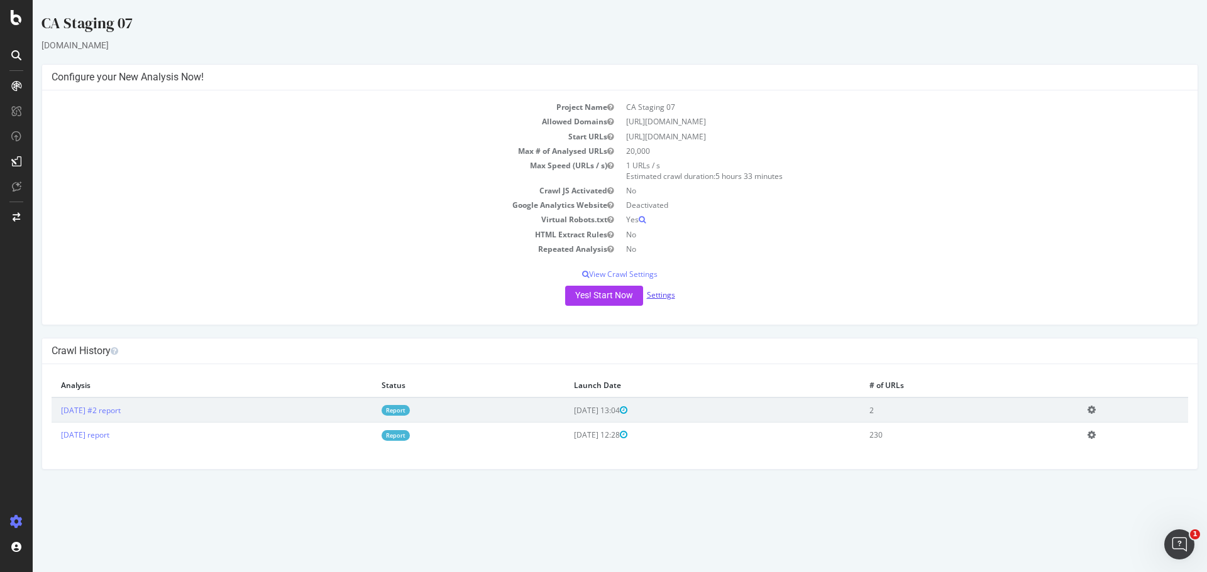
click at [659, 297] on link "Settings" at bounding box center [661, 295] width 28 height 11
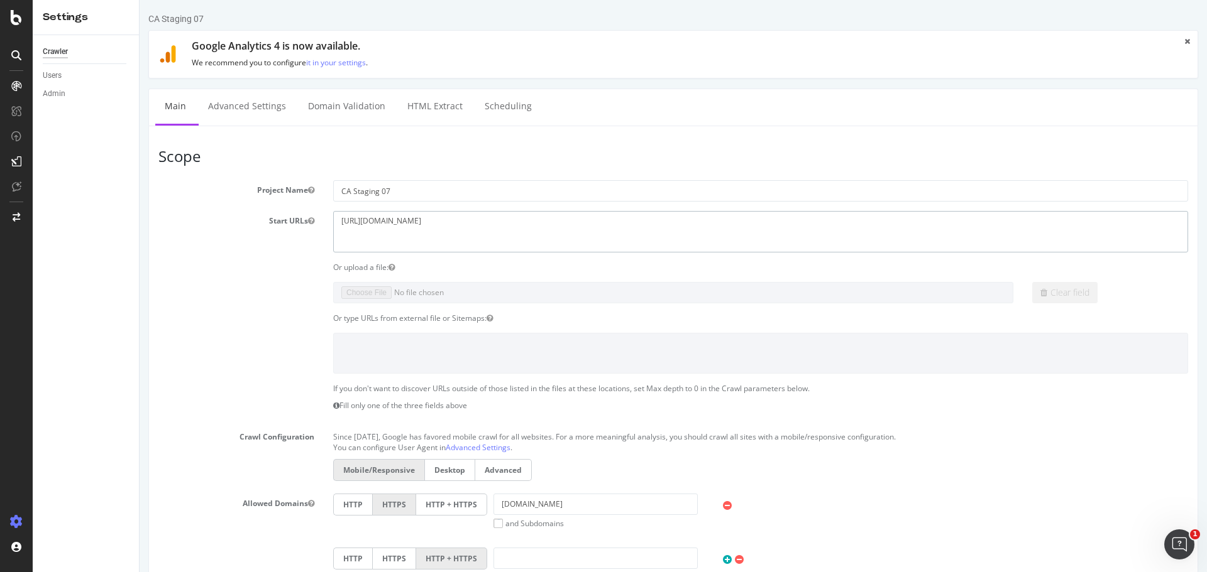
click at [460, 222] on textarea "[URL][DOMAIN_NAME]" at bounding box center [760, 231] width 855 height 41
click at [460, 222] on textarea "https://staging07.dtc.levi.com/CA/*" at bounding box center [760, 231] width 855 height 41
drag, startPoint x: 459, startPoint y: 224, endPoint x: 479, endPoint y: 227, distance: 20.4
click at [479, 227] on textarea "https://staging07.dtc.levi.com/CA/*" at bounding box center [760, 231] width 855 height 41
click at [501, 221] on textarea "https://staging07.dtc.levi.com/CA/*" at bounding box center [760, 231] width 855 height 41
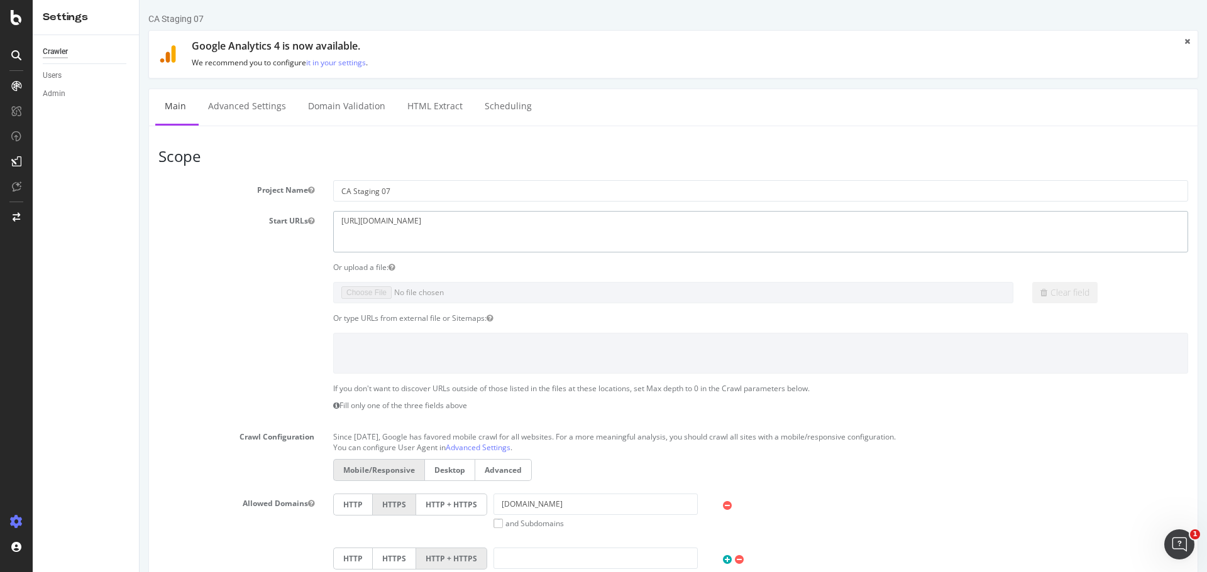
paste textarea "https://staging07.dtc.levi.com/CA/en_CA/"
drag, startPoint x: 469, startPoint y: 231, endPoint x: 478, endPoint y: 233, distance: 8.9
click at [478, 233] on textarea "https://staging07.dtc.levi.com/CA/*" at bounding box center [760, 231] width 855 height 41
click at [461, 229] on textarea "https://staging07.dtc.levi.com/CA/*" at bounding box center [760, 231] width 855 height 41
click at [459, 229] on textarea "https://staging07.dtc.levi.com/CA/*" at bounding box center [760, 231] width 855 height 41
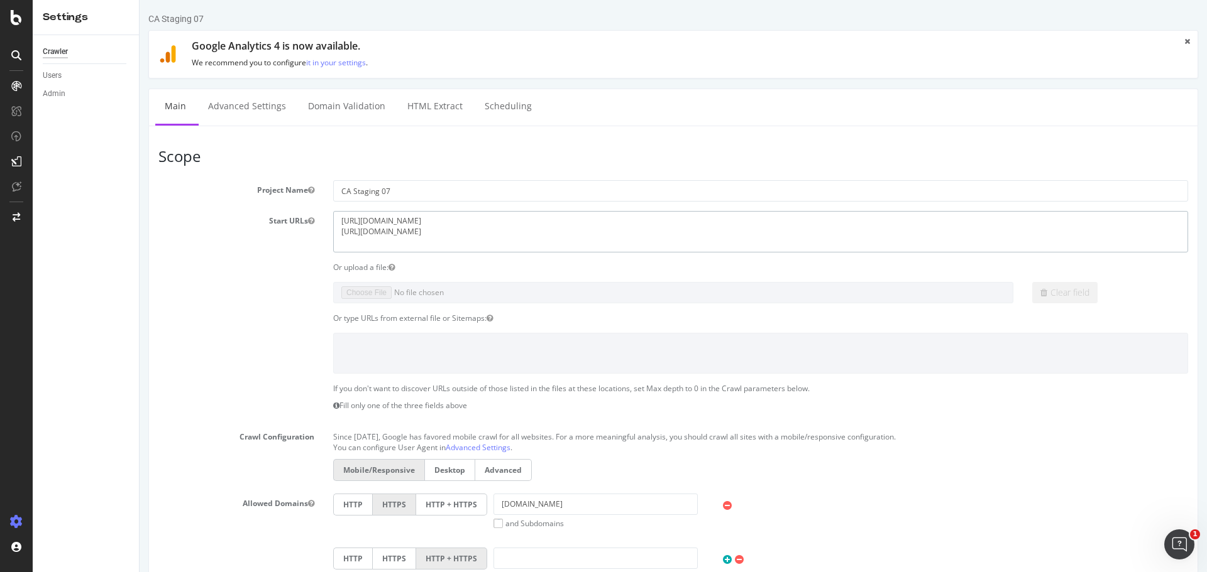
click at [509, 224] on textarea "https://staging07.dtc.levi.com/CA/*" at bounding box center [760, 231] width 855 height 41
click at [514, 232] on textarea "https://staging07.dtc.levi.com/CA/*" at bounding box center [760, 231] width 855 height 41
type textarea "https://staging07.dtc.levi.com/CA/en_CA/ https://staging07.dtc.levi.com/CA/fr_C…"
click at [676, 389] on p "If you don't want to discover URLs outside of those listed in the files at thes…" at bounding box center [760, 388] width 855 height 11
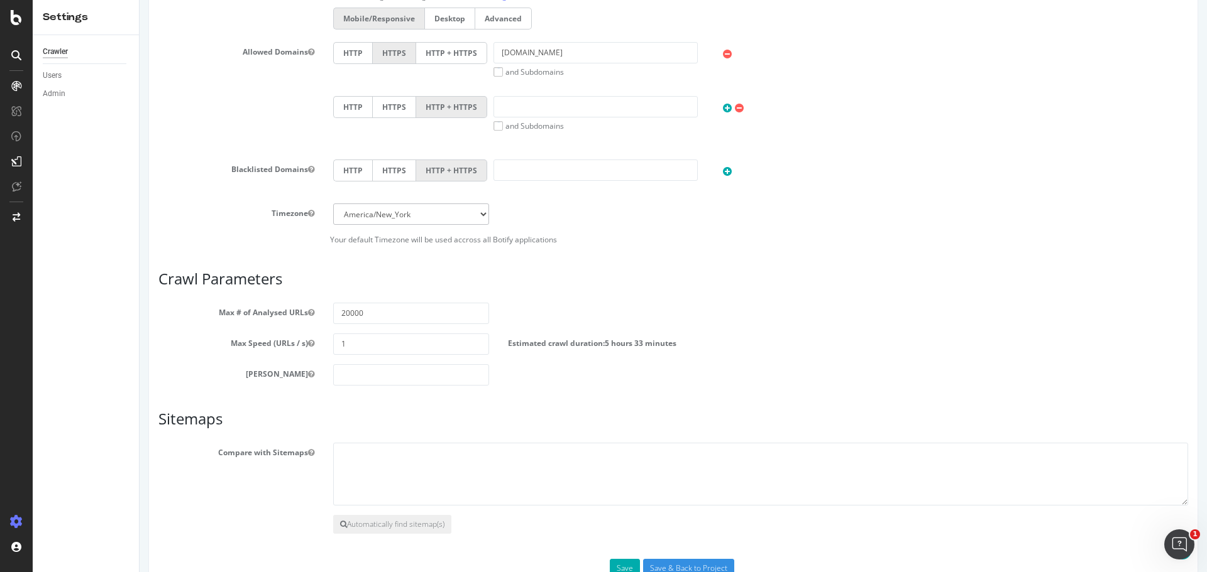
scroll to position [490, 0]
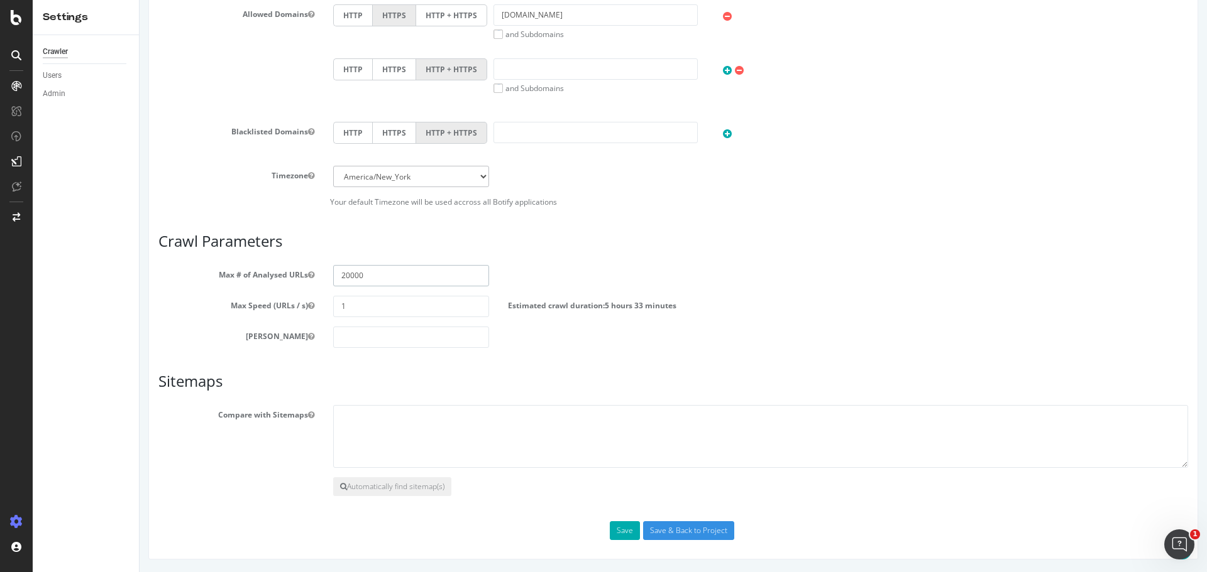
click at [435, 274] on input "20000" at bounding box center [411, 275] width 156 height 21
click at [279, 304] on label "Max Speed (URLs / s)" at bounding box center [236, 303] width 175 height 15
click at [308, 304] on button "Max Speed (URLs / s)" at bounding box center [311, 305] width 6 height 11
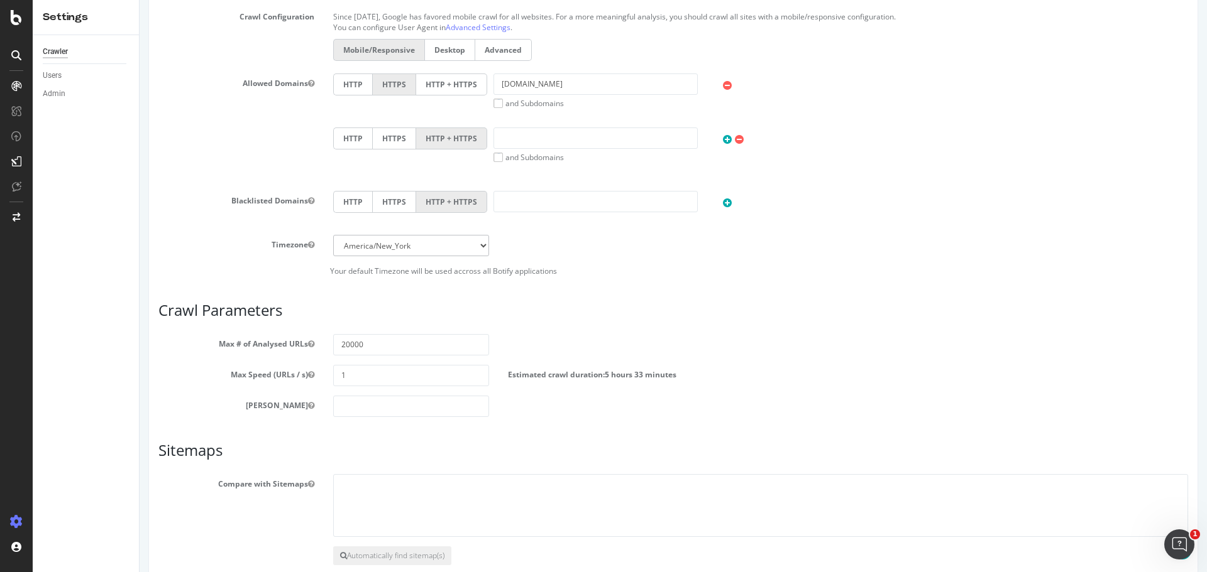
scroll to position [301, 0]
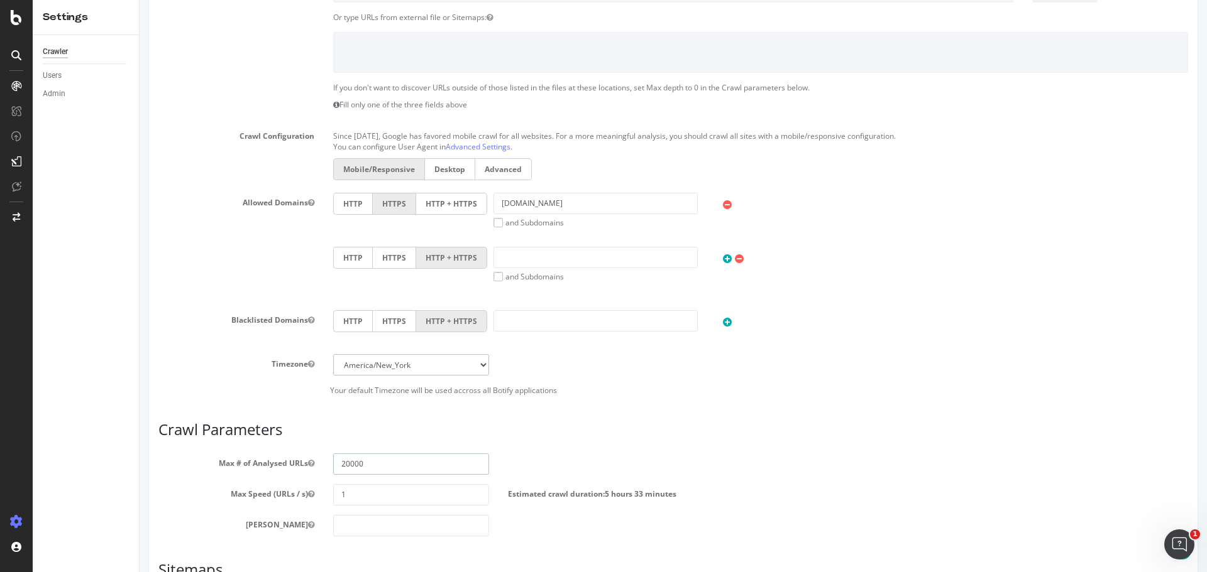
drag, startPoint x: 343, startPoint y: 459, endPoint x: 336, endPoint y: 460, distance: 7.6
click at [336, 460] on input "20000" at bounding box center [411, 464] width 156 height 21
type input "10000"
click at [345, 424] on h3 "Crawl Parameters" at bounding box center [672, 430] width 1029 height 16
click at [372, 488] on input "1" at bounding box center [411, 495] width 156 height 21
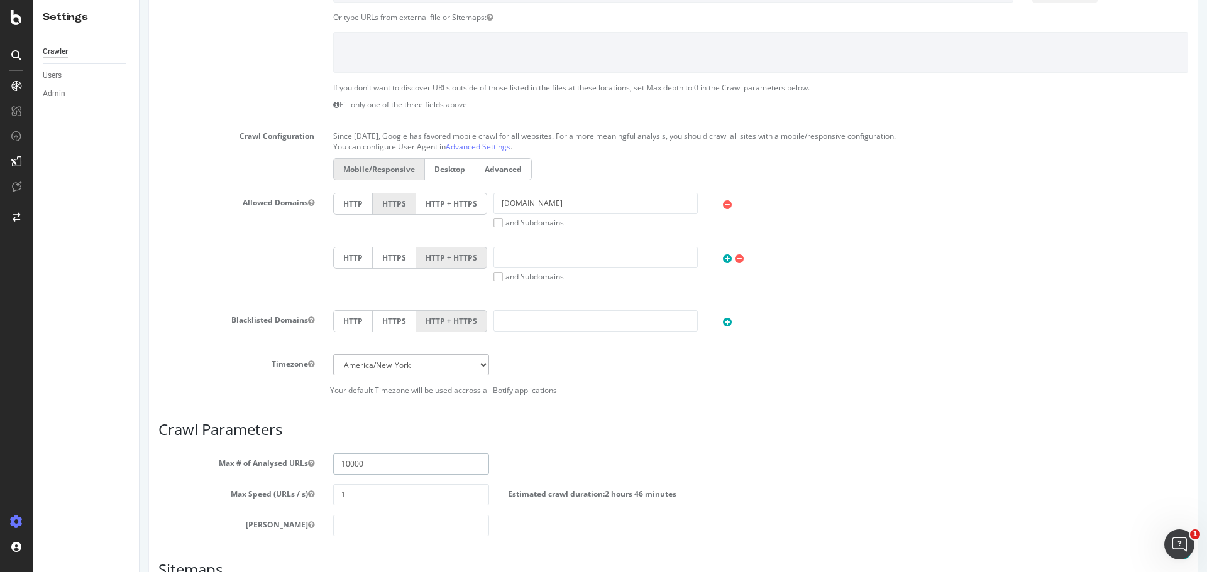
click at [387, 463] on input "10000" at bounding box center [411, 464] width 156 height 21
click at [403, 426] on h3 "Crawl Parameters" at bounding box center [672, 430] width 1029 height 16
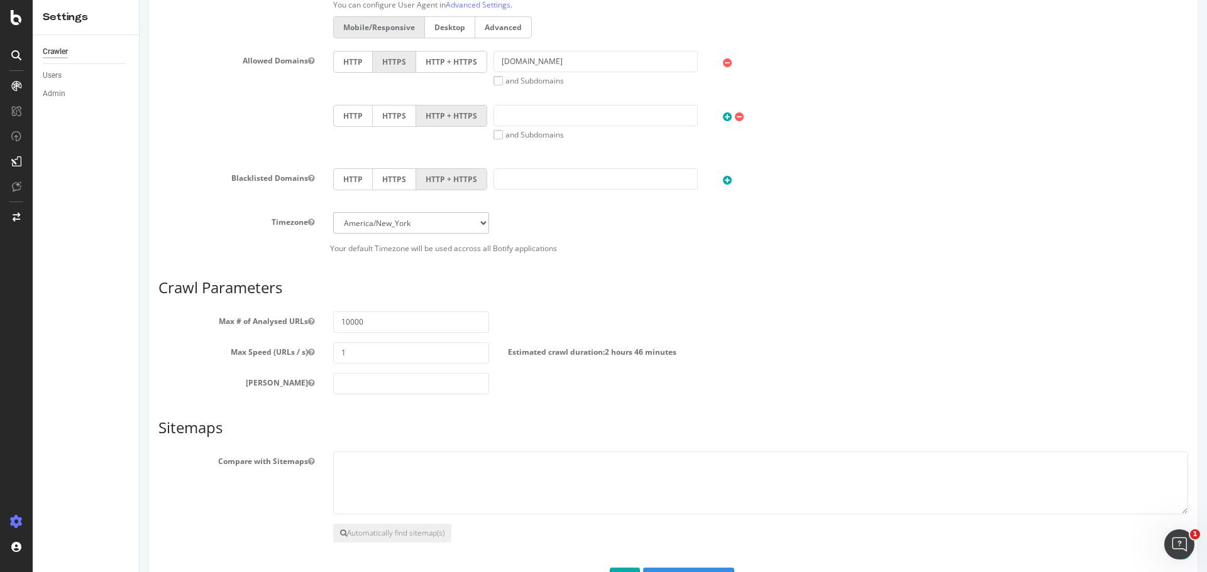
scroll to position [490, 0]
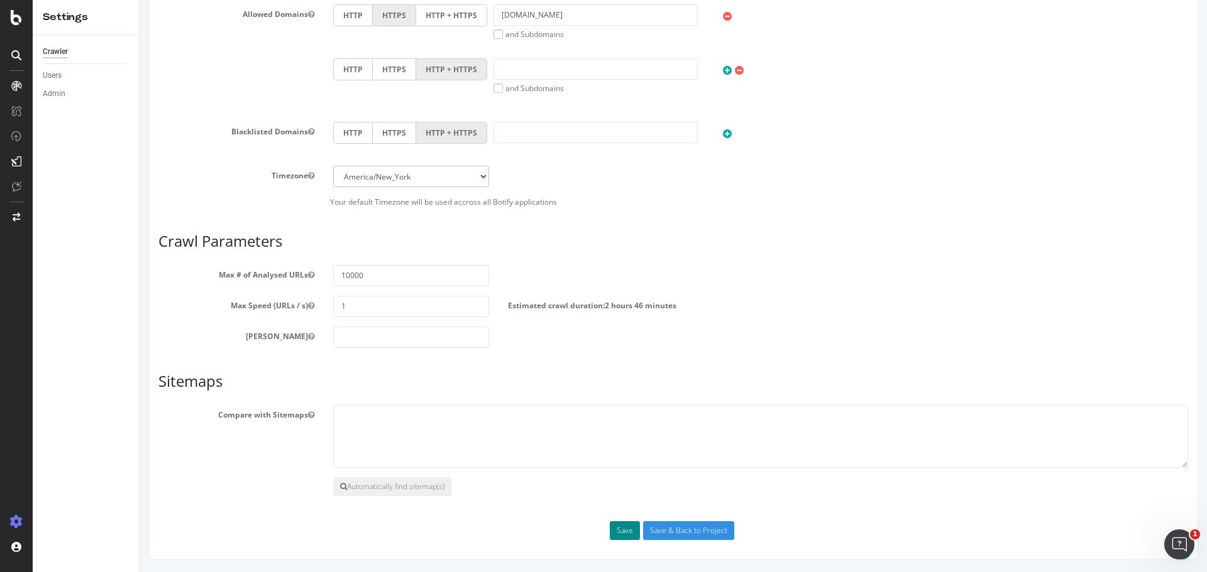
click at [623, 530] on button "Save" at bounding box center [625, 531] width 30 height 19
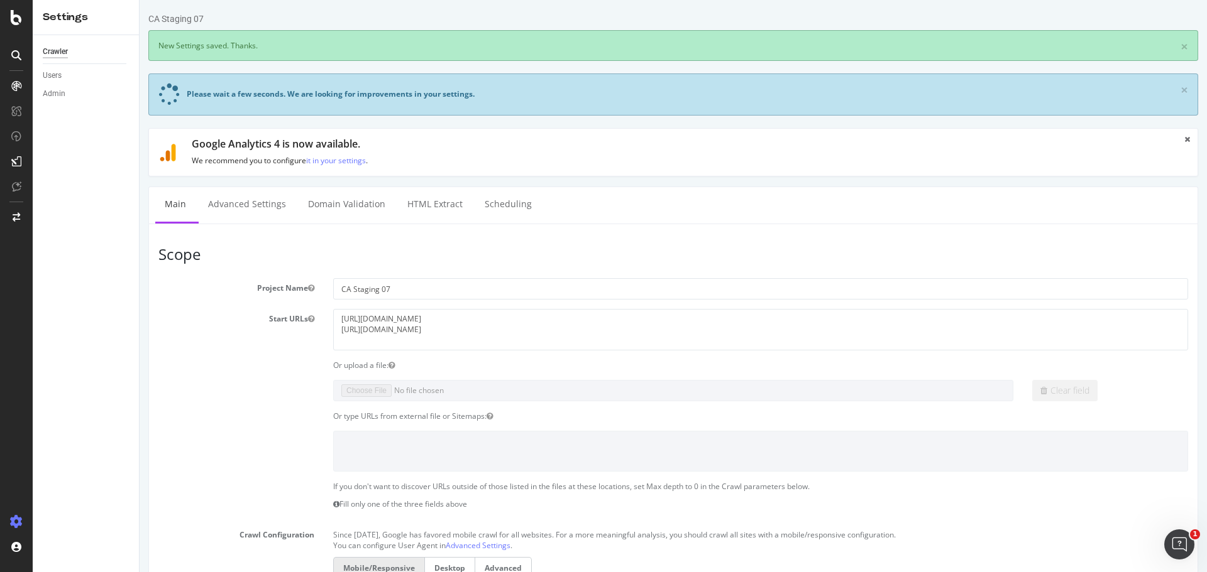
scroll to position [0, 0]
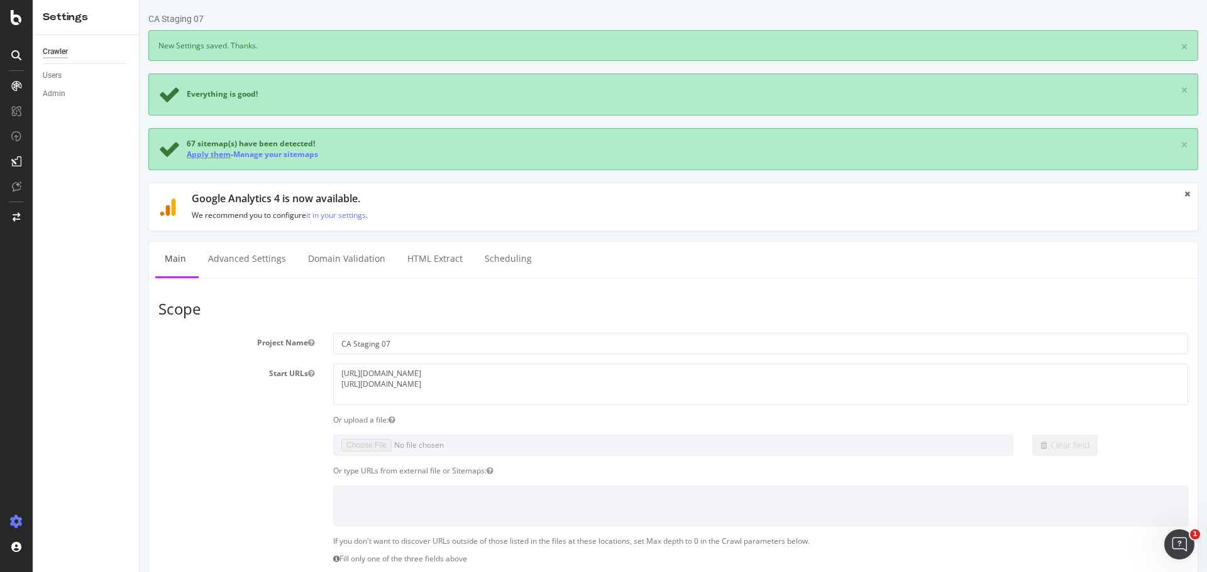
click at [197, 153] on link "Apply them" at bounding box center [209, 154] width 44 height 11
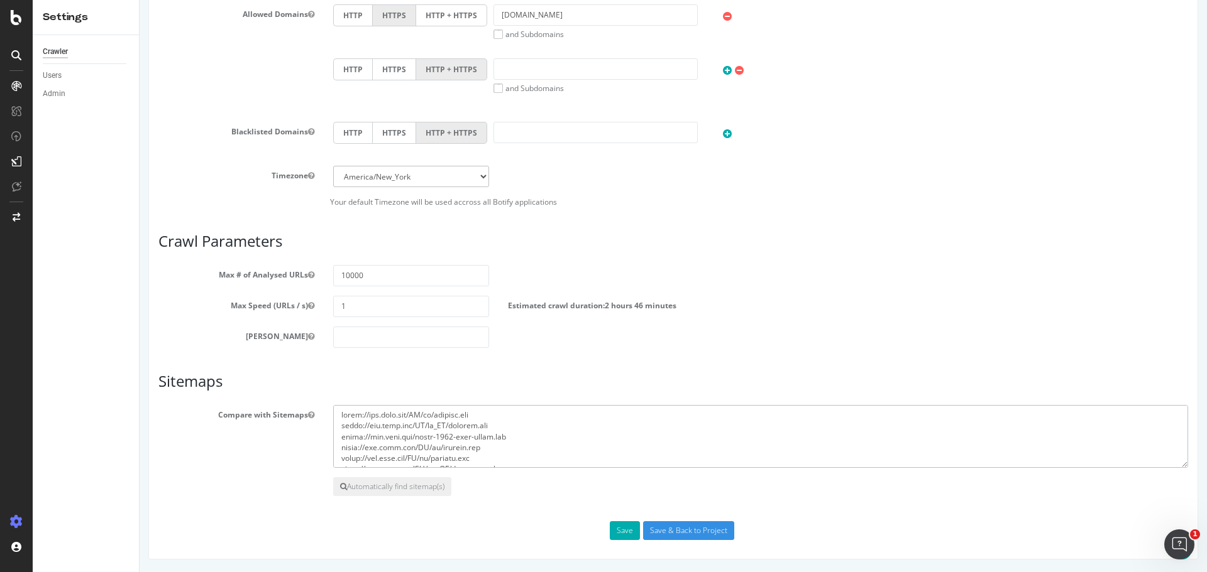
drag, startPoint x: 510, startPoint y: 433, endPoint x: 240, endPoint y: 346, distance: 283.2
click at [240, 346] on div "Scope Project Name CA Staging 07 Start URLs https://staging07.dtc.levi.com/CA/e…" at bounding box center [672, 100] width 1029 height 882
drag, startPoint x: 337, startPoint y: 438, endPoint x: 515, endPoint y: 602, distance: 241.9
click at [515, 572] on html "CA Staging 07 × × Google Analytics 4 is now available. We recommend you to conf…" at bounding box center [673, 41] width 1067 height 1062
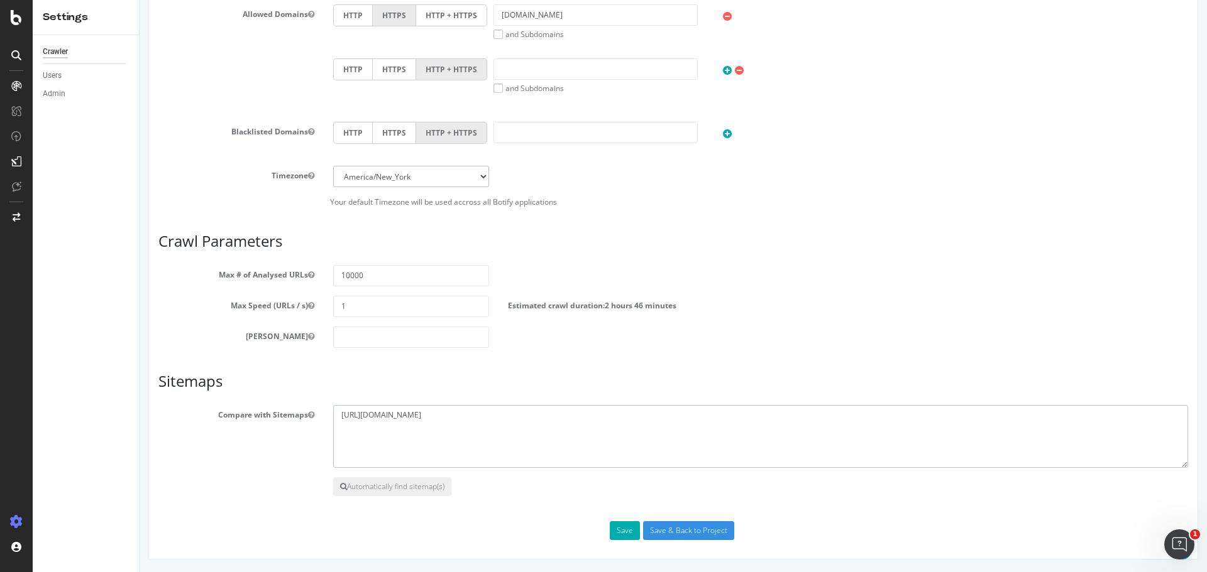
scroll to position [0, 0]
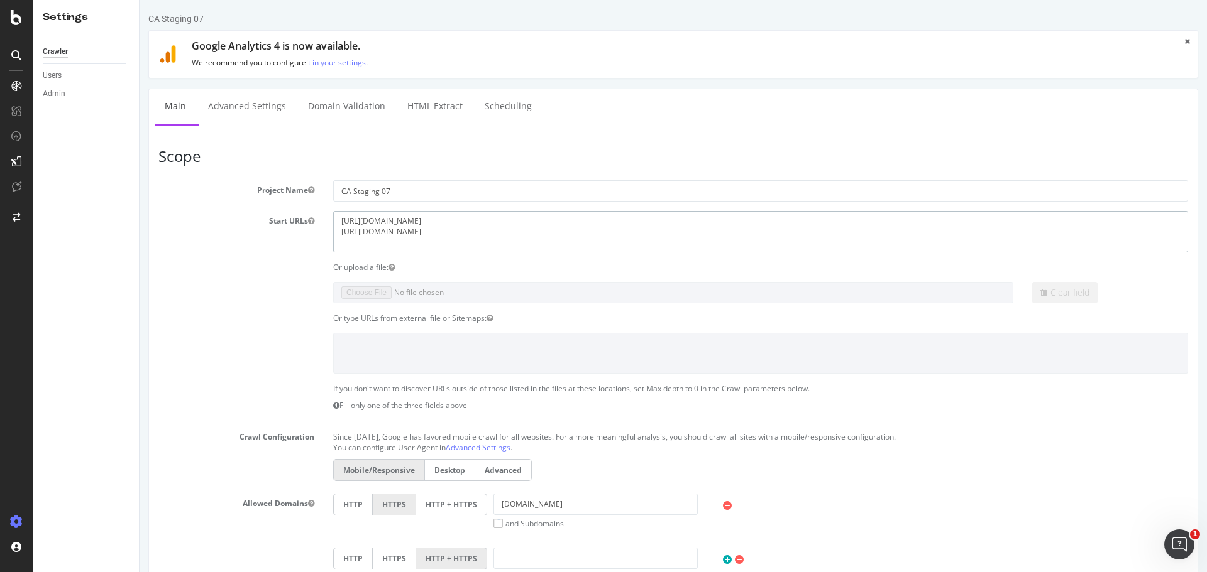
click at [456, 221] on textarea "https://staging07.dtc.levi.com/CA/en_CA/ https://staging07.dtc.levi.com/CA/fr_C…" at bounding box center [760, 231] width 855 height 41
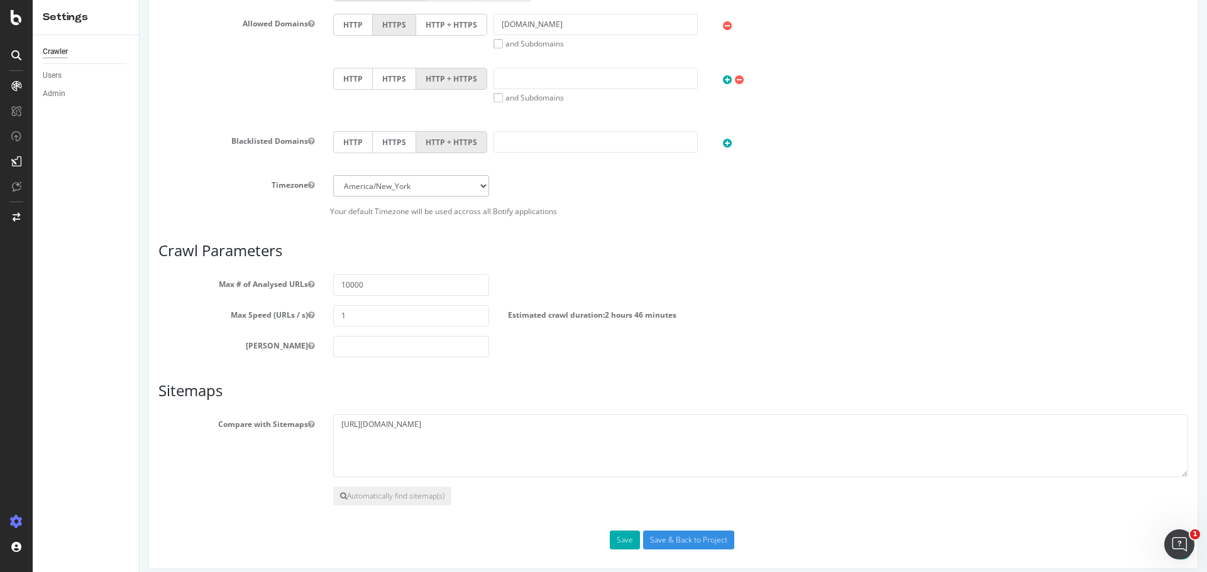
scroll to position [490, 0]
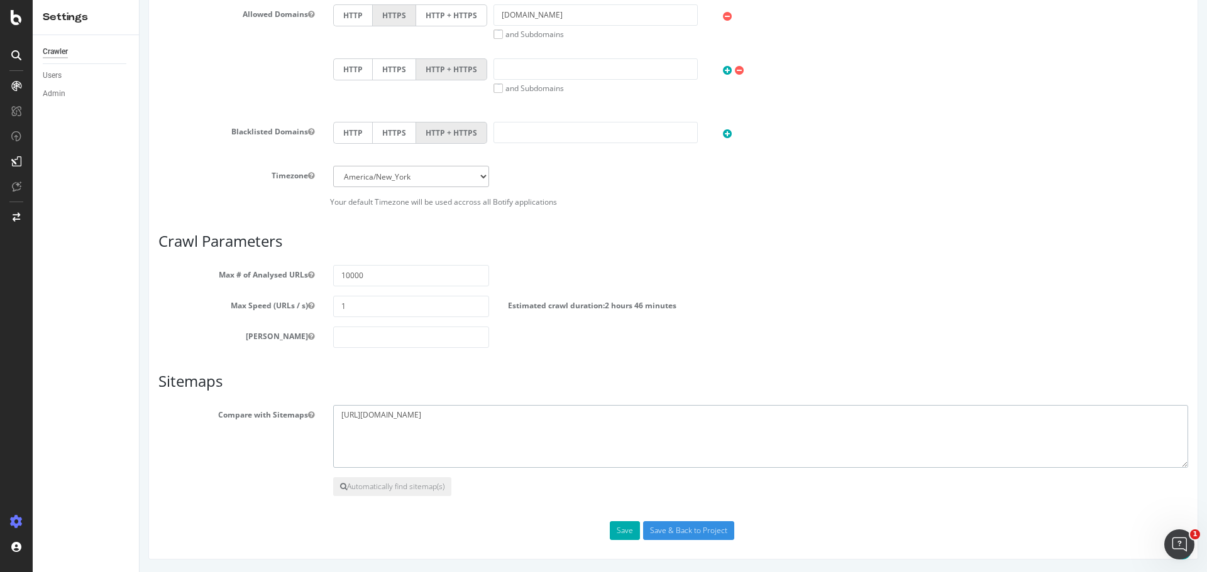
drag, startPoint x: 449, startPoint y: 424, endPoint x: 290, endPoint y: 403, distance: 161.0
click at [290, 403] on article "Sitemaps Compare with Sitemaps Automatically find sitemap(s)" at bounding box center [672, 434] width 1029 height 123
paste textarea "https://staging07.dtc.levi.com/CA/en_CA/"
click at [456, 408] on textarea at bounding box center [760, 436] width 855 height 63
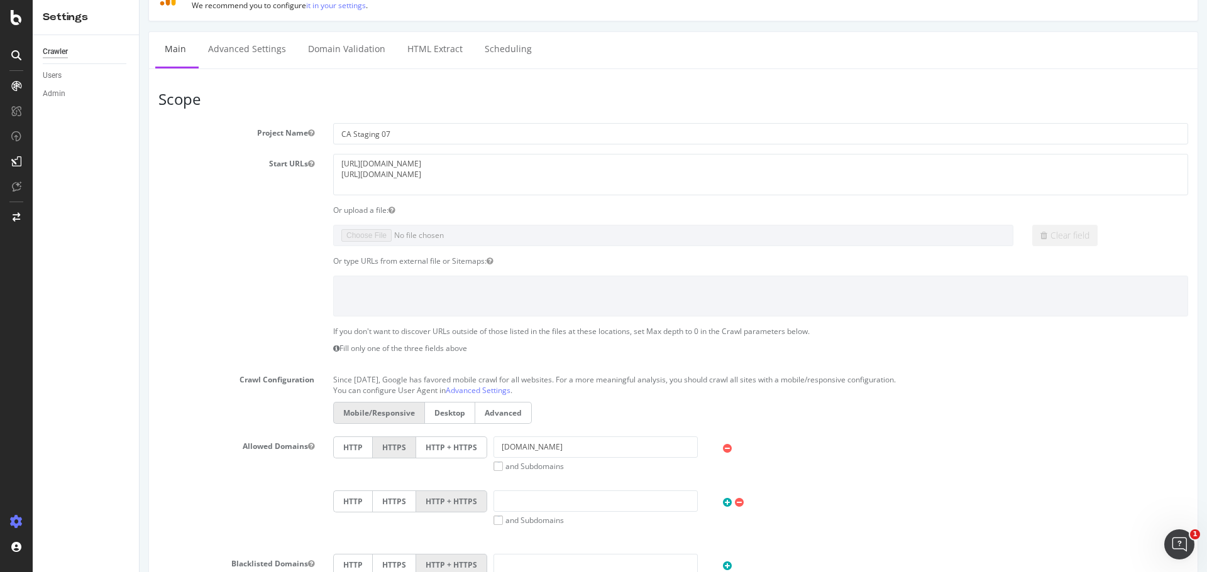
scroll to position [50, 0]
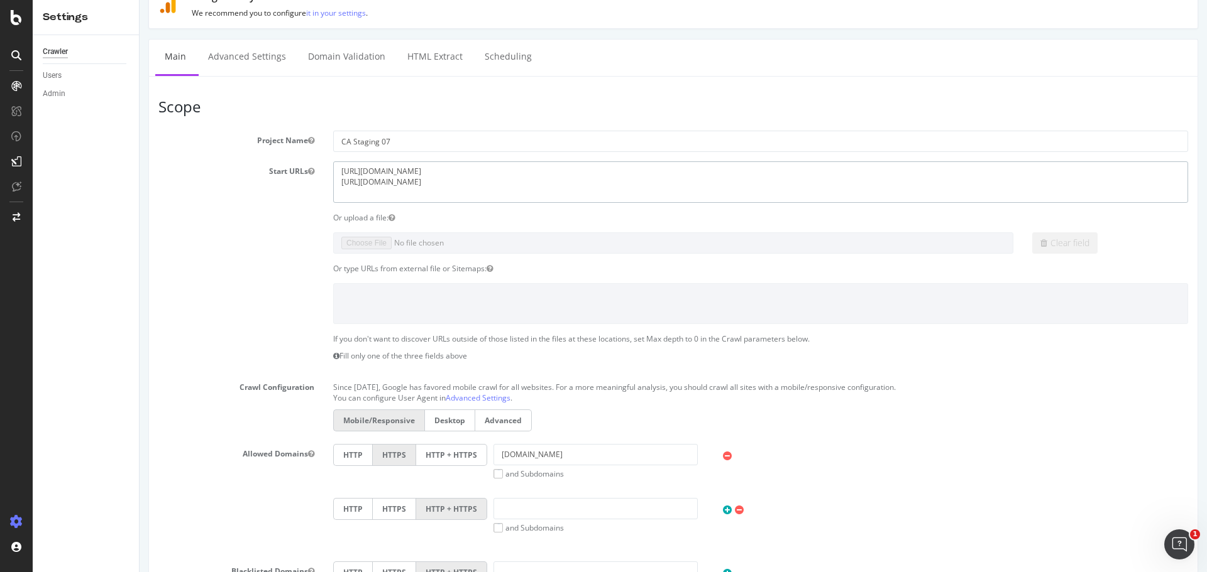
click at [430, 179] on textarea "https://staging07.dtc.levi.com/CA/en_CA/ https://staging07.dtc.levi.com/CA/fr_C…" at bounding box center [760, 182] width 855 height 41
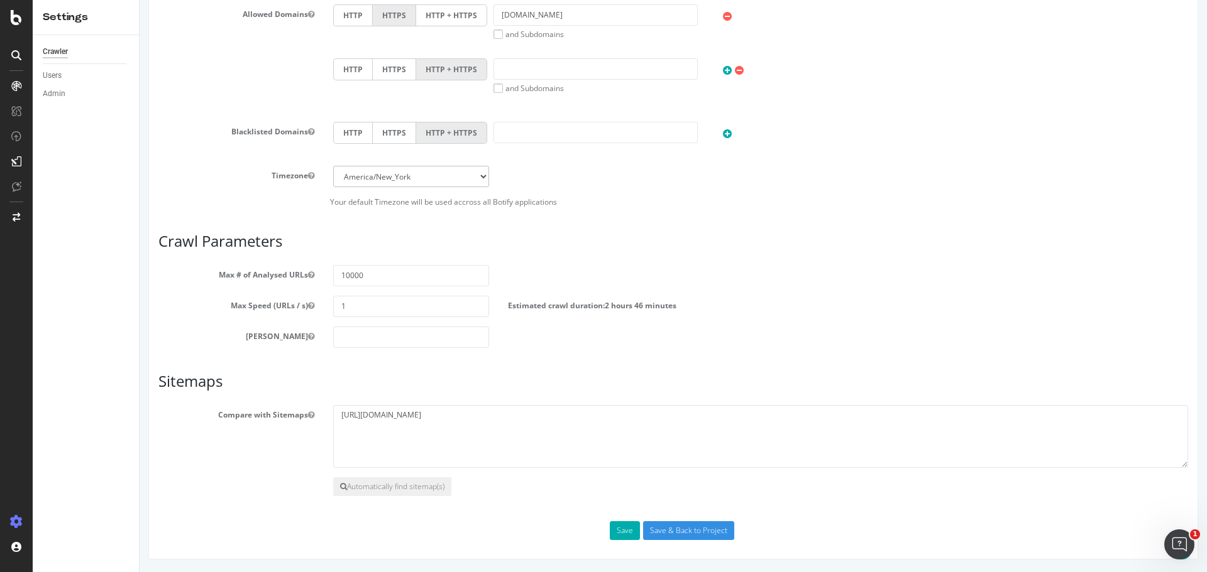
click at [555, 403] on article "Sitemaps Compare with Sitemaps Automatically find sitemap(s)" at bounding box center [672, 434] width 1029 height 123
click at [555, 415] on textarea at bounding box center [760, 436] width 855 height 63
paste textarea "https://staging07.dtc.levi.com/CA/fr_CA/"
drag, startPoint x: 479, startPoint y: 417, endPoint x: 581, endPoint y: 419, distance: 101.8
click at [581, 419] on textarea at bounding box center [760, 436] width 855 height 63
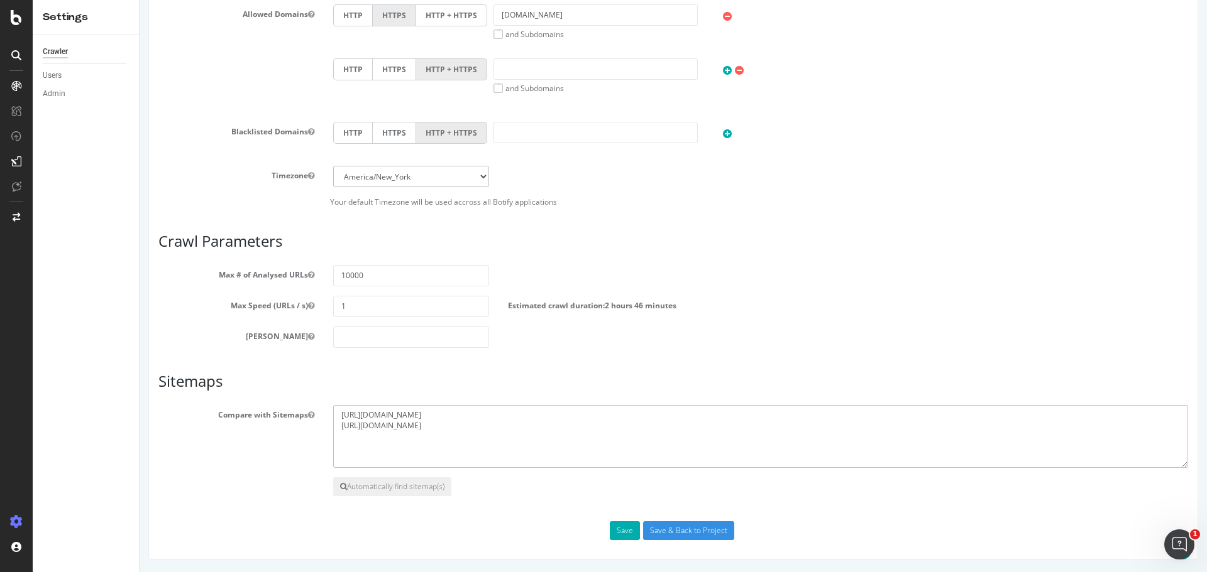
drag, startPoint x: 473, startPoint y: 425, endPoint x: 488, endPoint y: 425, distance: 15.1
click at [488, 425] on textarea at bounding box center [760, 436] width 855 height 63
drag, startPoint x: 475, startPoint y: 427, endPoint x: 489, endPoint y: 429, distance: 14.1
click at [489, 429] on textarea at bounding box center [760, 436] width 855 height 63
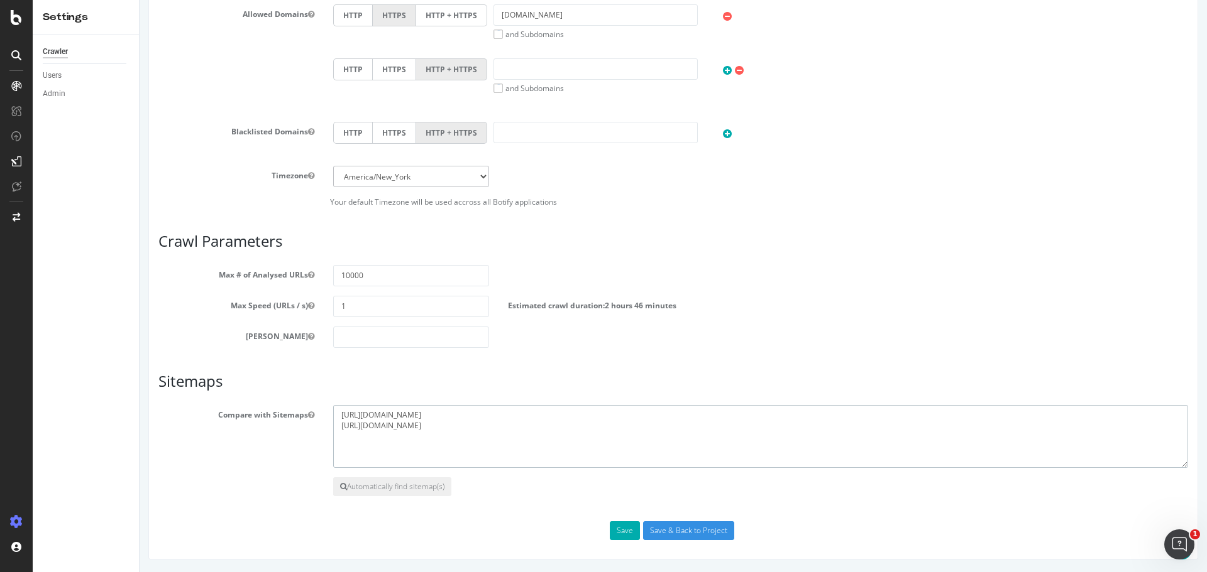
paste textarea "sitemap.xml"
click at [577, 429] on textarea at bounding box center [760, 436] width 855 height 63
type textarea "https://staging07.dtc.levi.com/CA/en_CA/sitemap.xml https://staging07.dtc.levi.…"
click at [706, 529] on input "Save & Back to Project" at bounding box center [688, 531] width 91 height 19
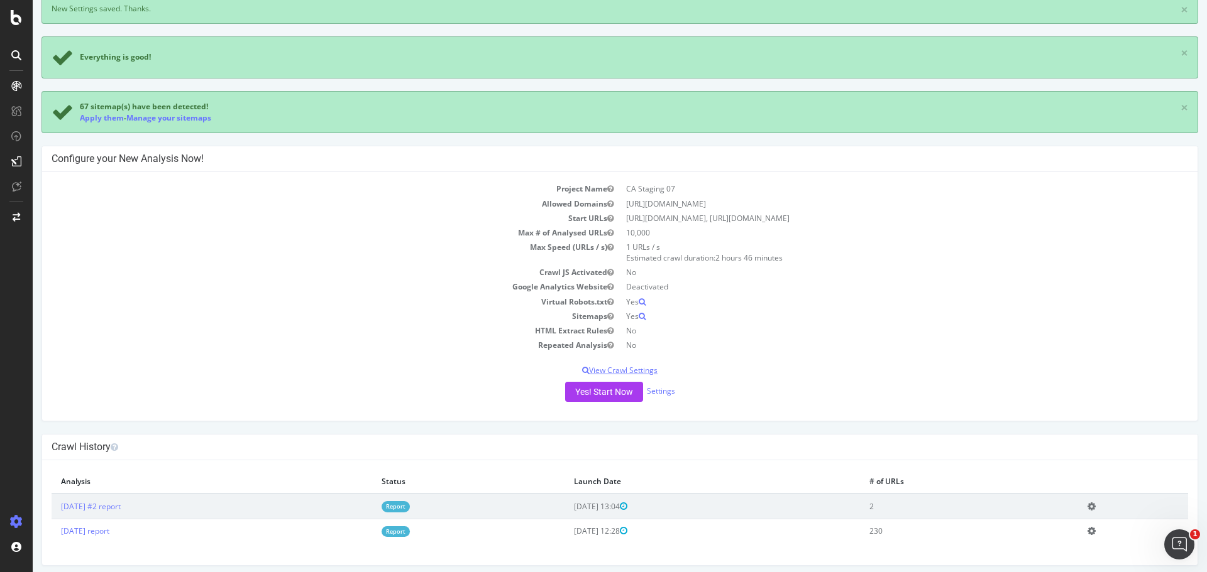
scroll to position [78, 0]
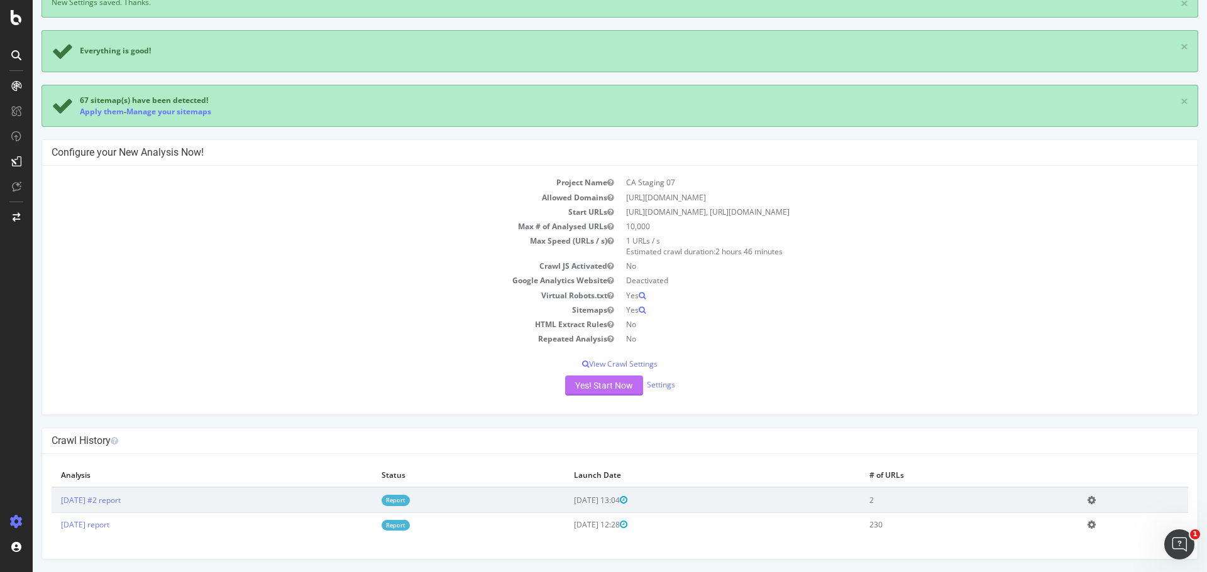
click at [621, 386] on button "Yes! Start Now" at bounding box center [604, 386] width 78 height 20
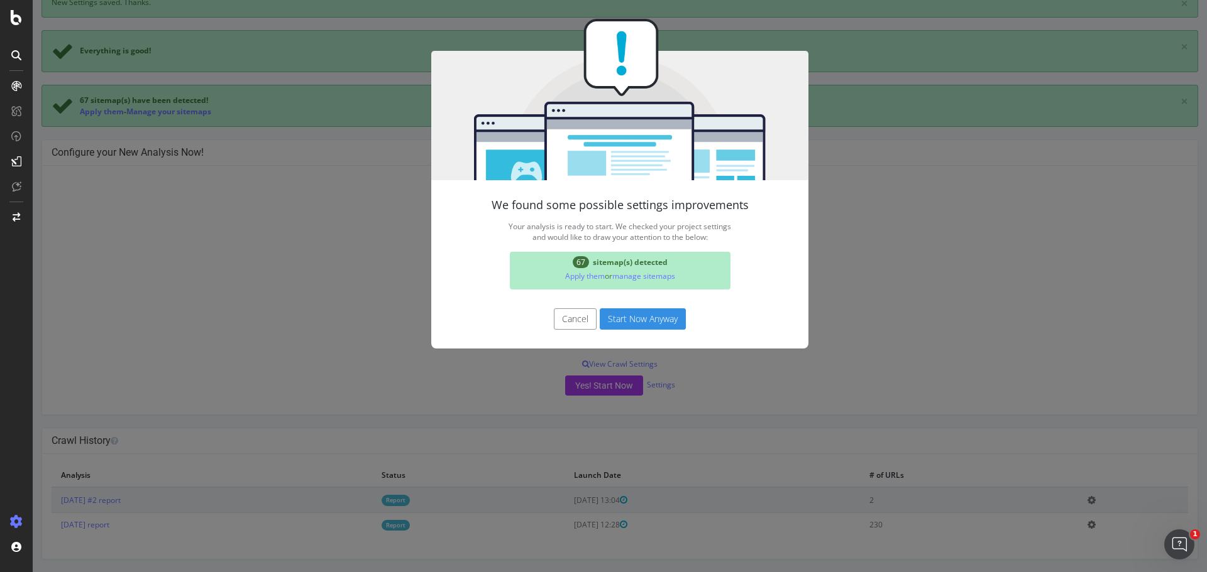
click at [630, 320] on button "Start Now Anyway" at bounding box center [643, 319] width 86 height 21
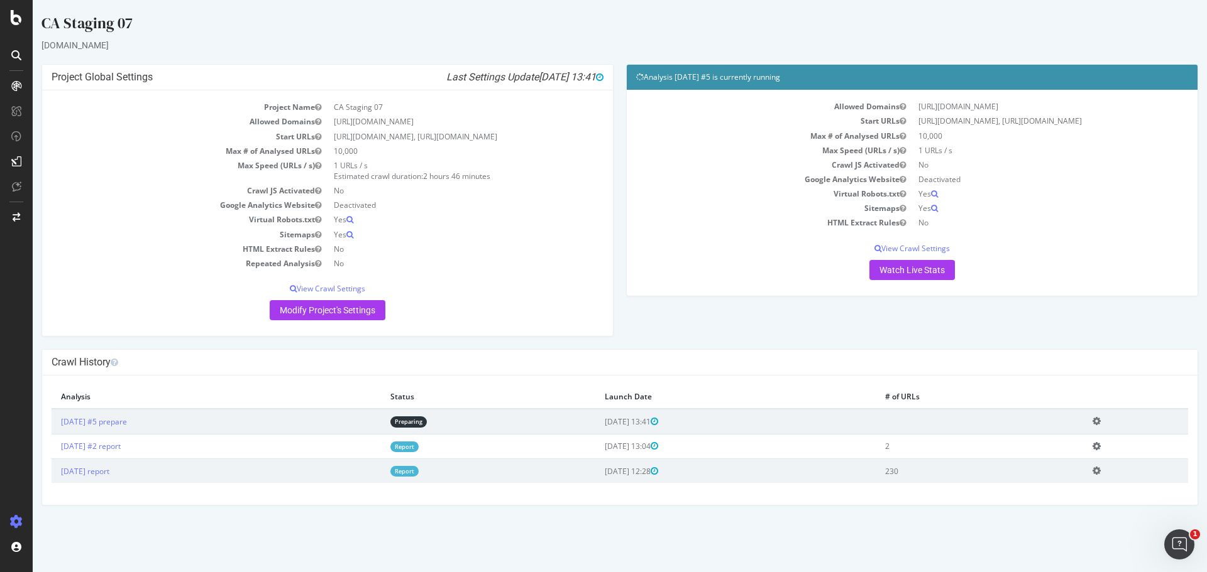
click at [1100, 426] on icon at bounding box center [1096, 421] width 8 height 9
click at [1065, 466] on link "Delete analysis" at bounding box center [1050, 457] width 101 height 17
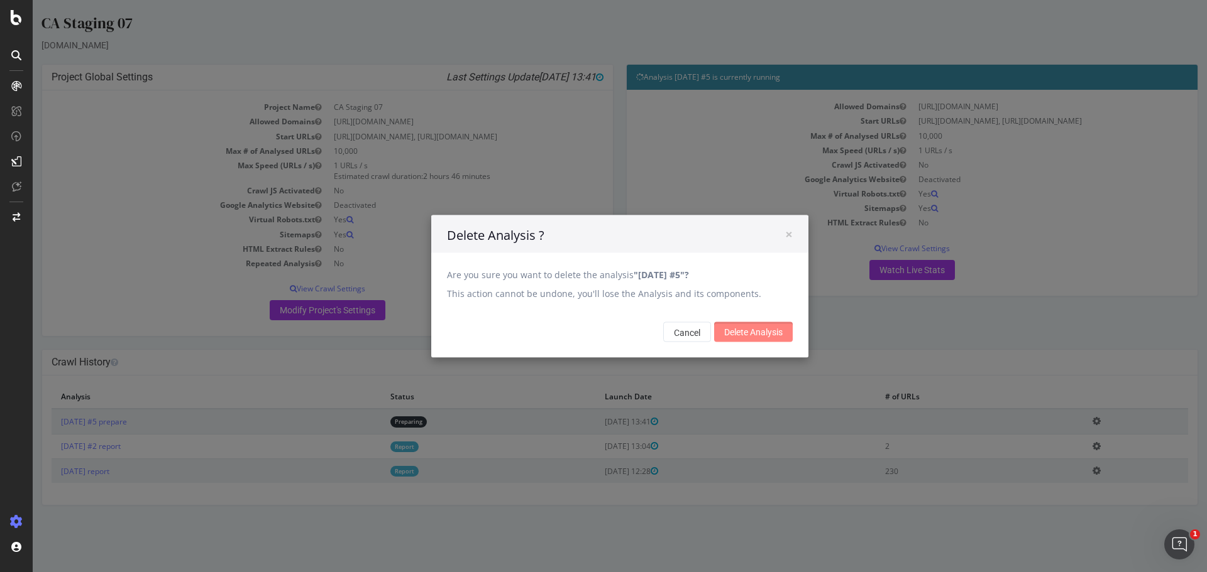
click at [761, 328] on input "Delete Analysis" at bounding box center [753, 332] width 79 height 20
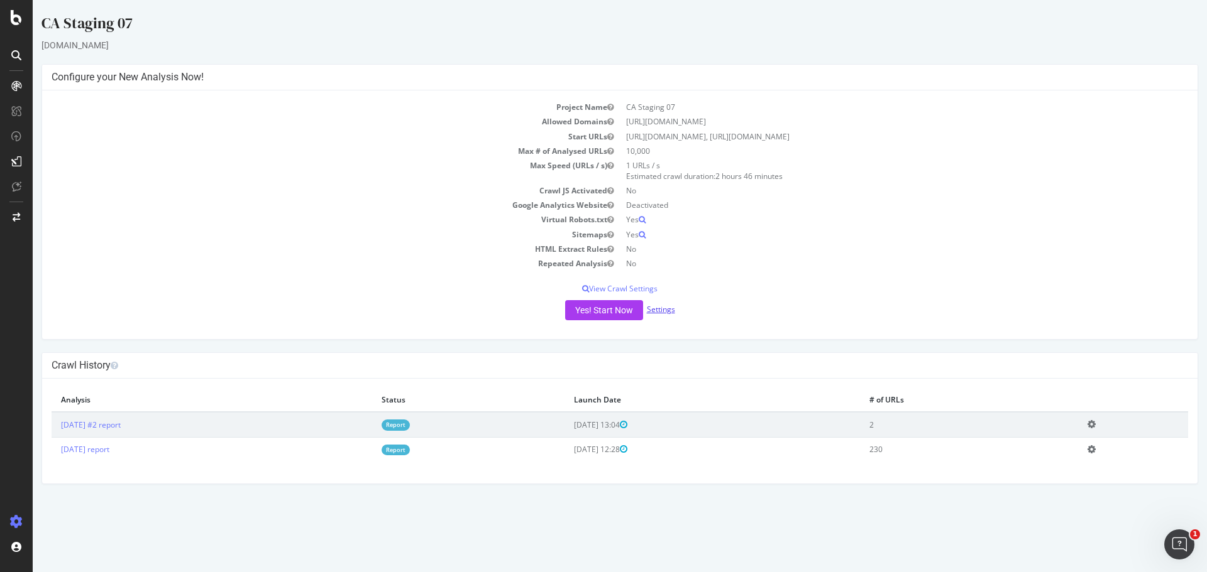
click at [660, 310] on link "Settings" at bounding box center [661, 309] width 28 height 11
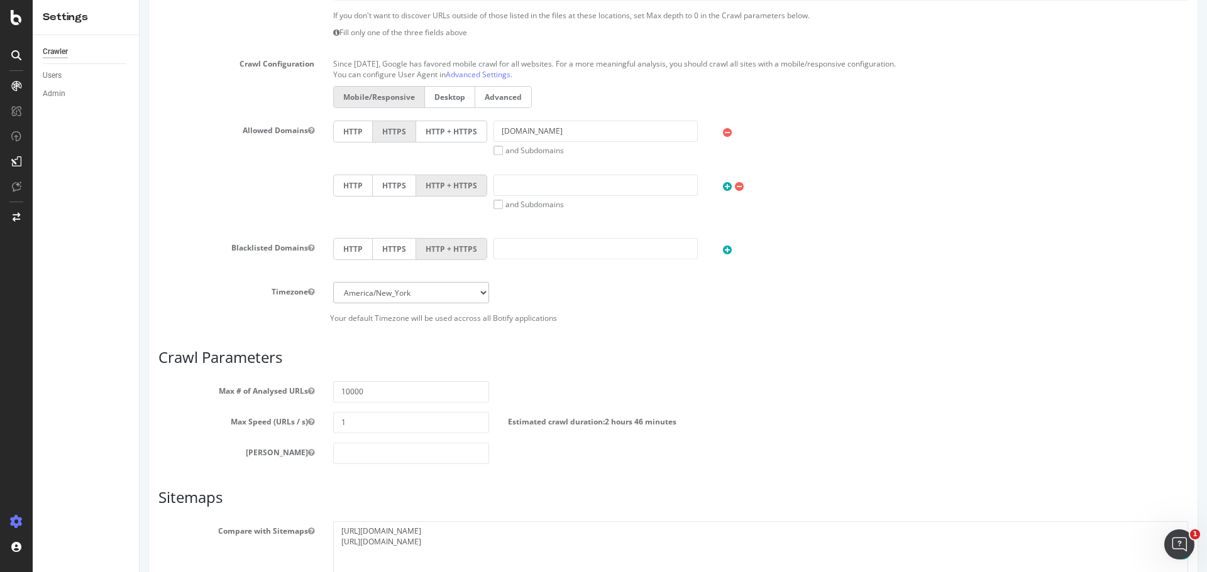
scroll to position [112, 0]
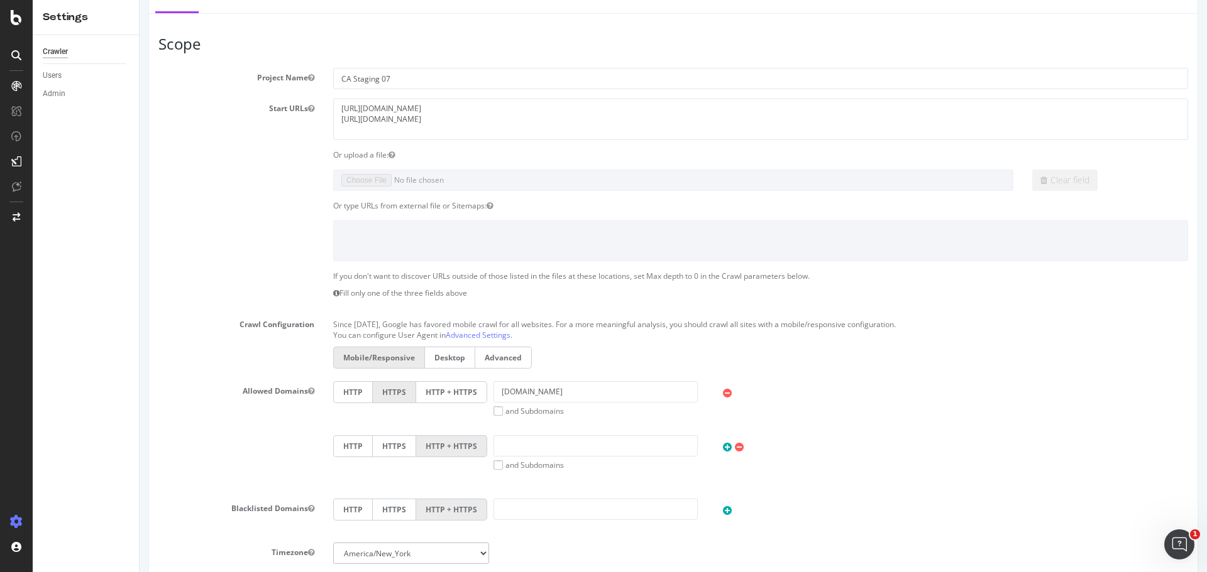
click at [507, 362] on label "Advanced" at bounding box center [503, 358] width 57 height 22
click at [140, 0] on input "Advanced" at bounding box center [140, 0] width 0 height 0
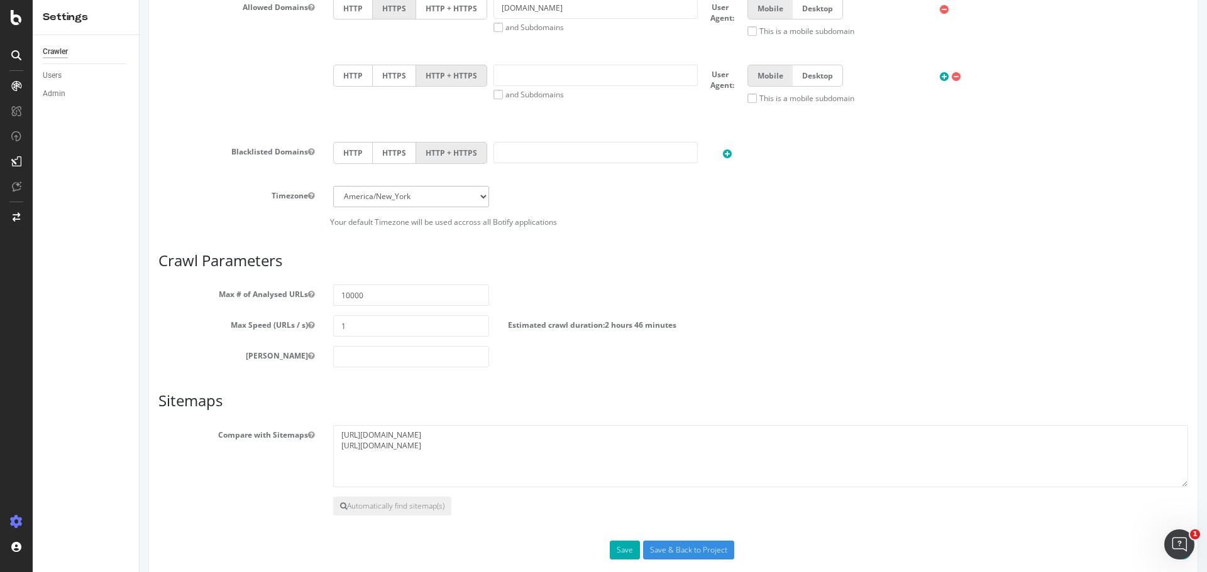
scroll to position [516, 0]
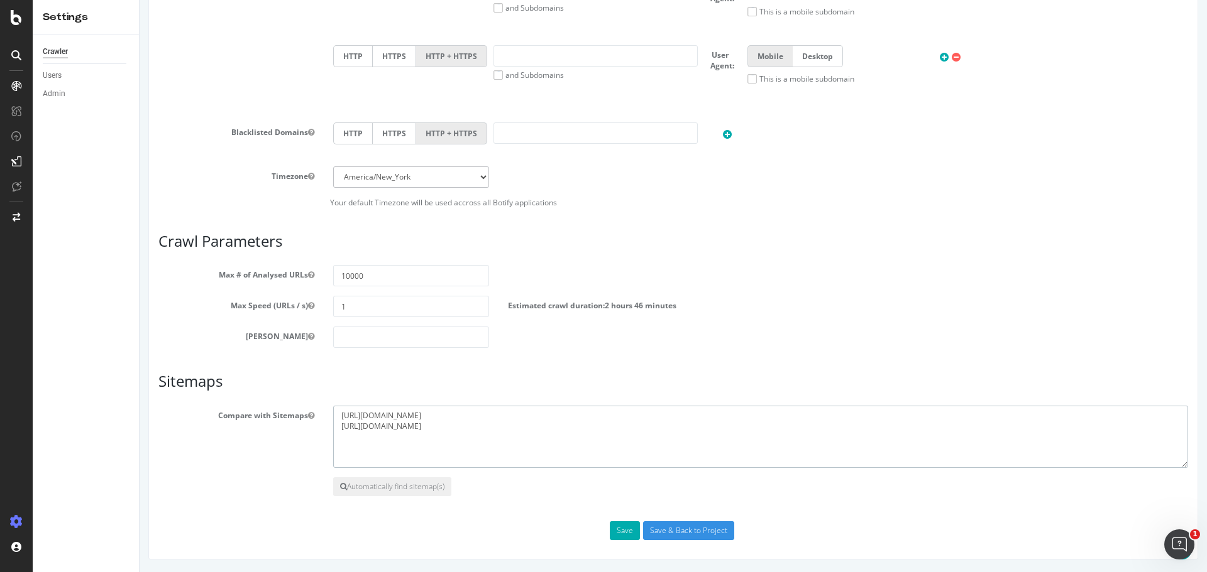
drag, startPoint x: 363, startPoint y: 412, endPoint x: 317, endPoint y: 395, distance: 48.3
click at [319, 395] on article "Sitemaps Compare with Sitemaps [URL][DOMAIN_NAME] [URL][DOMAIN_NAME] Automatica…" at bounding box center [672, 434] width 1029 height 123
click at [452, 362] on div "Scope Project Name CA Staging 07 Start URLs [URL][DOMAIN_NAME] [URL][DOMAIN_NAM…" at bounding box center [672, 86] width 1029 height 909
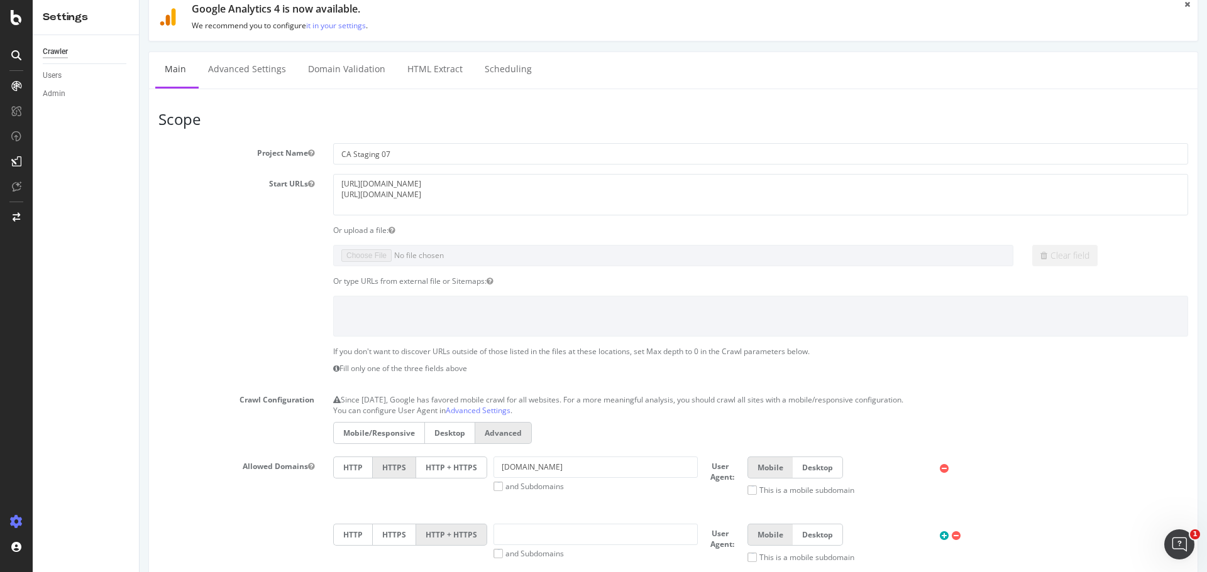
scroll to position [0, 0]
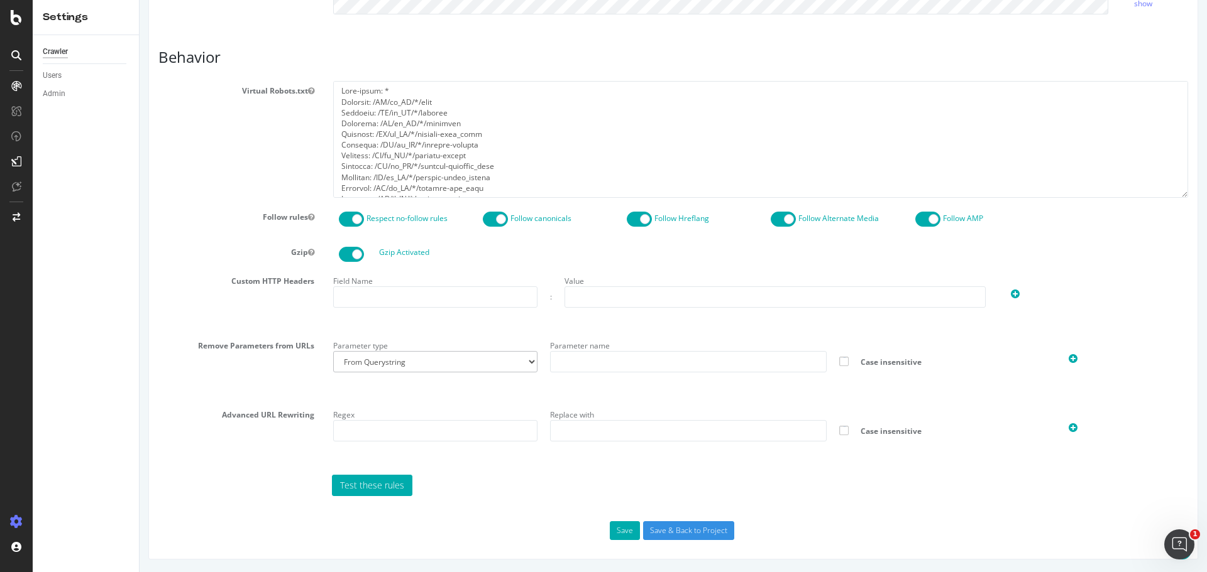
scroll to position [24, 0]
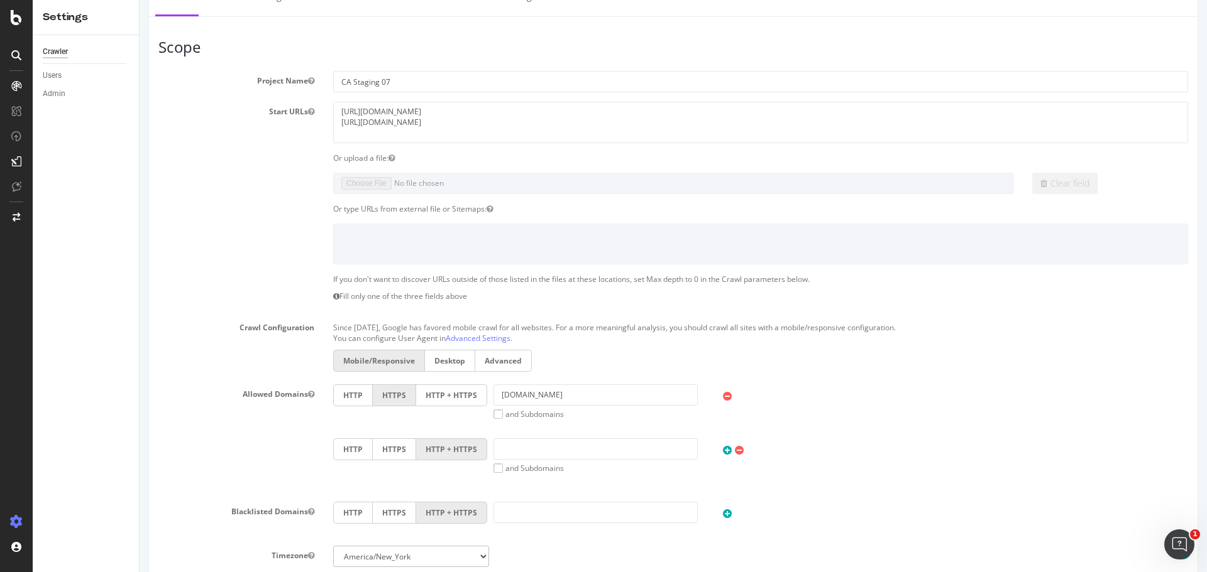
scroll to position [126, 0]
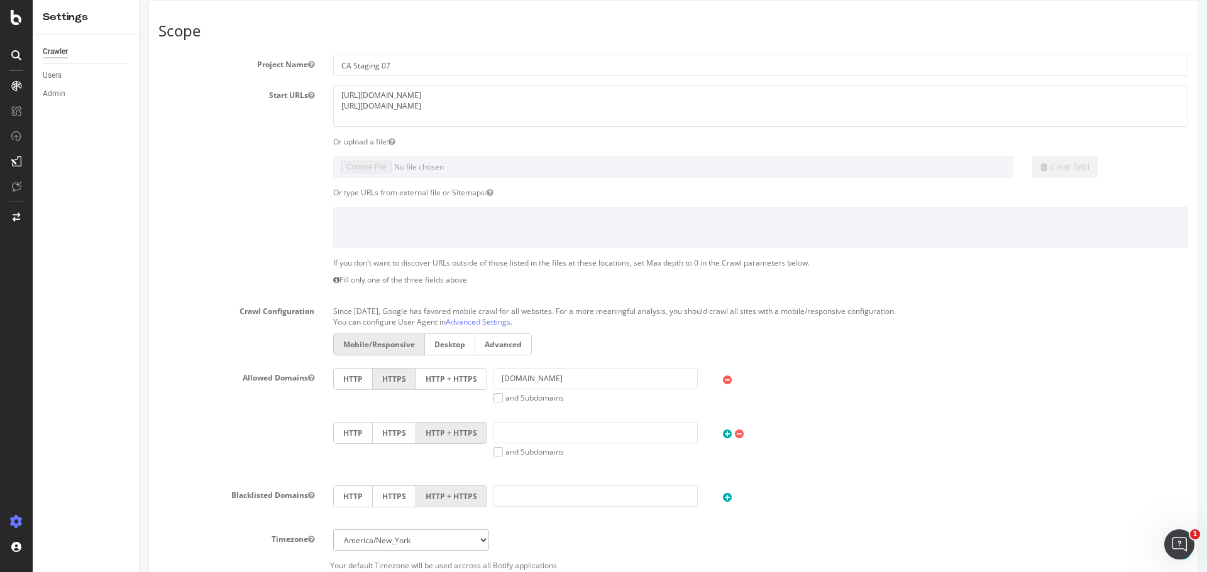
click at [486, 266] on p "If you don't want to discover URLs outside of those listed in the files at thes…" at bounding box center [760, 263] width 855 height 11
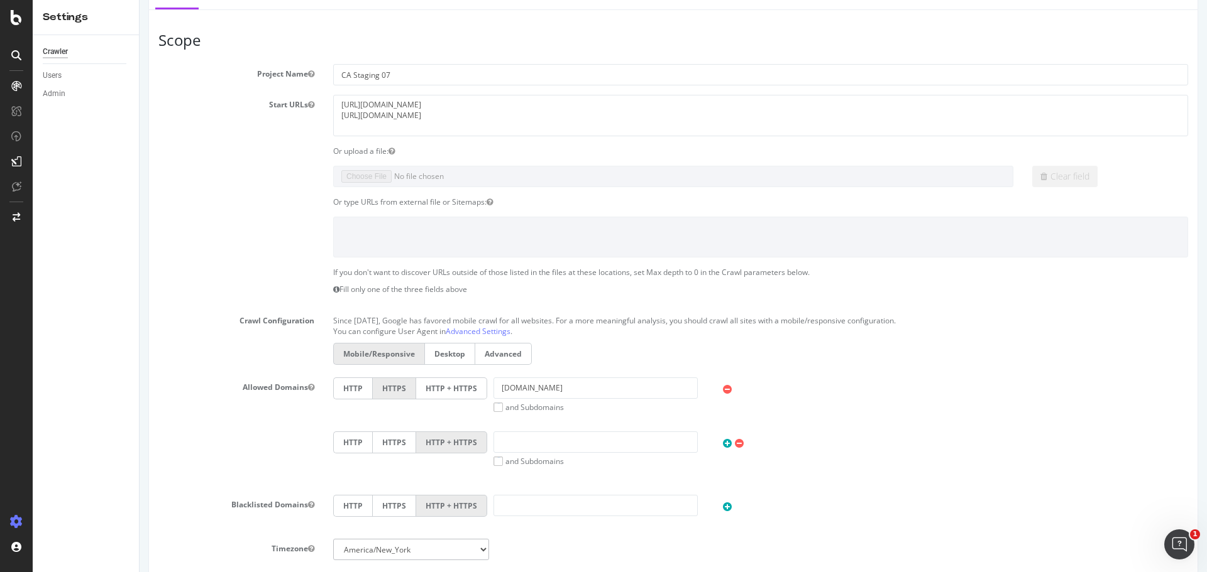
scroll to position [0, 0]
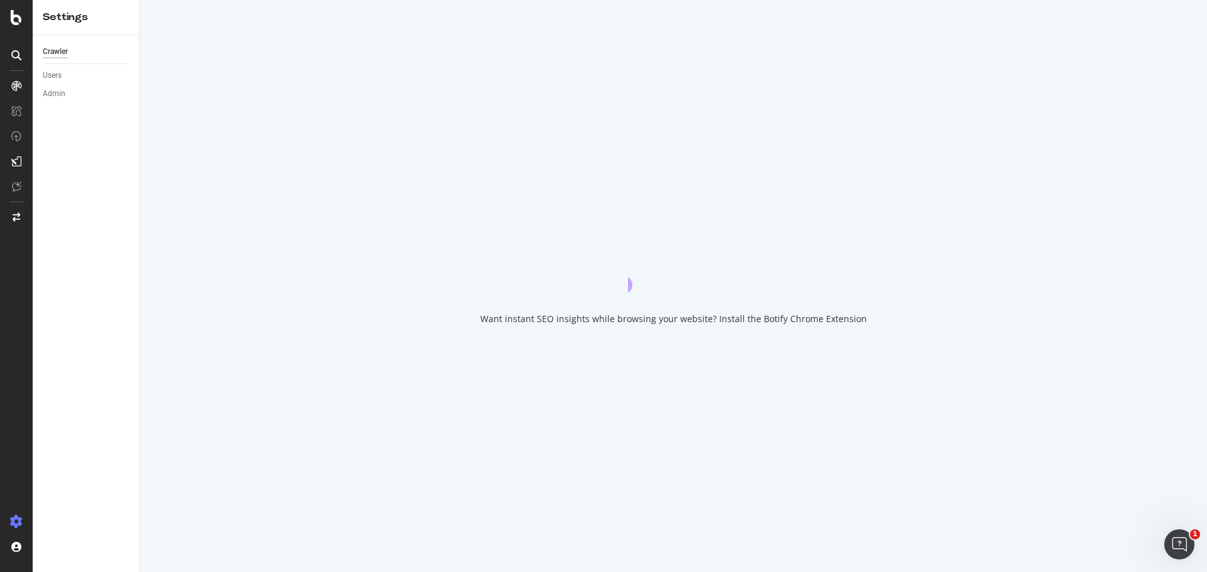
click at [254, 102] on div "Want instant SEO insights while browsing your website? Install the Botify Chrom…" at bounding box center [673, 286] width 1067 height 572
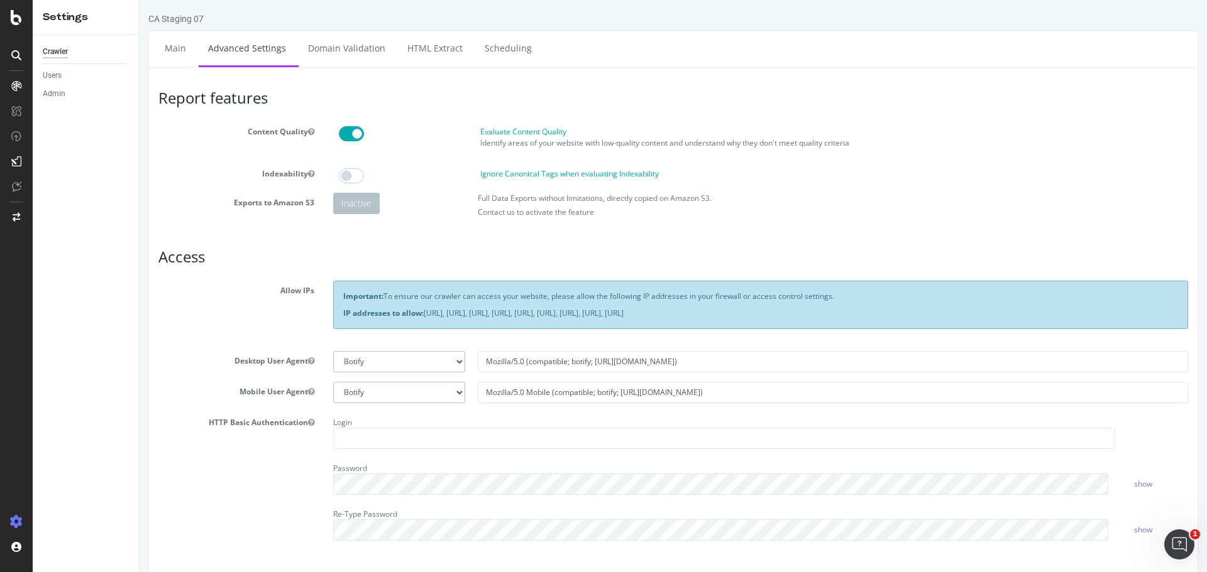
click at [692, 302] on p "Important: To ensure our crawler can access your website, please allow the foll…" at bounding box center [760, 296] width 835 height 11
click at [523, 298] on p "Important: To ensure our crawler can access your website, please allow the foll…" at bounding box center [760, 296] width 835 height 11
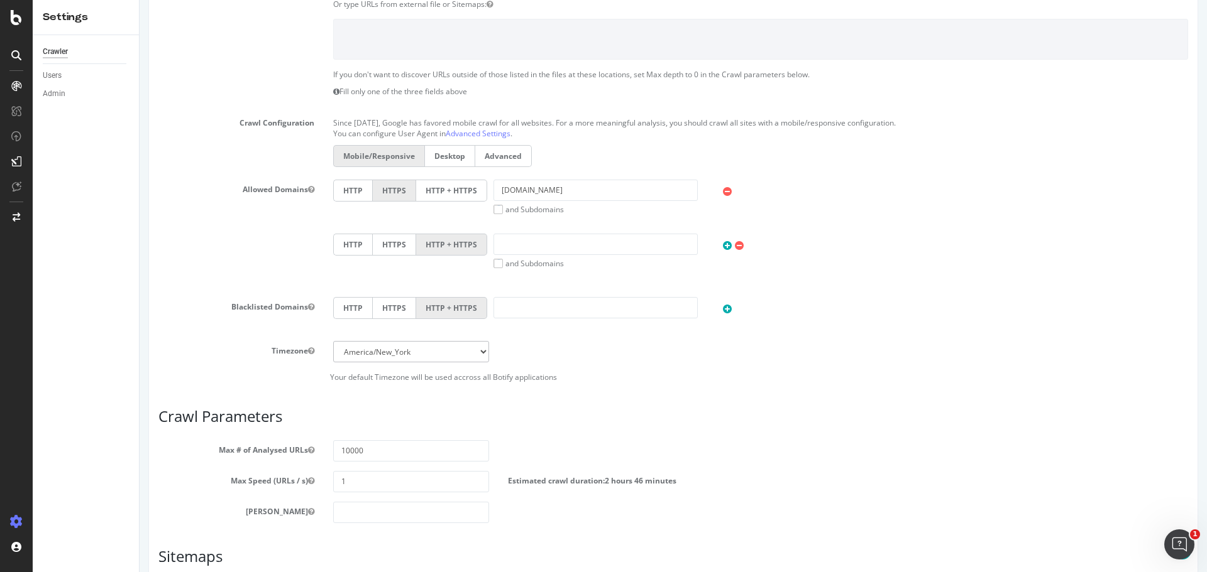
scroll to position [377, 0]
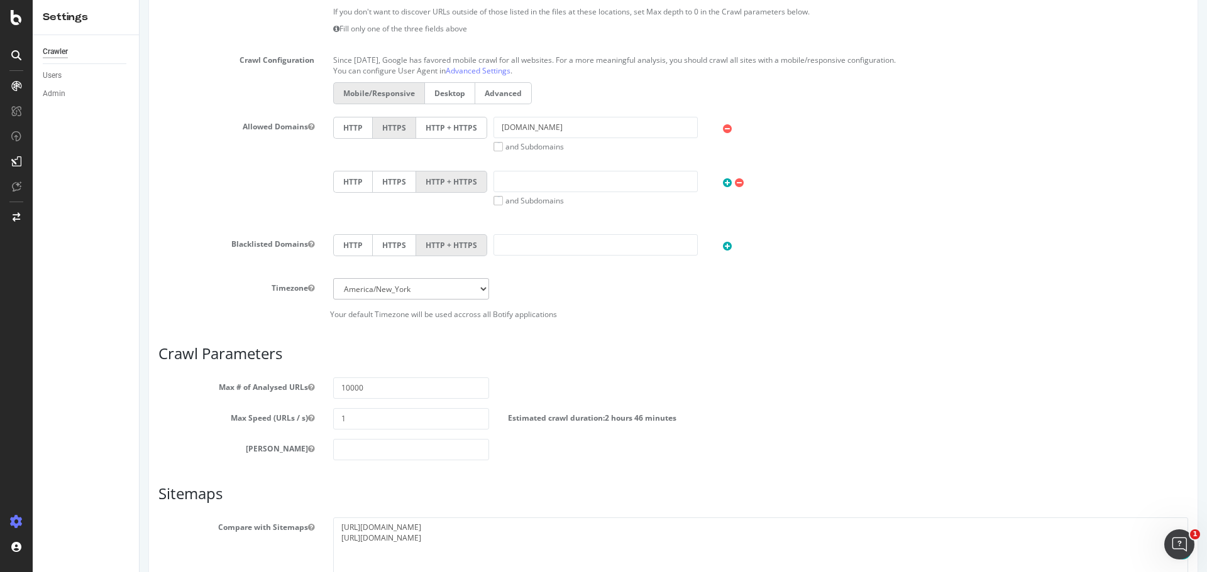
click at [573, 422] on label "Estimated crawl duration: 2 hours 46 minutes" at bounding box center [592, 415] width 168 height 15
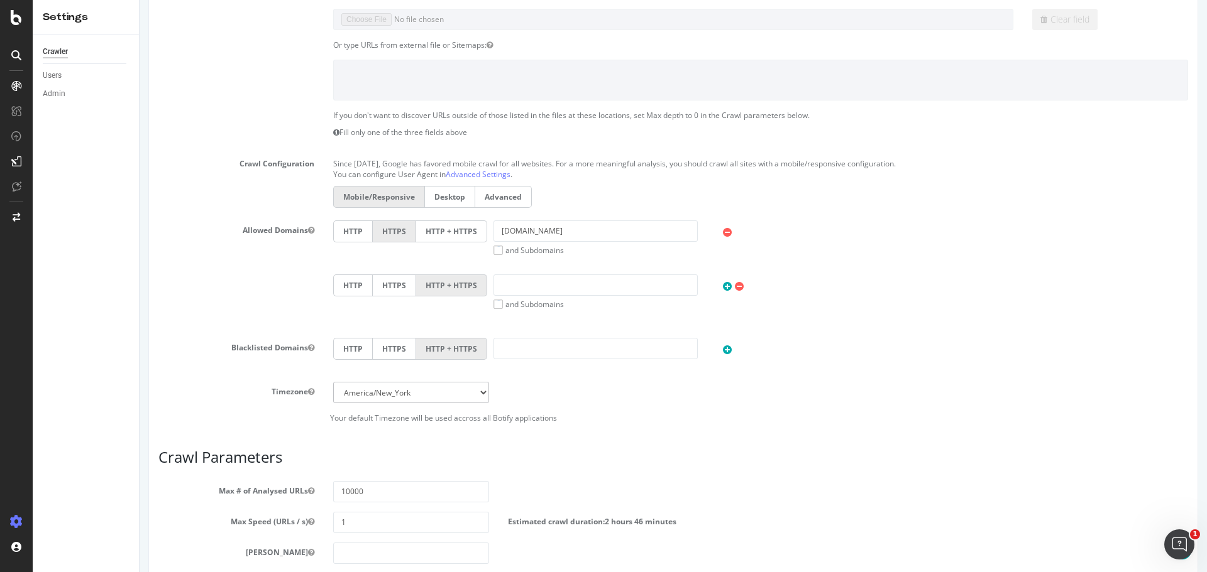
scroll to position [0, 0]
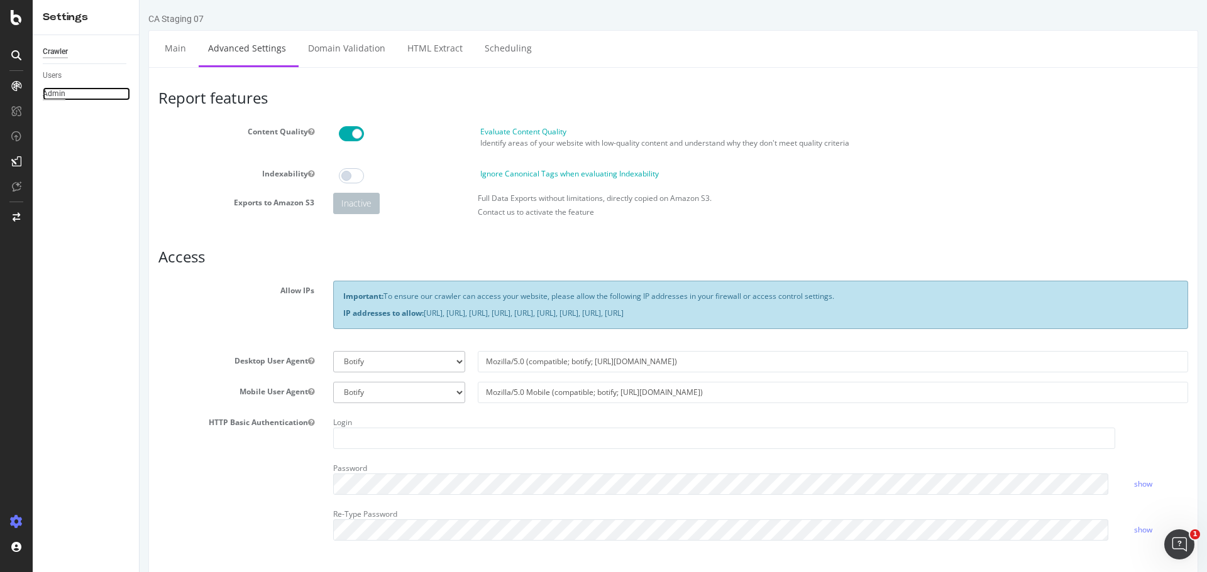
click at [60, 96] on div "Admin" at bounding box center [54, 93] width 23 height 13
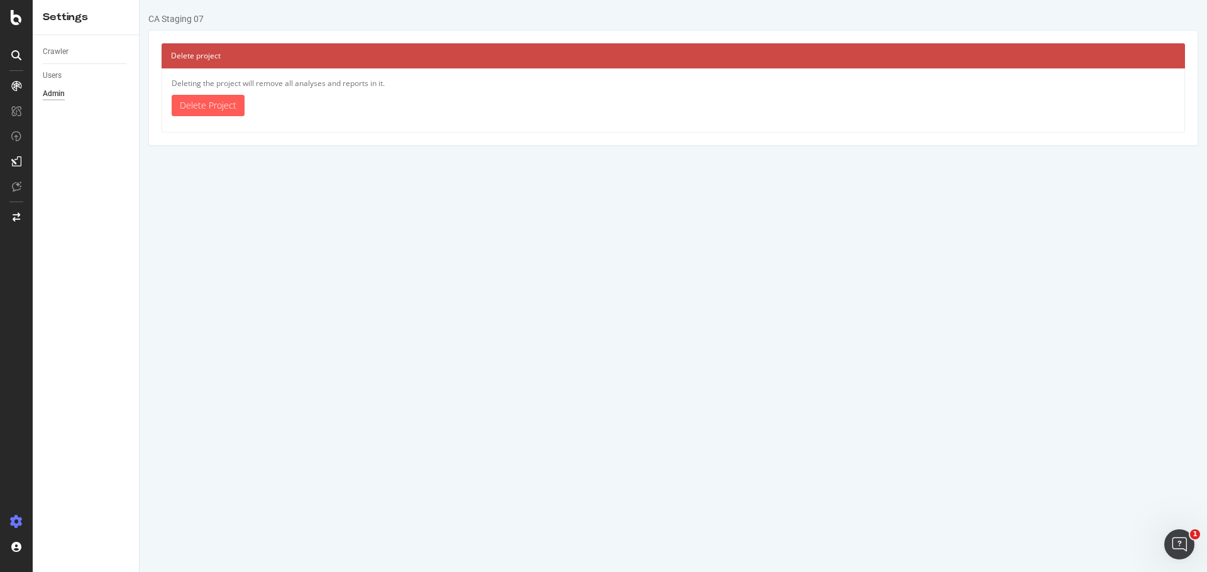
click at [55, 84] on div "Users" at bounding box center [91, 76] width 96 height 18
click at [54, 79] on div "Users" at bounding box center [52, 75] width 19 height 13
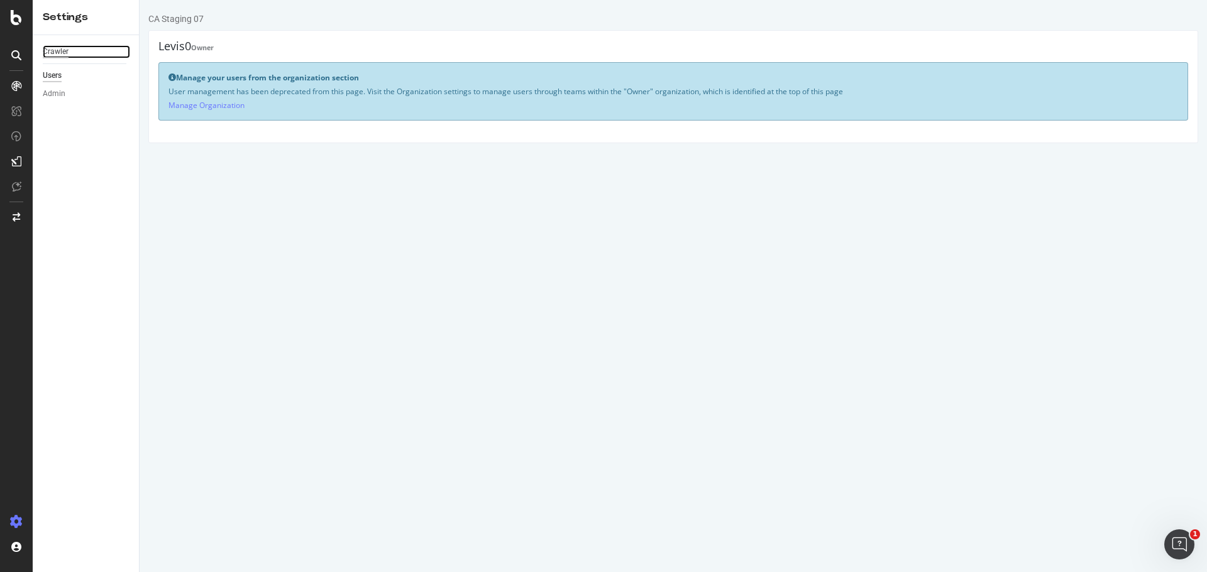
click at [56, 55] on div "Crawler" at bounding box center [56, 51] width 26 height 13
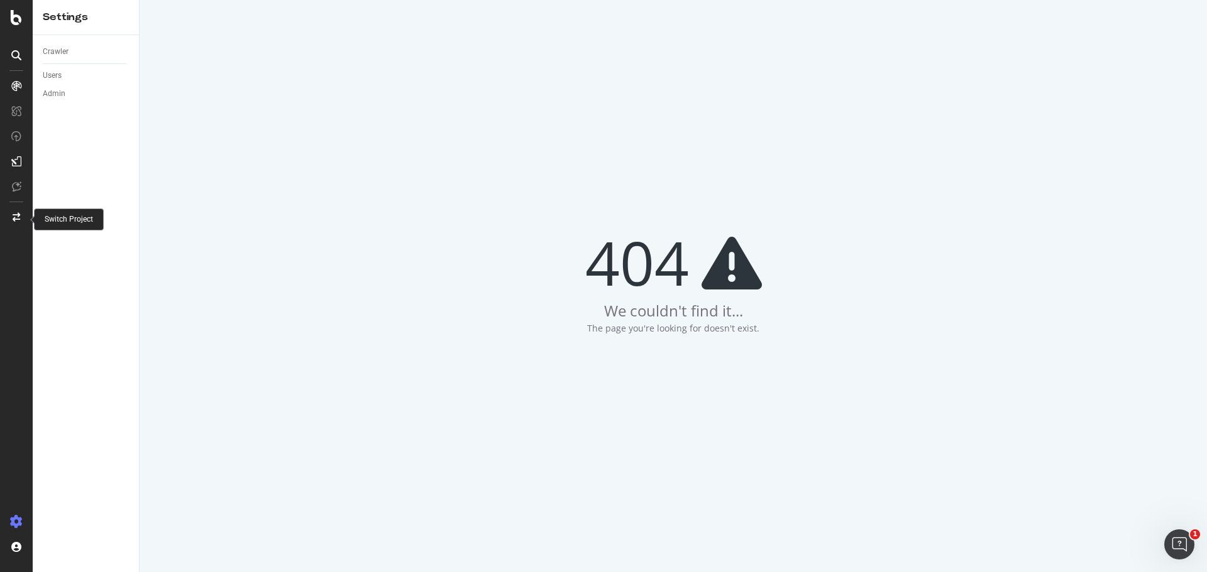
click at [18, 216] on icon at bounding box center [17, 217] width 8 height 9
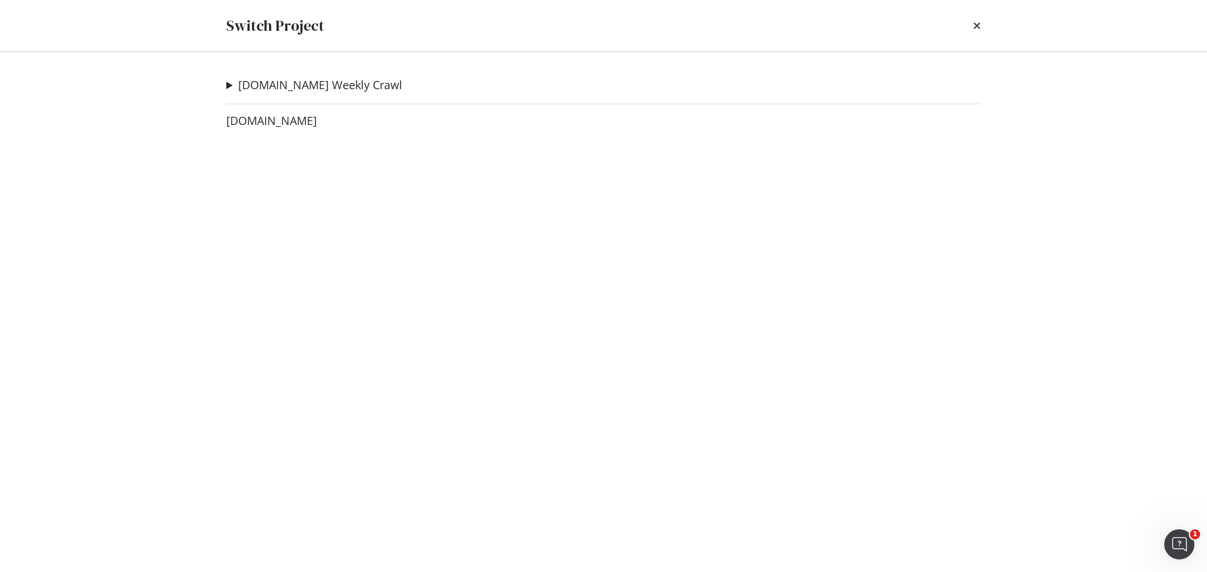
click at [229, 82] on summary "[DOMAIN_NAME] Weekly Crawl" at bounding box center [314, 85] width 176 height 16
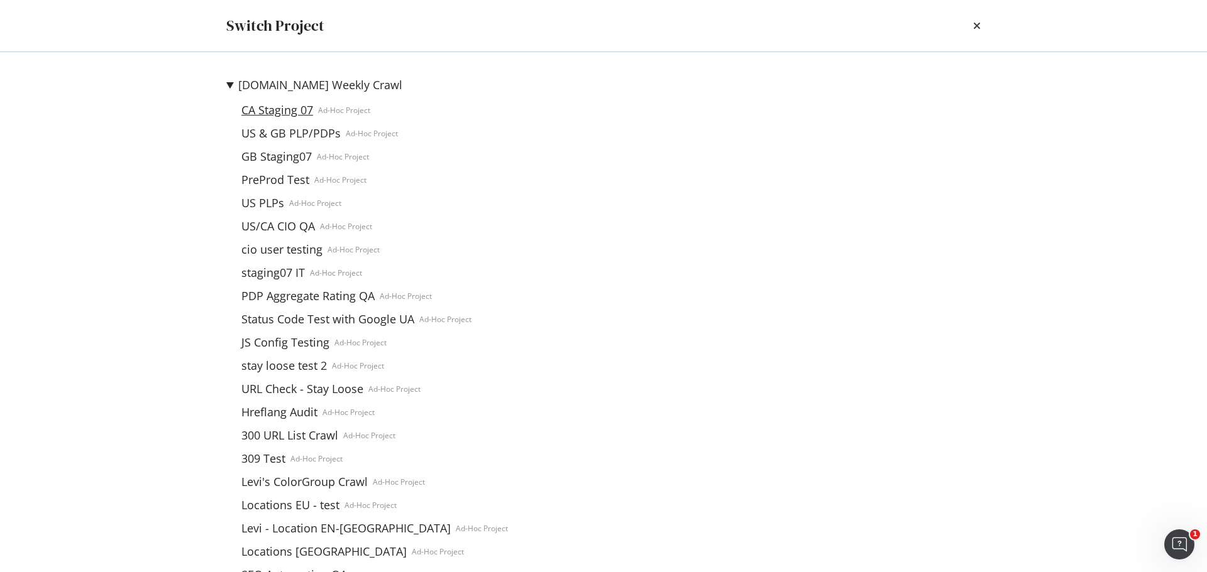
click at [276, 114] on link "CA Staging 07" at bounding box center [277, 110] width 82 height 13
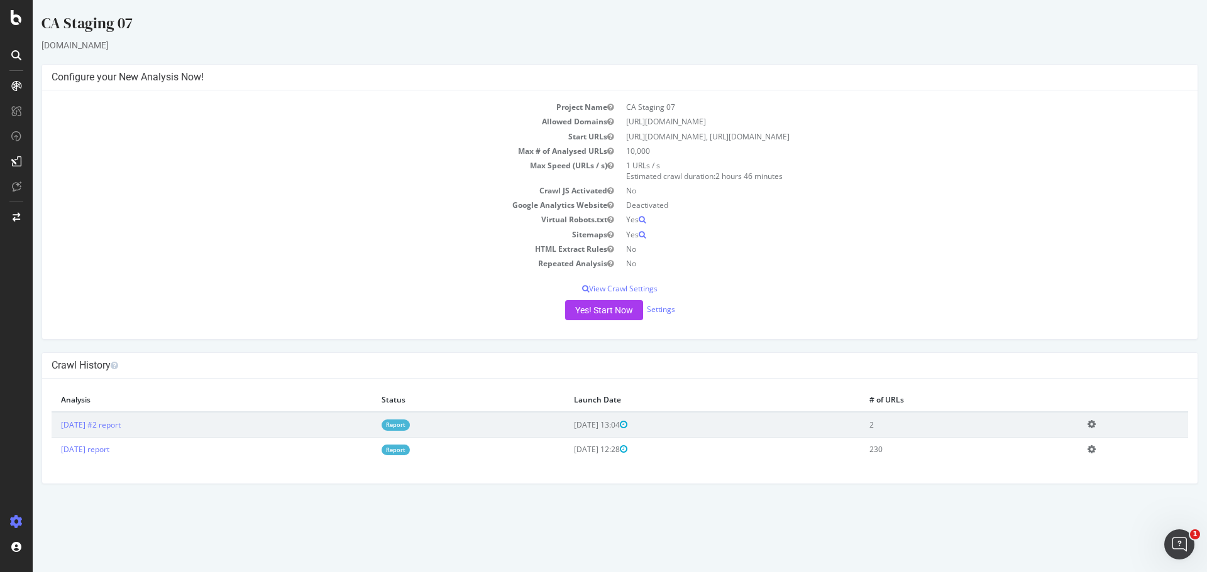
click at [642, 204] on td "Deactivated" at bounding box center [904, 205] width 568 height 14
click at [609, 187] on button "button" at bounding box center [610, 190] width 6 height 11
click at [613, 192] on icon "button" at bounding box center [610, 191] width 6 height 8
click at [611, 191] on icon "button" at bounding box center [610, 191] width 6 height 8
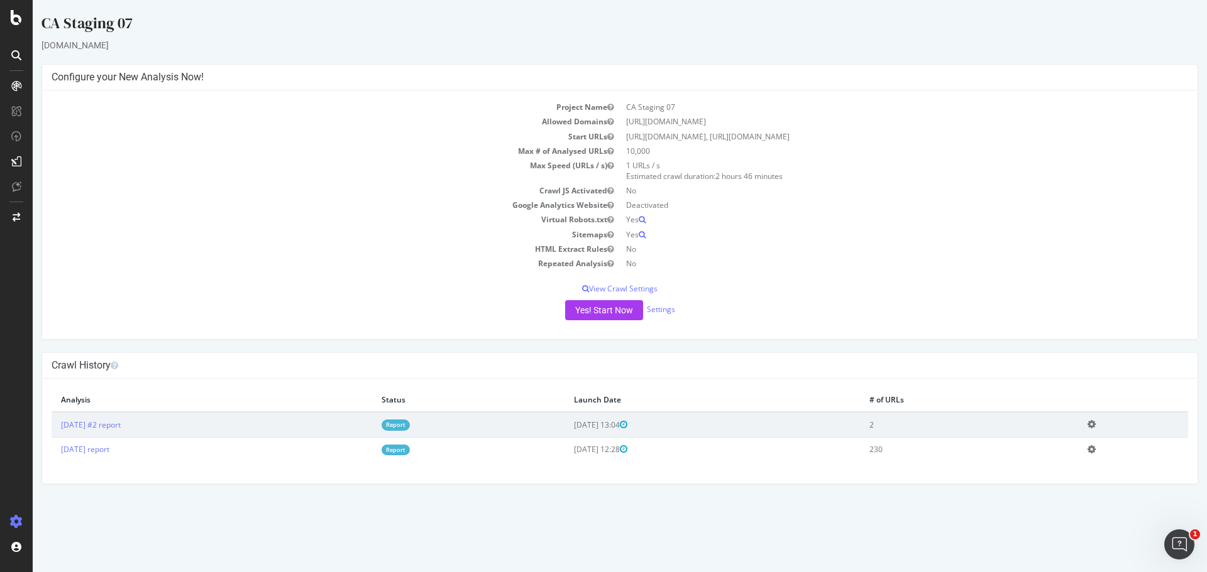
click at [610, 190] on icon "button" at bounding box center [610, 191] width 6 height 8
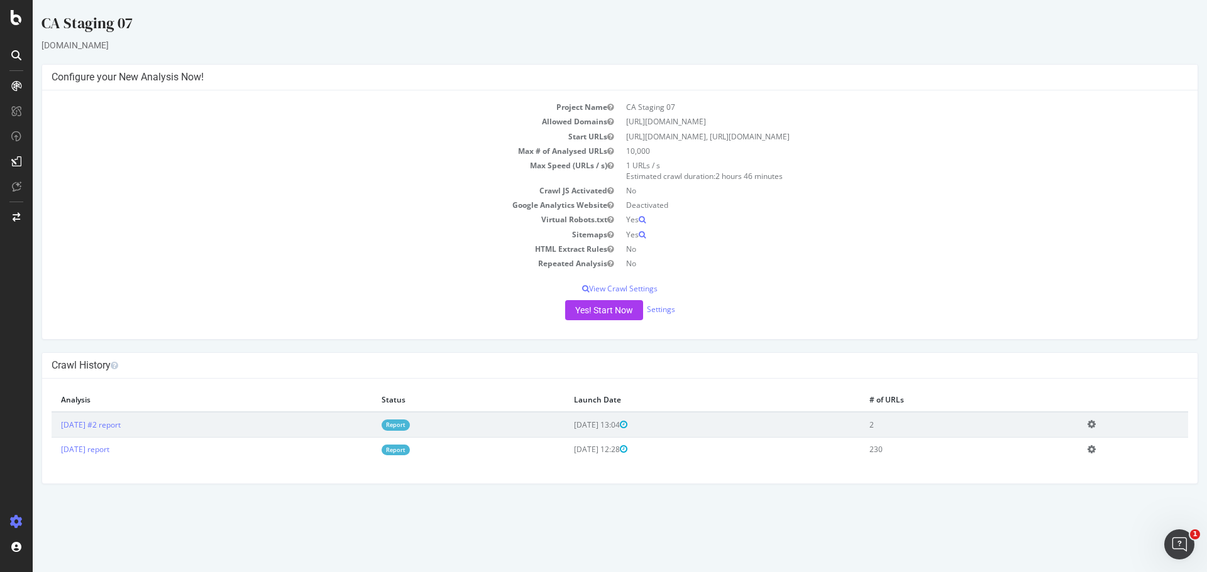
click at [610, 190] on icon "button" at bounding box center [610, 191] width 6 height 8
click at [616, 187] on td "Crawl JS Activated" at bounding box center [336, 191] width 568 height 14
click at [610, 189] on icon "button" at bounding box center [610, 191] width 6 height 8
click at [603, 190] on td "Crawl JS Activated" at bounding box center [336, 191] width 568 height 14
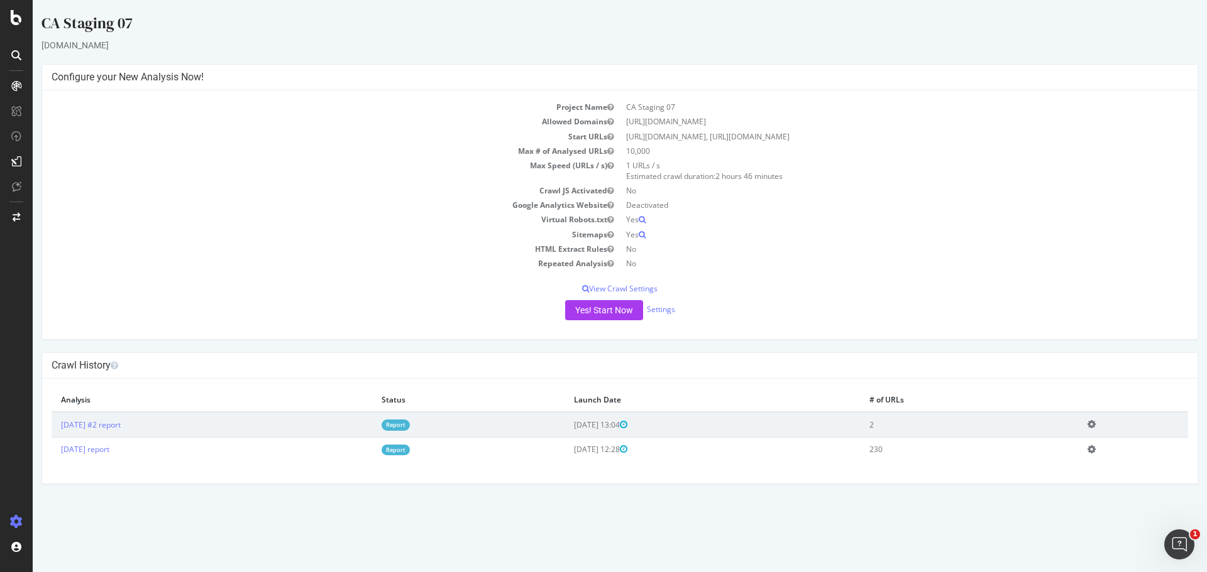
click at [596, 160] on td "Max Speed (URLs / s)" at bounding box center [336, 170] width 568 height 25
click at [643, 180] on td "1 URLs / s Estimated crawl duration: 2 hours 46 minutes" at bounding box center [904, 170] width 568 height 25
click at [627, 285] on p "View Crawl Settings" at bounding box center [620, 288] width 1136 height 11
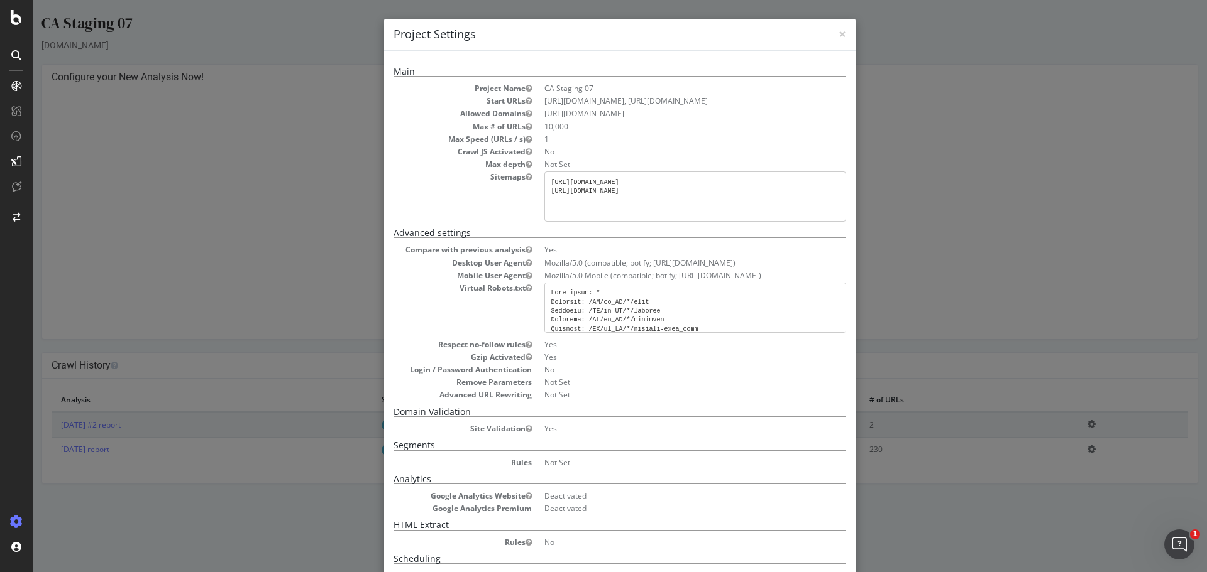
click at [633, 304] on pre at bounding box center [695, 308] width 302 height 50
click at [663, 297] on pre at bounding box center [695, 308] width 302 height 50
click at [525, 152] on icon "button" at bounding box center [528, 152] width 6 height 8
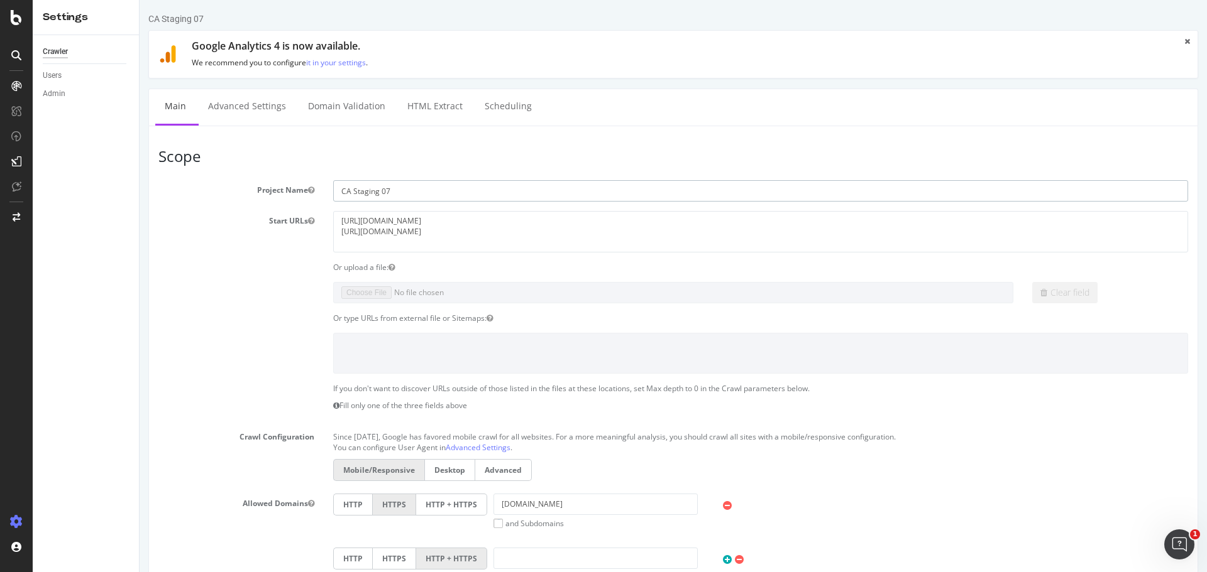
click at [376, 187] on input "CA Staging 07" at bounding box center [760, 190] width 855 height 21
click at [407, 189] on input "CA Staging 07" at bounding box center [760, 190] width 855 height 21
click at [4, 219] on div at bounding box center [16, 217] width 30 height 20
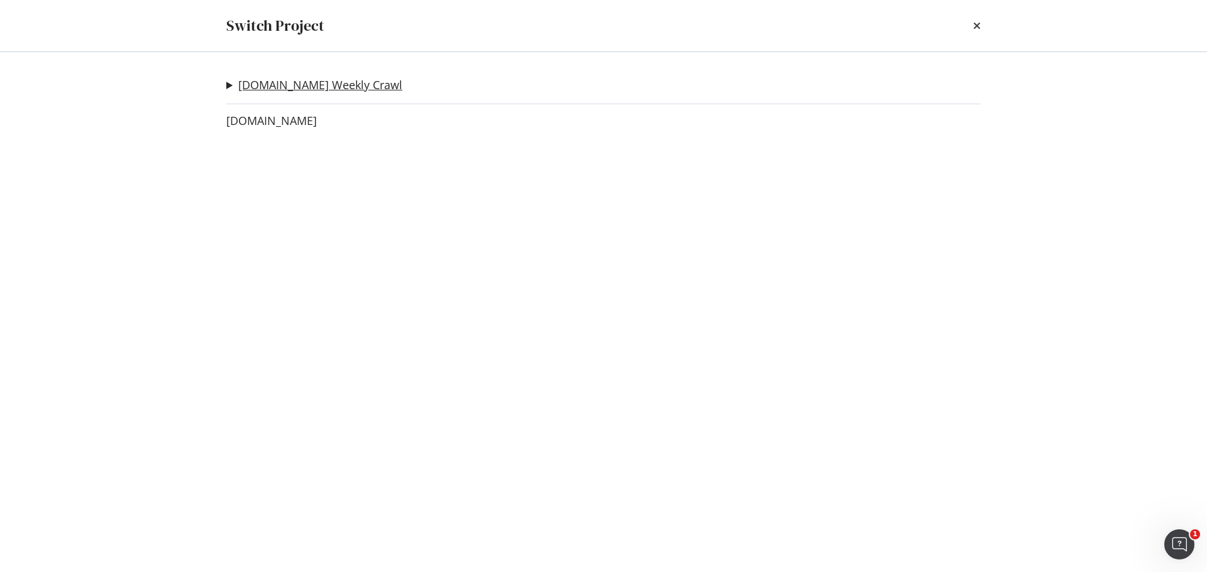
click at [255, 79] on link "[DOMAIN_NAME] Weekly Crawl" at bounding box center [320, 85] width 164 height 13
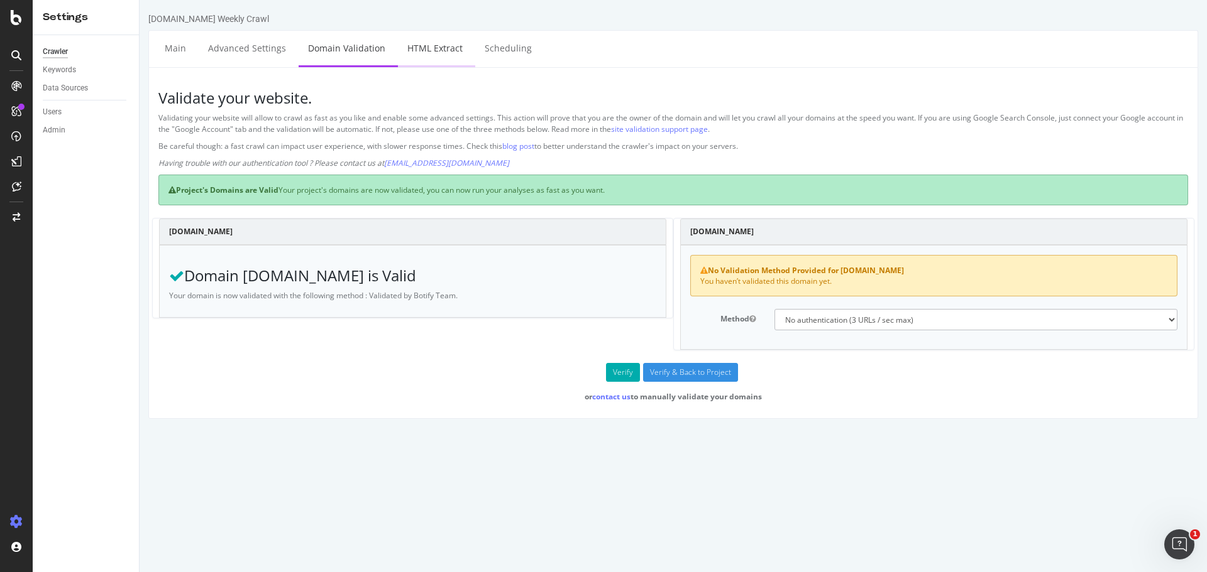
select select "list"
select select "exist"
select select "count"
select select "list"
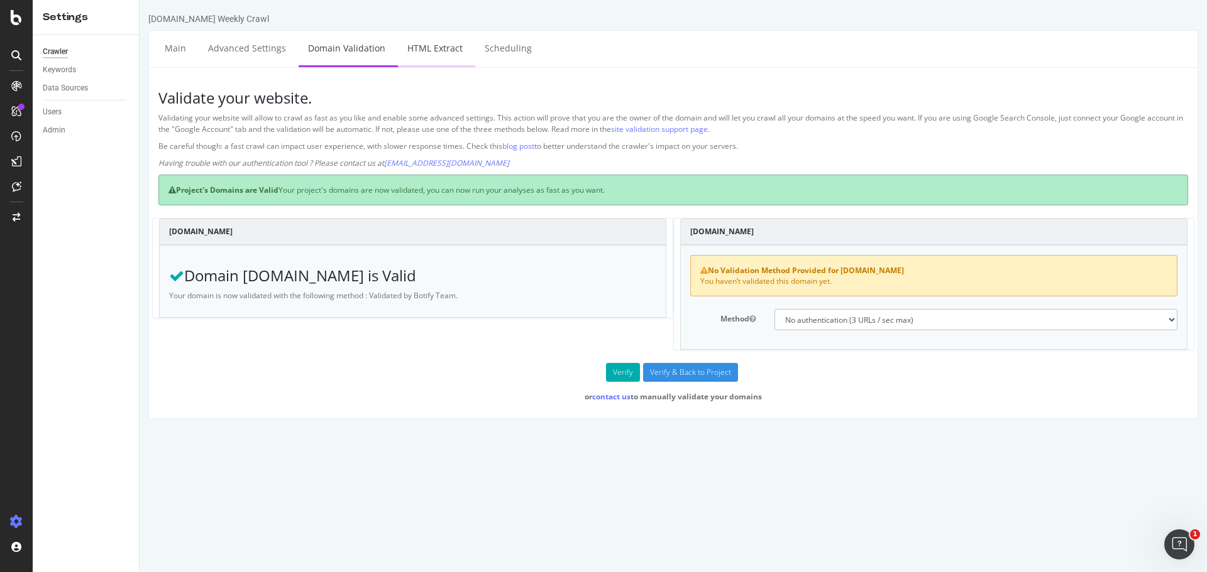
select select "exist"
select select "list"
select select "exist"
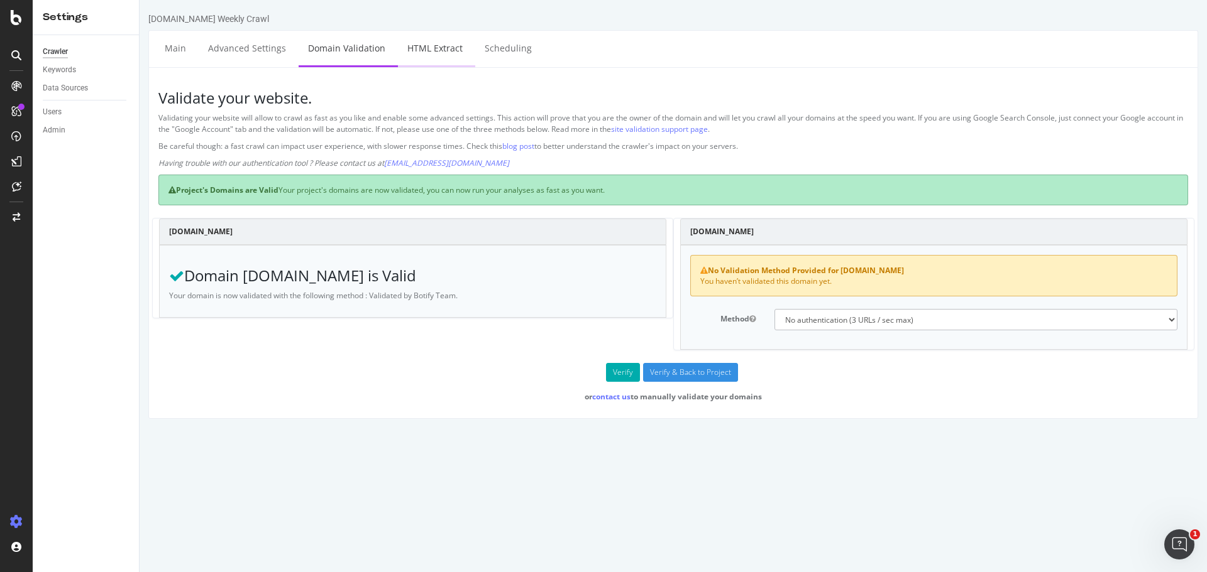
select select "exist"
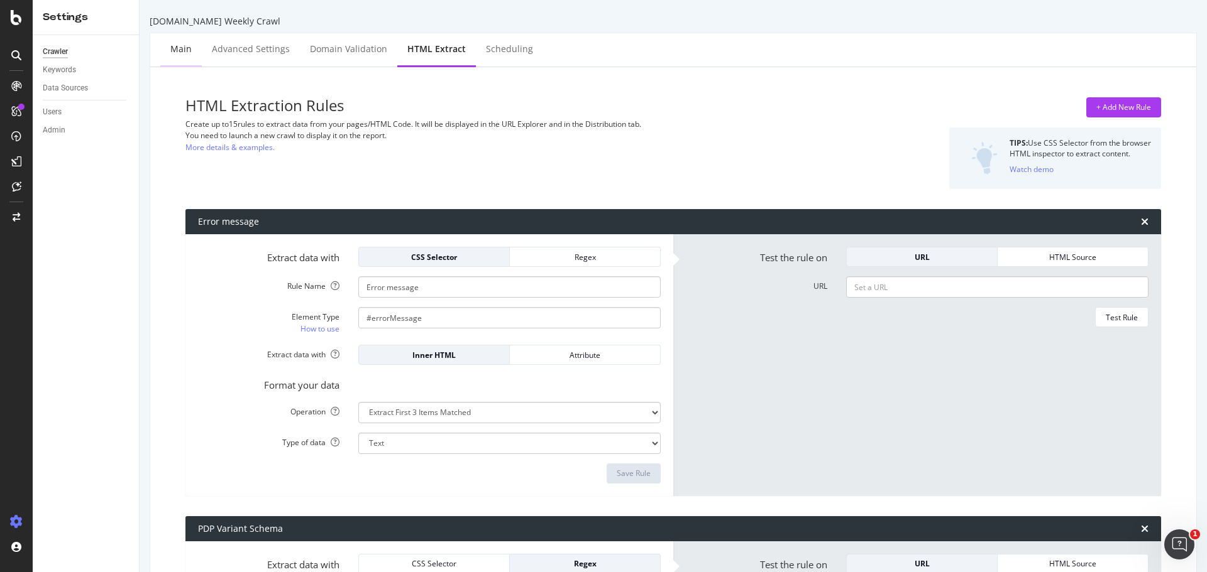
click at [173, 45] on div "Main" at bounding box center [180, 49] width 21 height 13
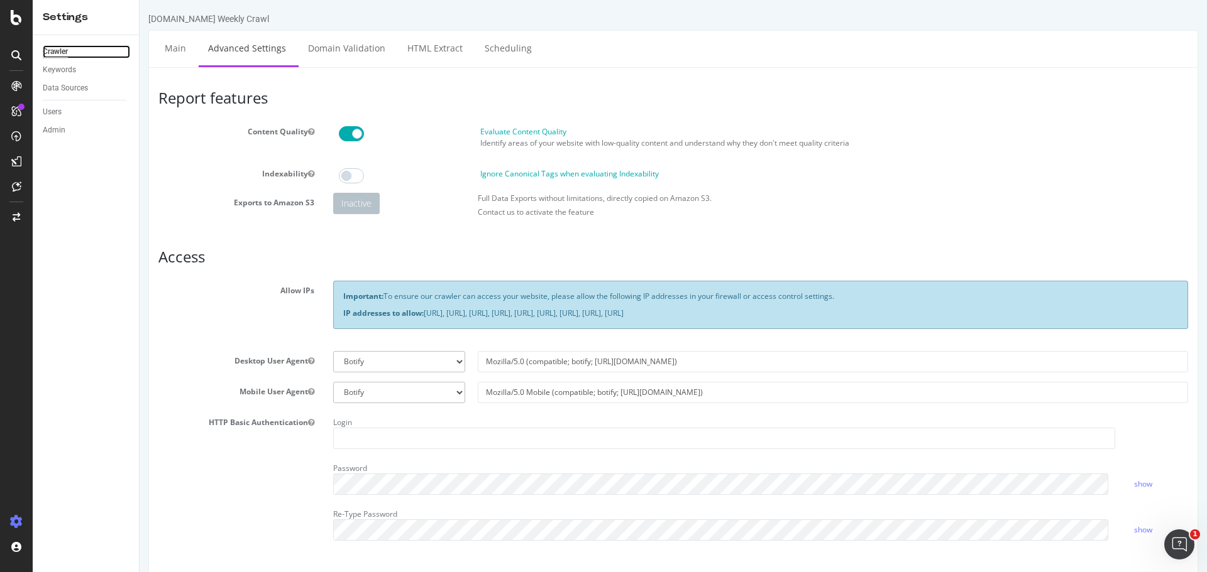
click at [55, 54] on div "Crawler" at bounding box center [55, 51] width 25 height 13
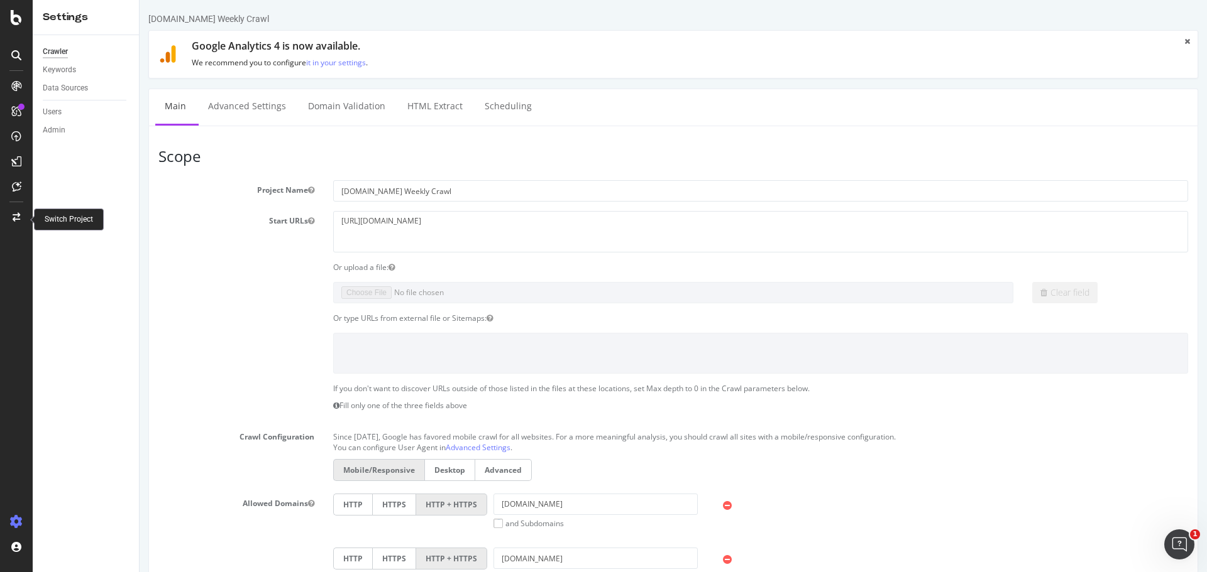
click at [19, 217] on icon at bounding box center [17, 217] width 8 height 9
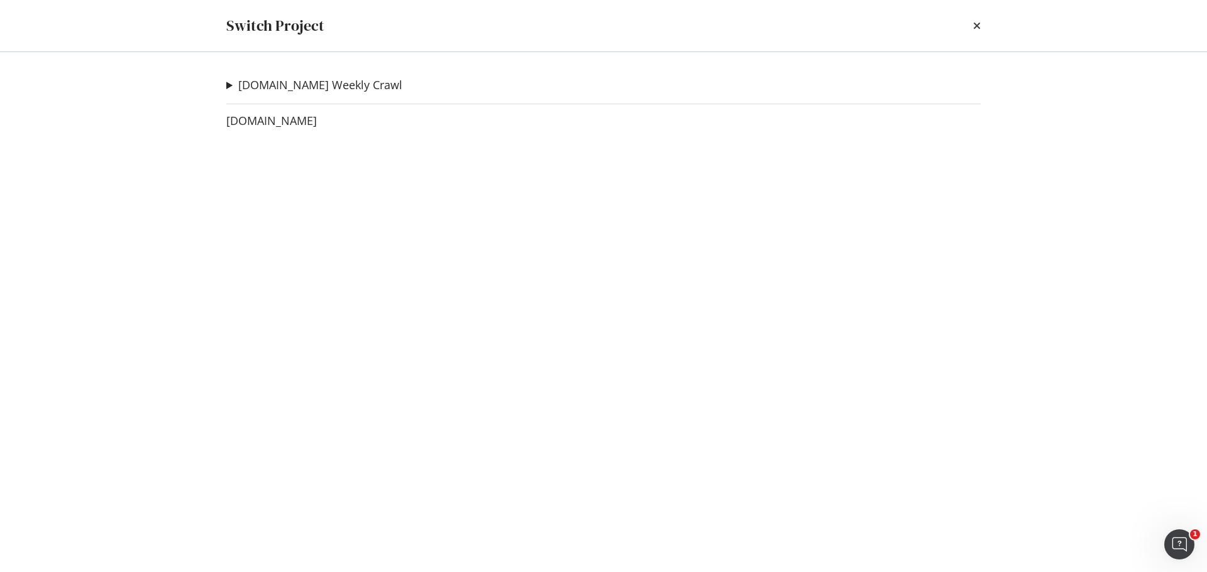
click at [226, 87] on summary "[DOMAIN_NAME] Weekly Crawl" at bounding box center [314, 85] width 176 height 16
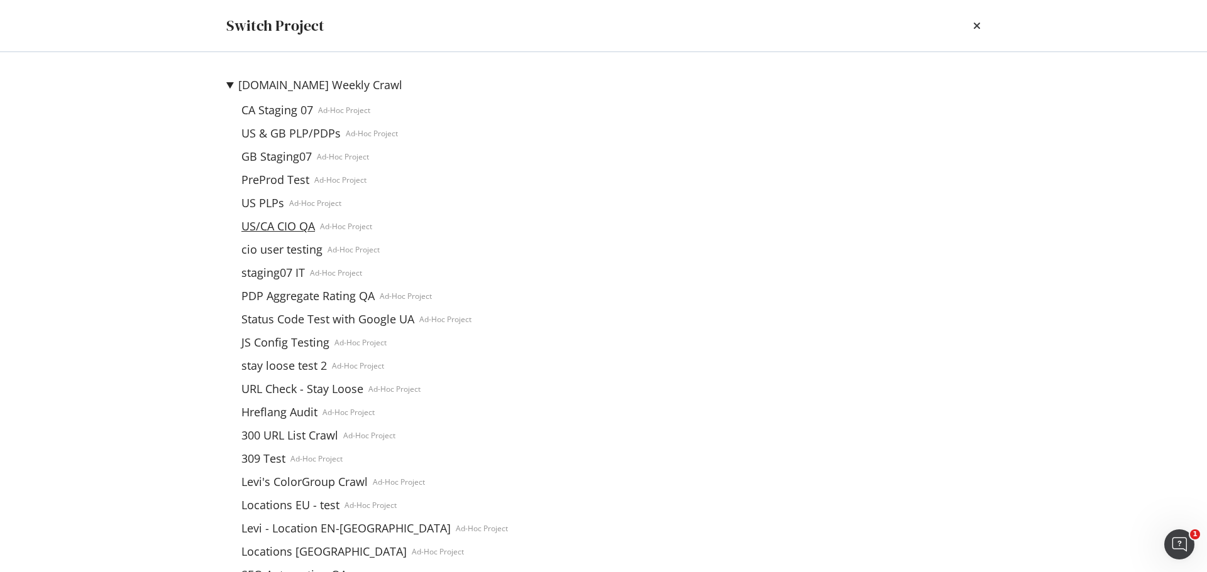
click at [278, 225] on link "US/CA CIO QA" at bounding box center [278, 226] width 84 height 13
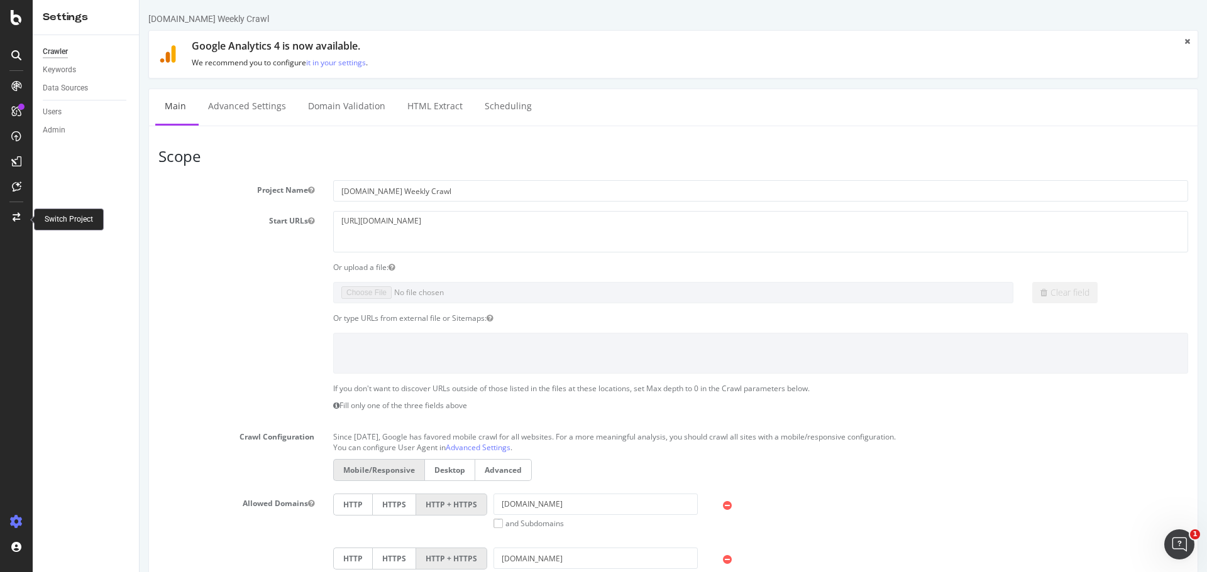
click at [25, 214] on div at bounding box center [16, 217] width 30 height 20
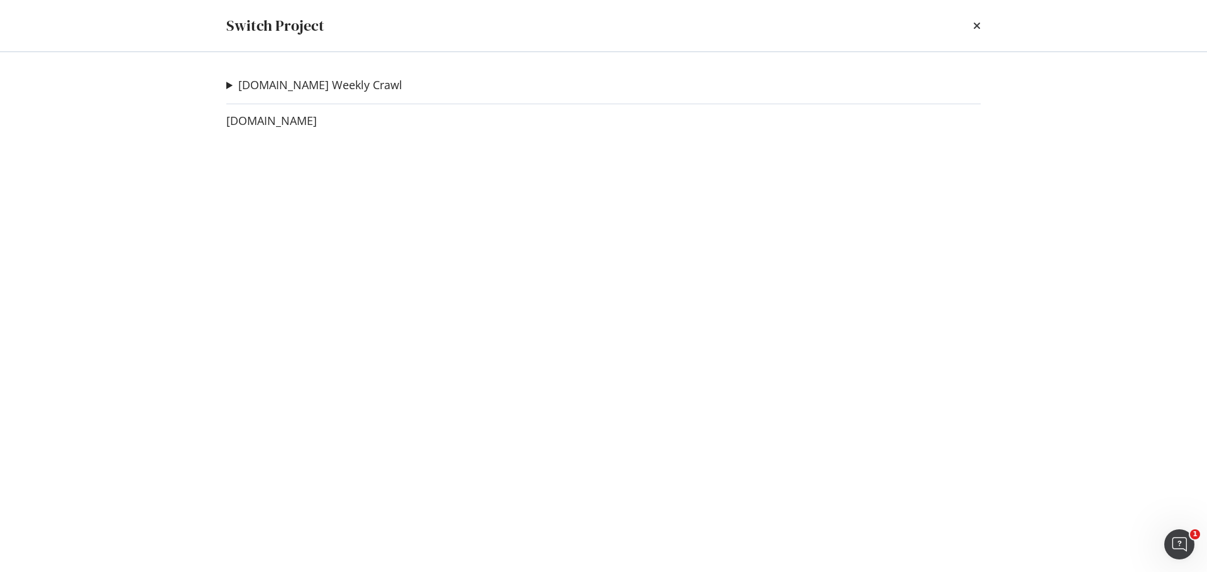
click at [968, 21] on div "Switch Project" at bounding box center [603, 25] width 754 height 21
click at [973, 25] on icon "times" at bounding box center [977, 26] width 8 height 10
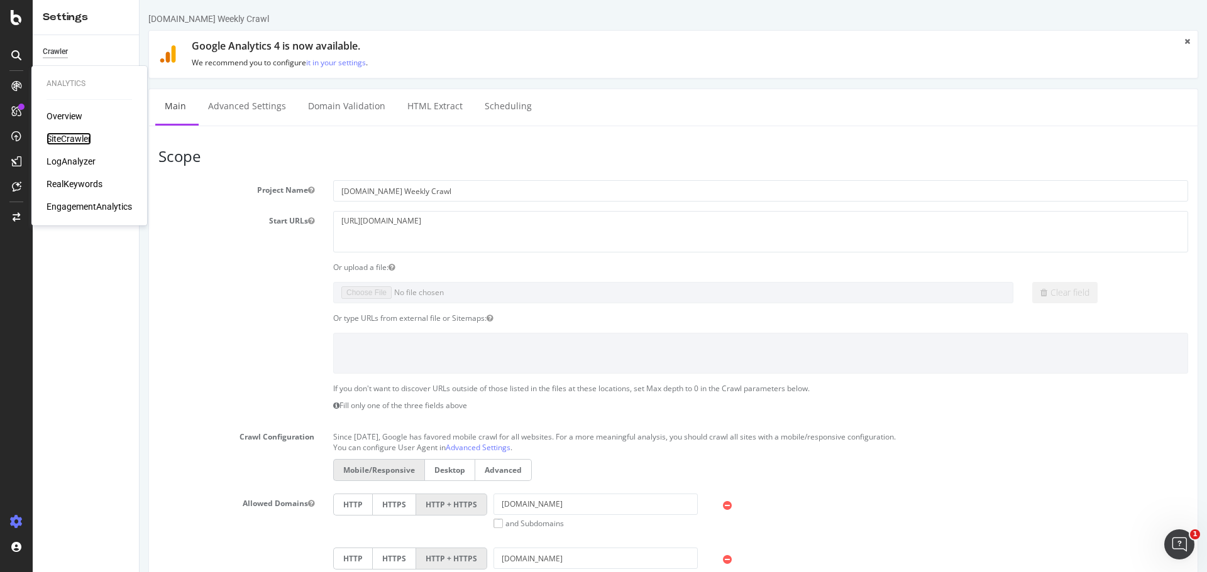
click at [65, 141] on div "SiteCrawler" at bounding box center [69, 139] width 45 height 13
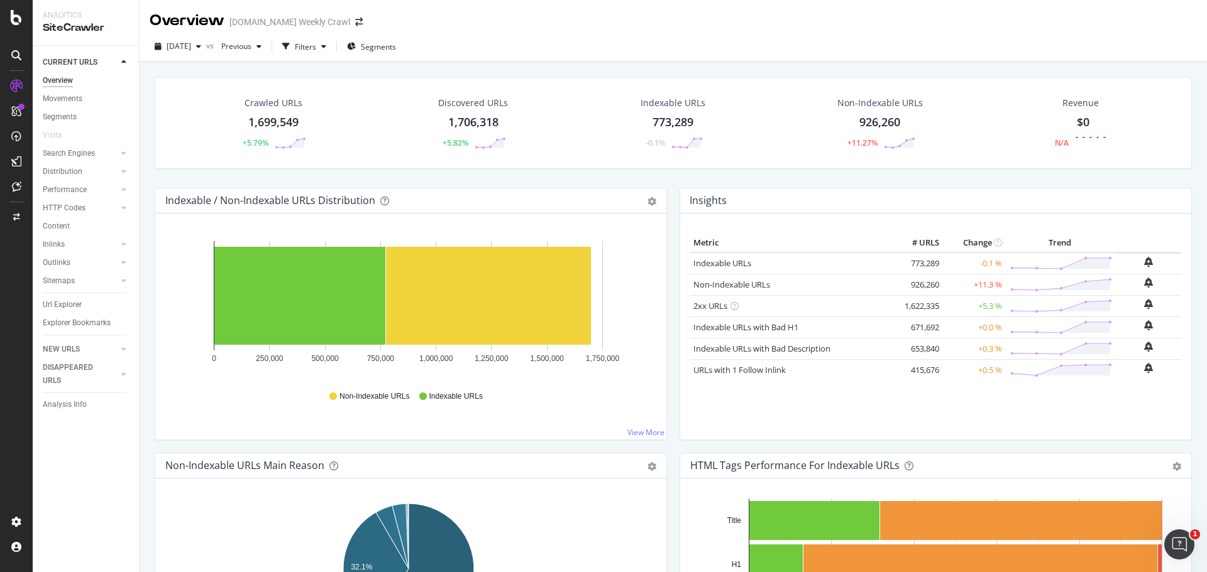
click at [13, 4] on div at bounding box center [16, 286] width 33 height 572
click at [13, 14] on icon at bounding box center [16, 17] width 11 height 15
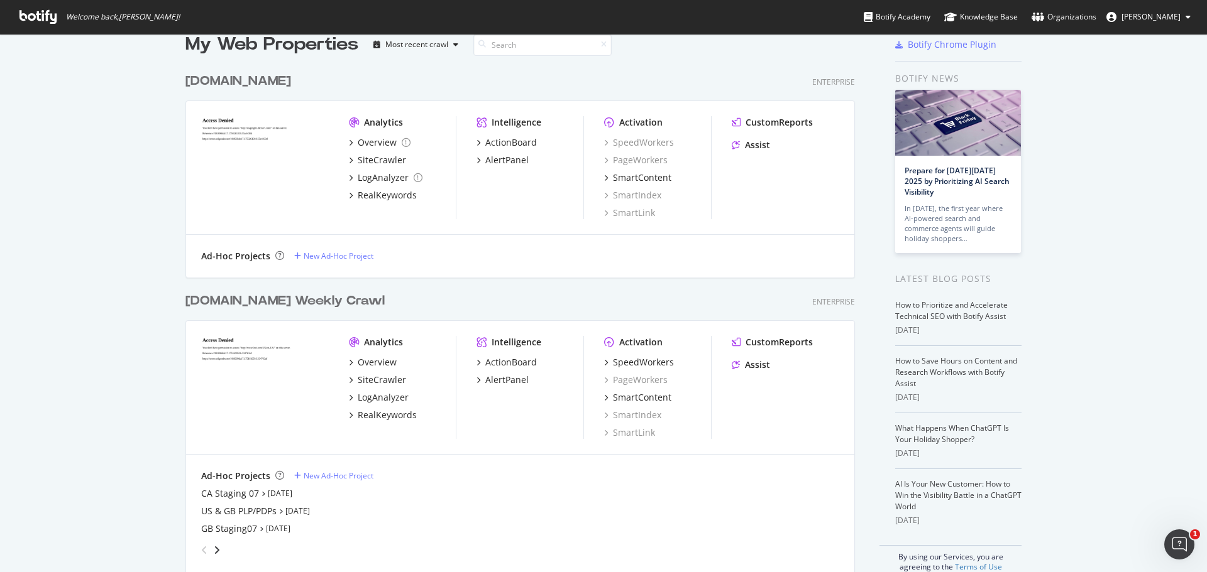
scroll to position [42, 0]
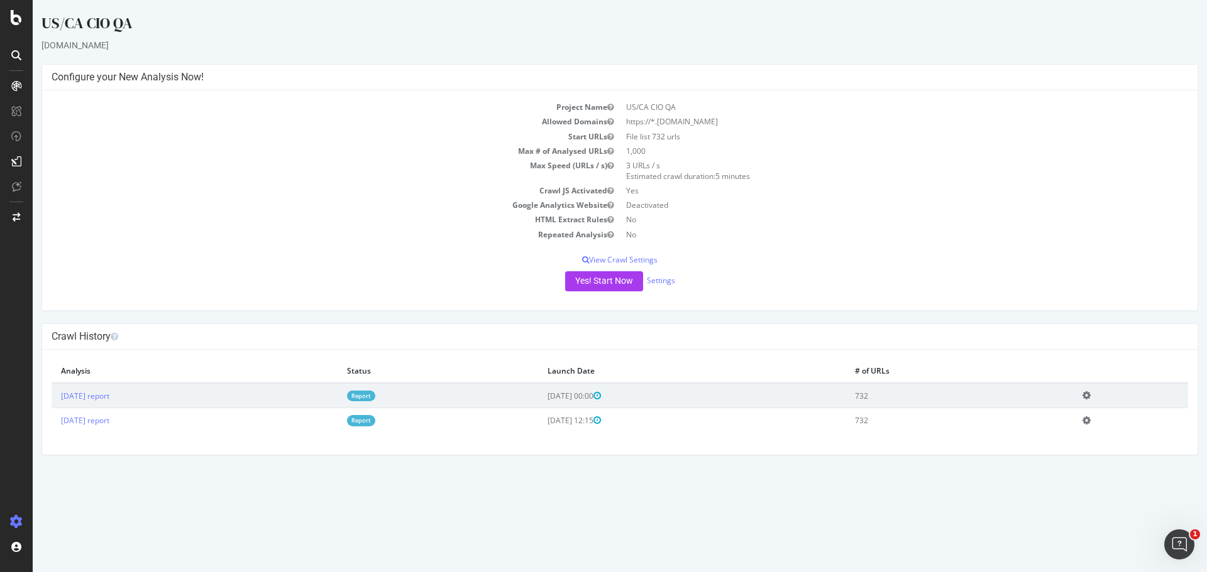
click at [669, 121] on td "https://*.[DOMAIN_NAME]" at bounding box center [904, 121] width 568 height 14
click at [670, 281] on link "Settings" at bounding box center [661, 280] width 28 height 11
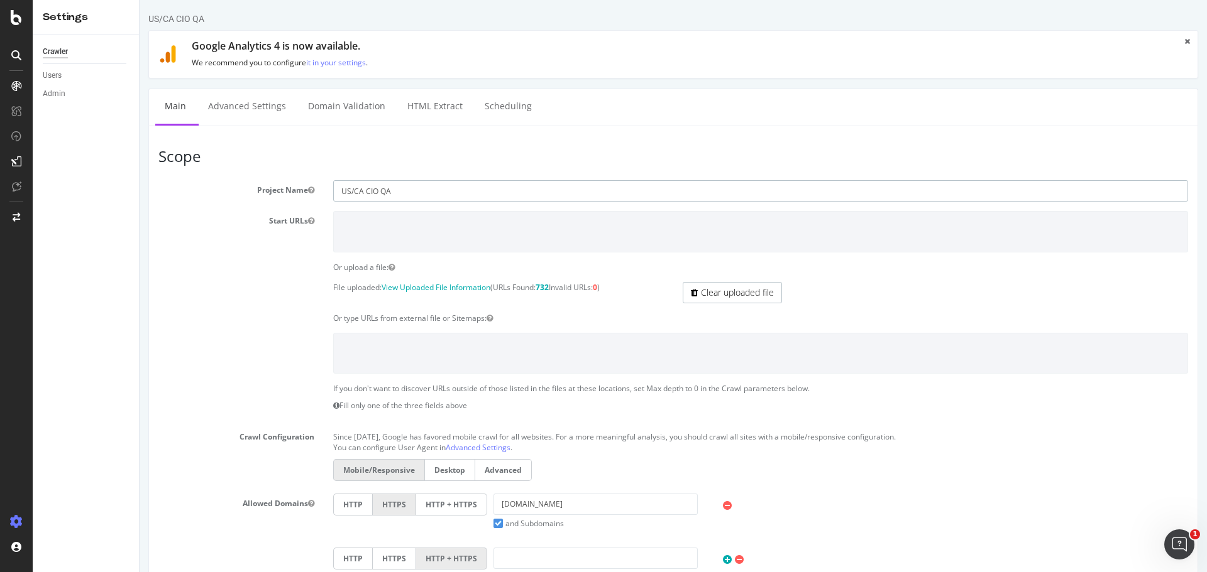
click at [461, 193] on input "US/CA CIO QA" at bounding box center [760, 190] width 855 height 21
click at [456, 175] on article "Scope Project Name US/CA CIO QA Start URLs Or upload a file: File uploaded: Vie…" at bounding box center [672, 422] width 1029 height 549
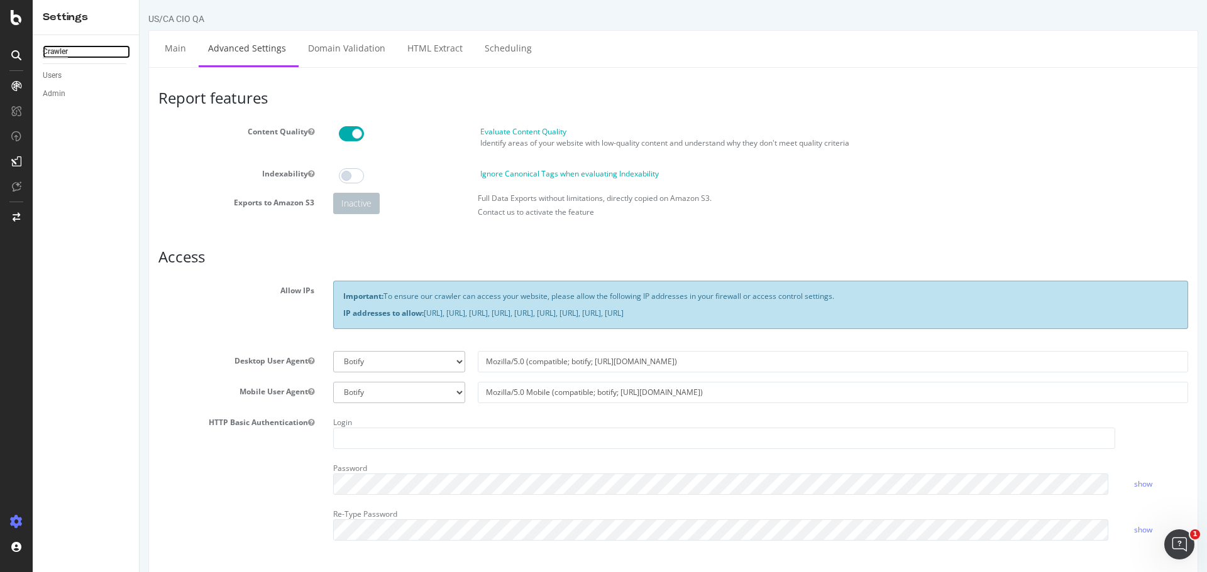
click at [54, 48] on div "Crawler" at bounding box center [55, 51] width 25 height 13
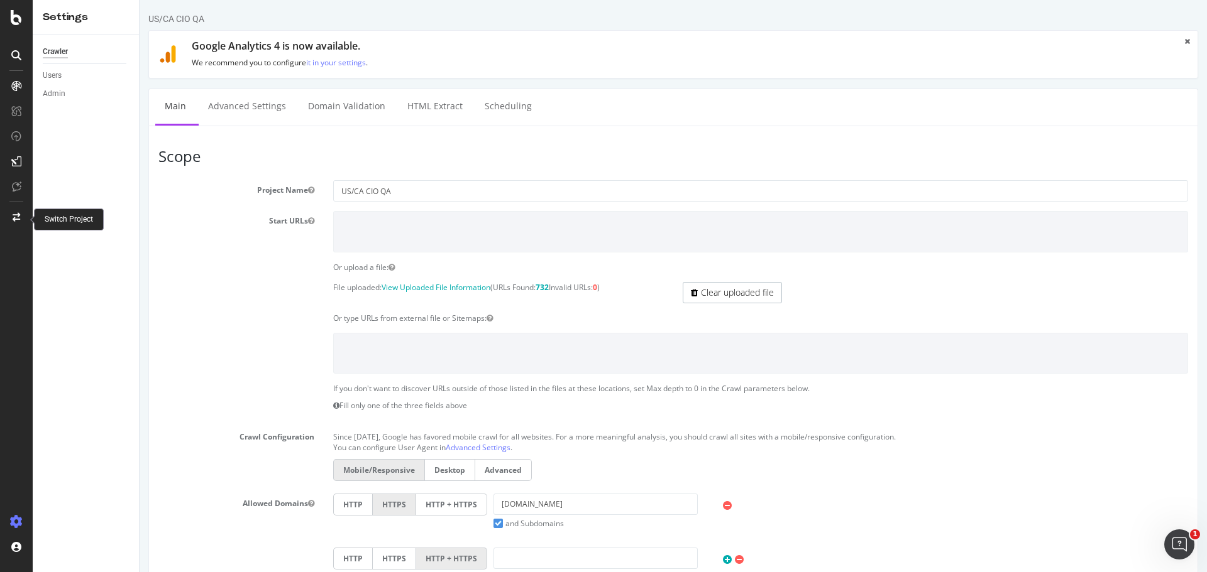
click at [16, 216] on icon at bounding box center [17, 217] width 8 height 9
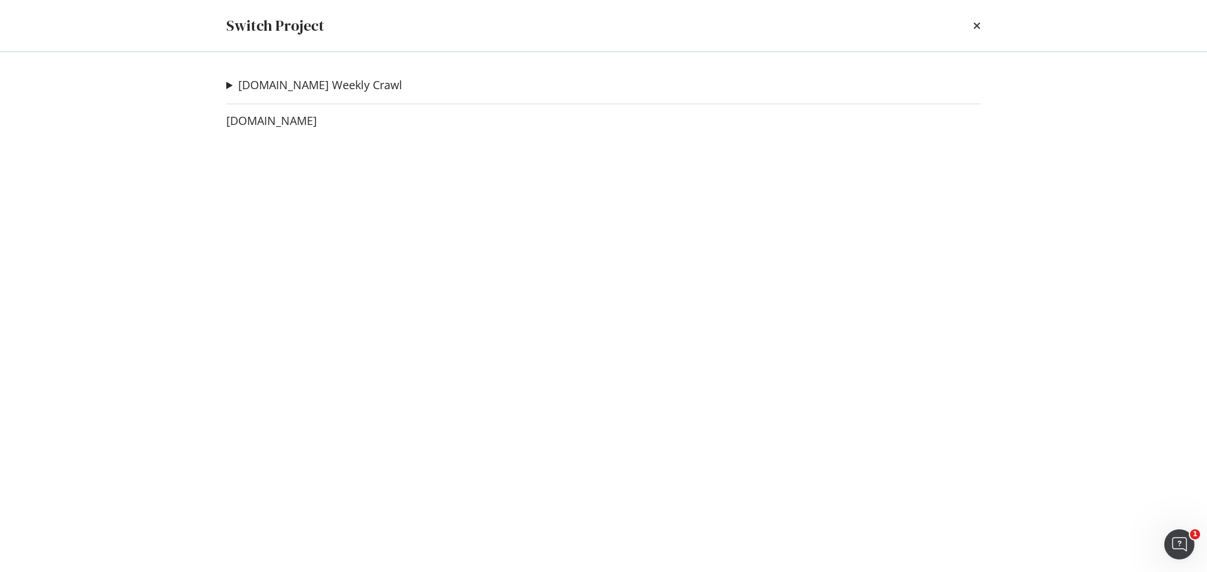
click at [231, 76] on div "levi.com Weekly Crawl CA Staging 07 Ad-Hoc Project US & GB PLP/PDPs Ad-Hoc Proj…" at bounding box center [603, 312] width 804 height 520
click at [229, 84] on summary "levi.com Weekly Crawl" at bounding box center [314, 85] width 176 height 16
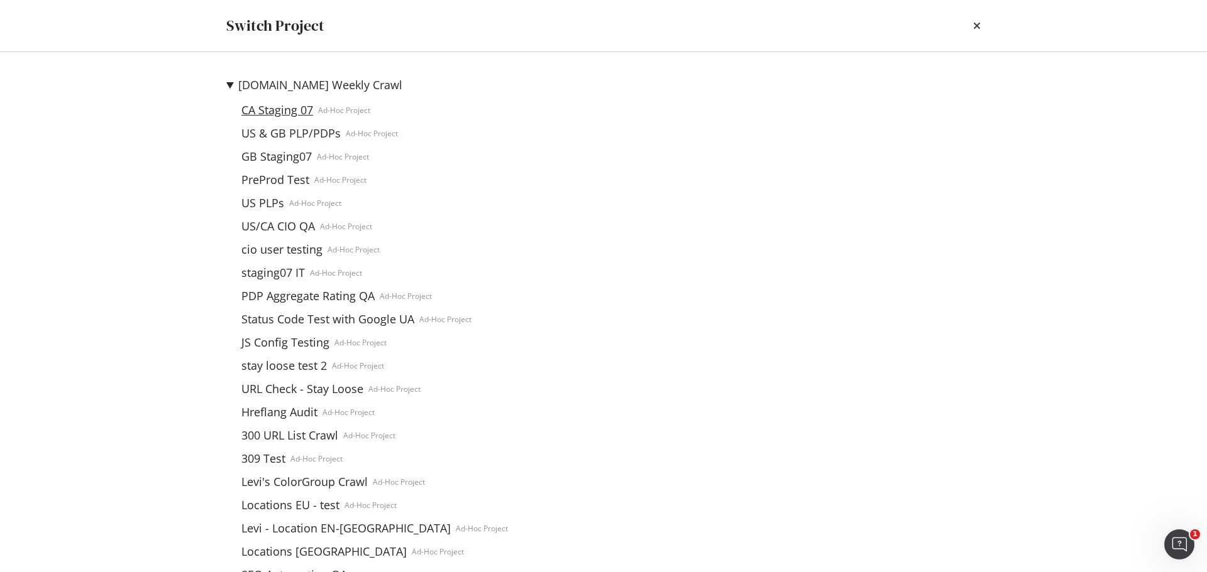
click at [270, 107] on link "CA Staging 07" at bounding box center [277, 110] width 82 height 13
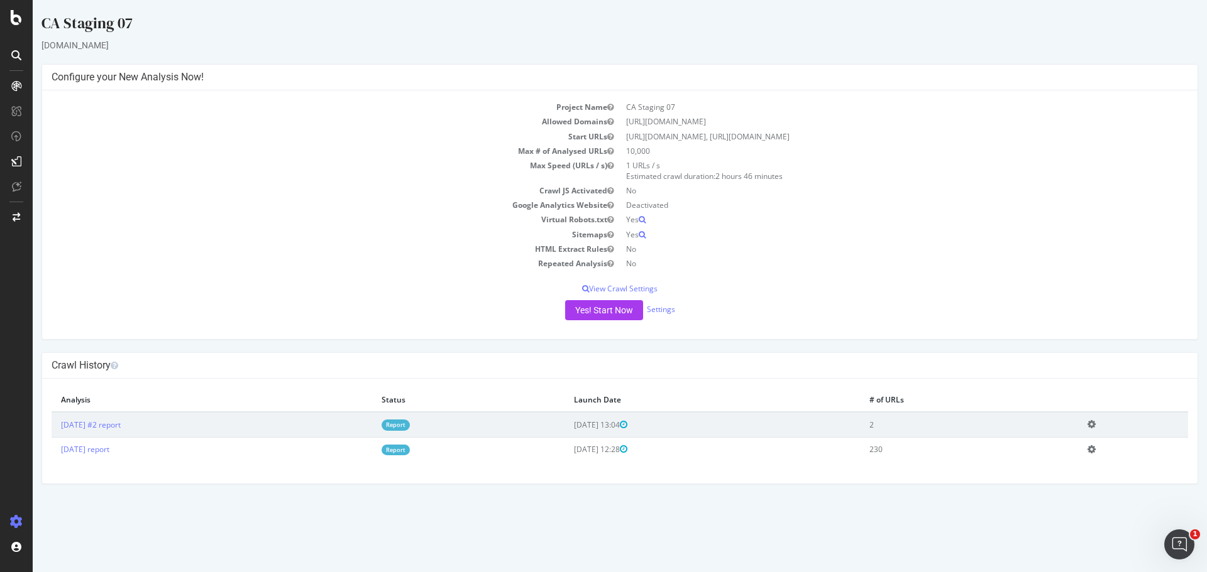
click at [627, 192] on td "No" at bounding box center [904, 191] width 568 height 14
click at [633, 189] on td "No" at bounding box center [904, 191] width 568 height 14
click at [700, 189] on td "No" at bounding box center [904, 191] width 568 height 14
click at [1109, 421] on td "Add name Delete analysis" at bounding box center [1133, 424] width 111 height 25
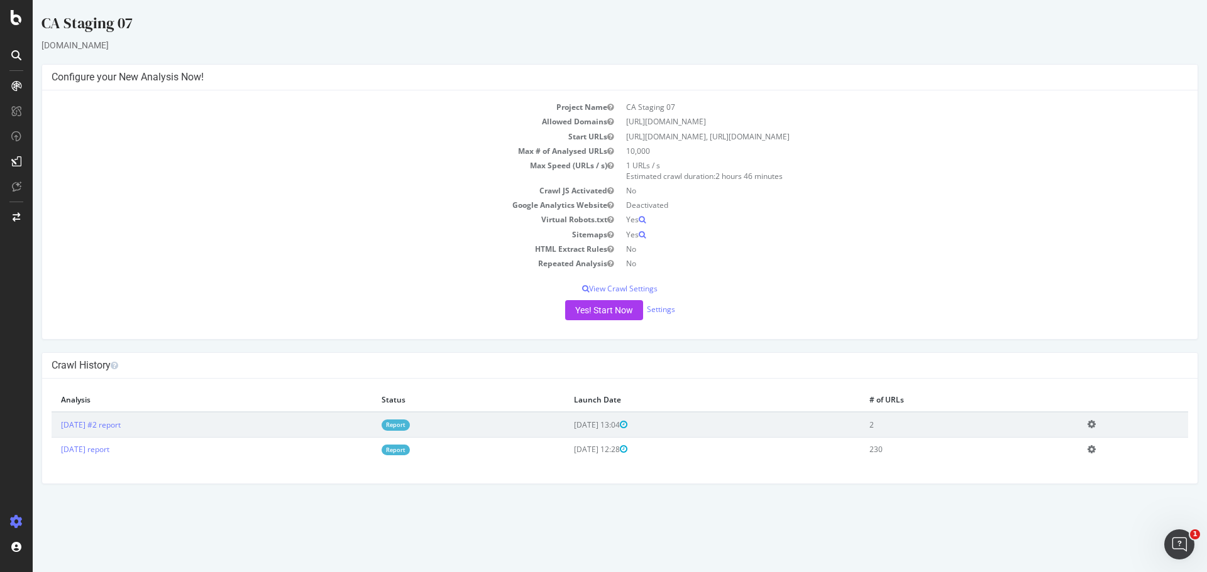
click at [1095, 425] on icon at bounding box center [1091, 424] width 8 height 9
click at [992, 336] on div "Project Name CA Staging 07 Allowed Domains https://staging07.dtc.levi.com Start…" at bounding box center [619, 214] width 1155 height 249
click at [543, 196] on td "Crawl JS Activated" at bounding box center [336, 191] width 568 height 14
click at [774, 195] on td "No" at bounding box center [904, 191] width 568 height 14
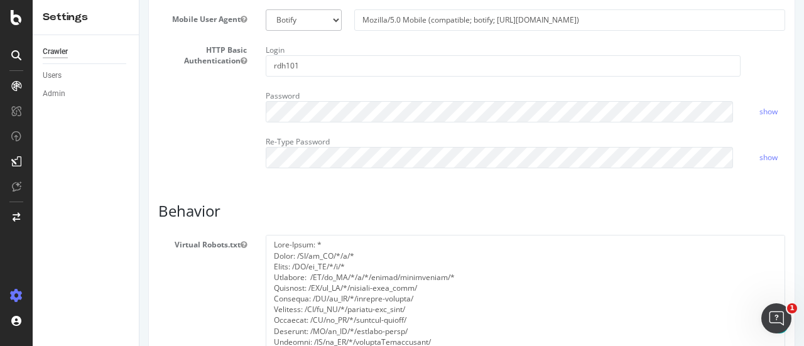
scroll to position [377, 0]
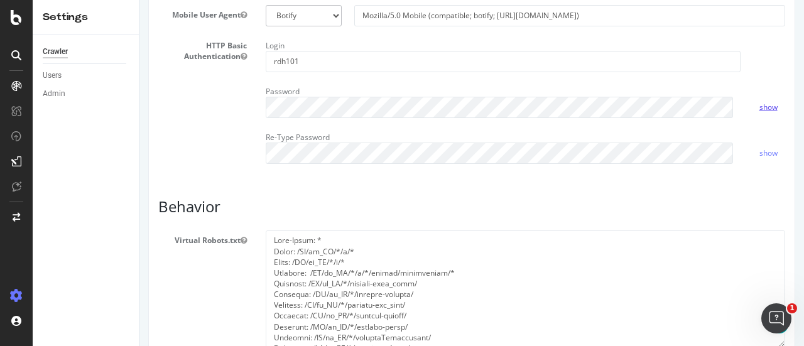
click at [760, 112] on link "show" at bounding box center [769, 107] width 18 height 11
click at [760, 112] on link "hide" at bounding box center [767, 107] width 15 height 11
